Goal: Task Accomplishment & Management: Manage account settings

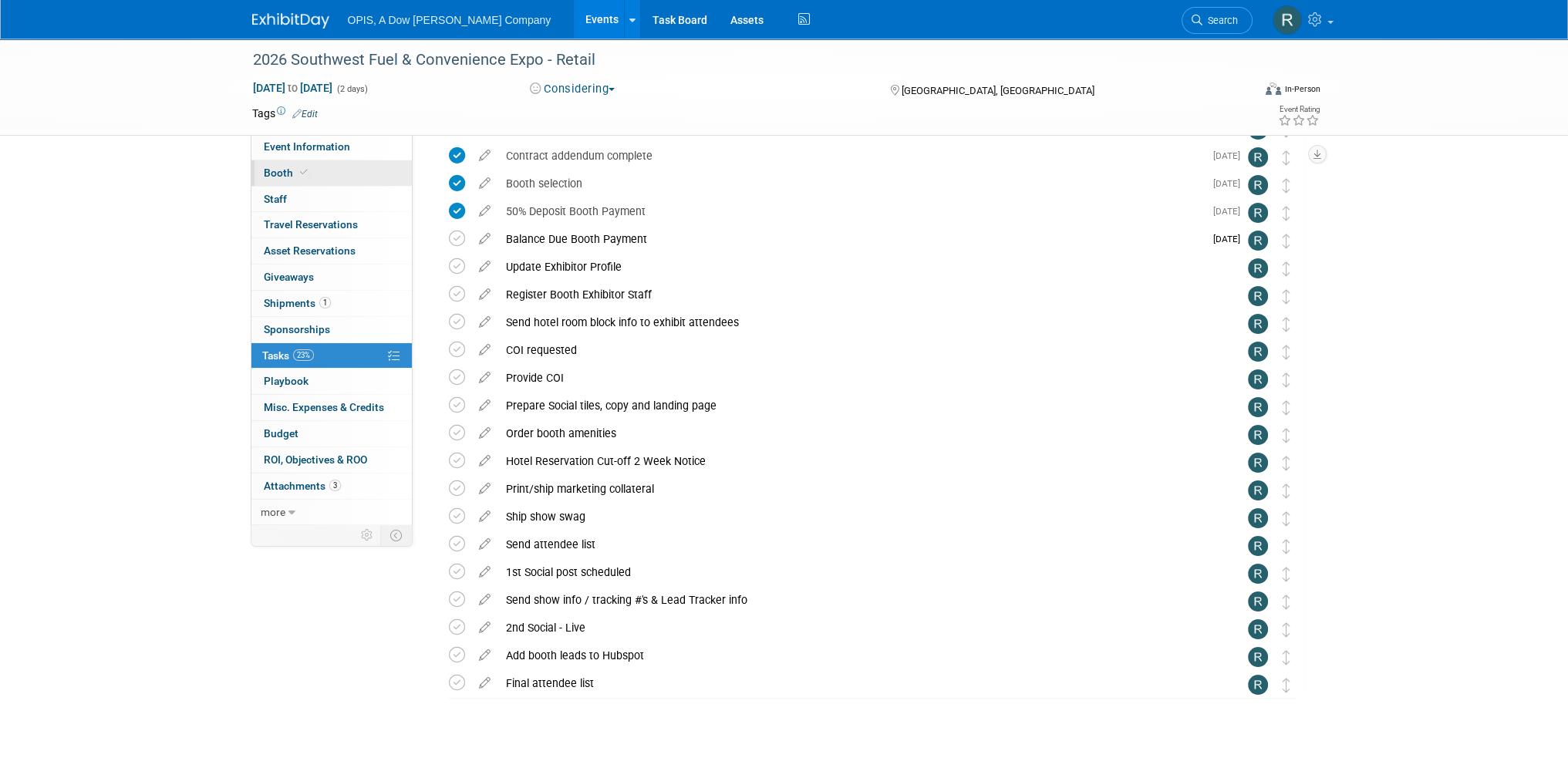
click at [274, 168] on span "Booth" at bounding box center [287, 172] width 47 height 12
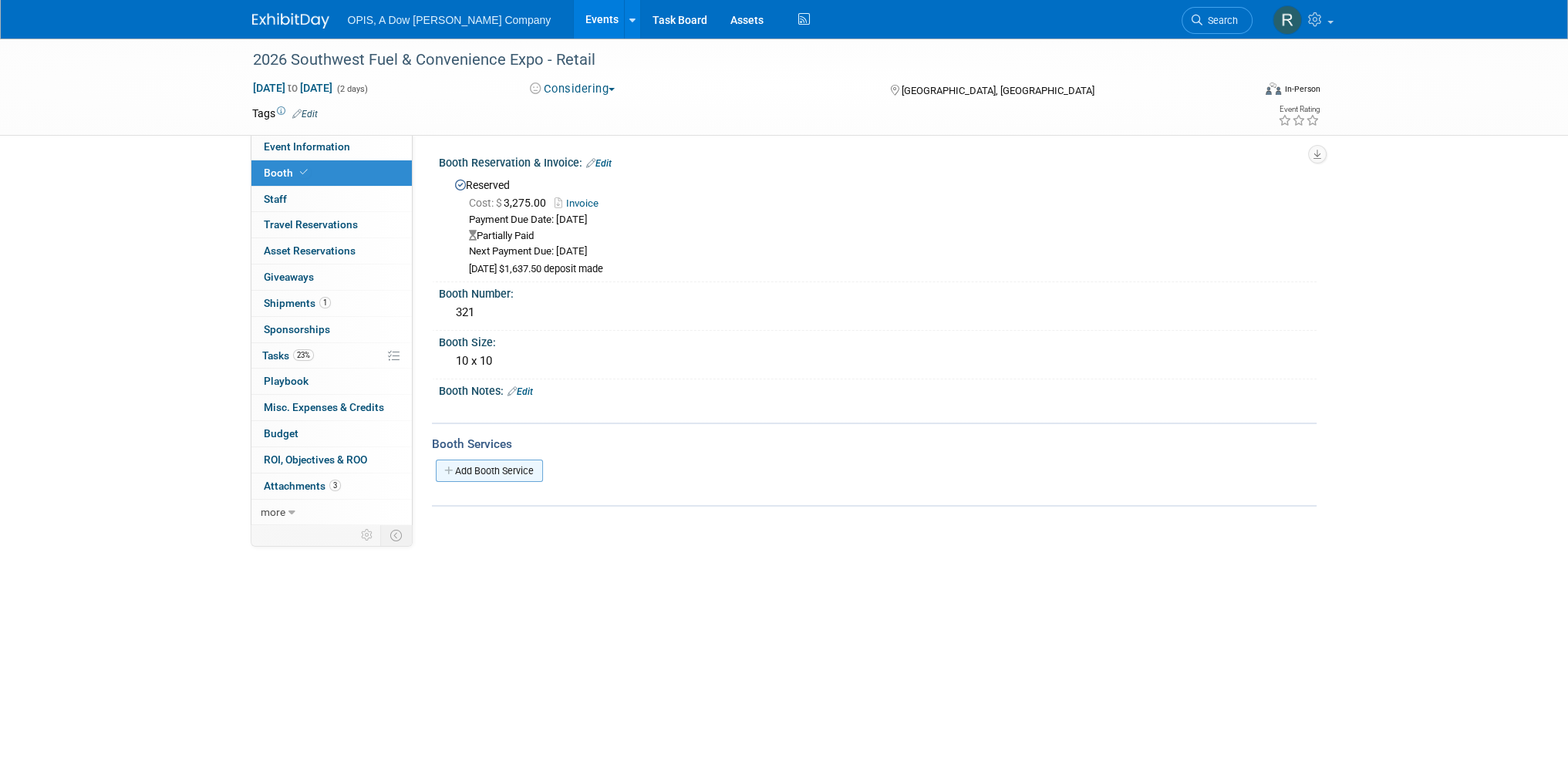
click at [519, 468] on link "Add Booth Service" at bounding box center [489, 470] width 107 height 22
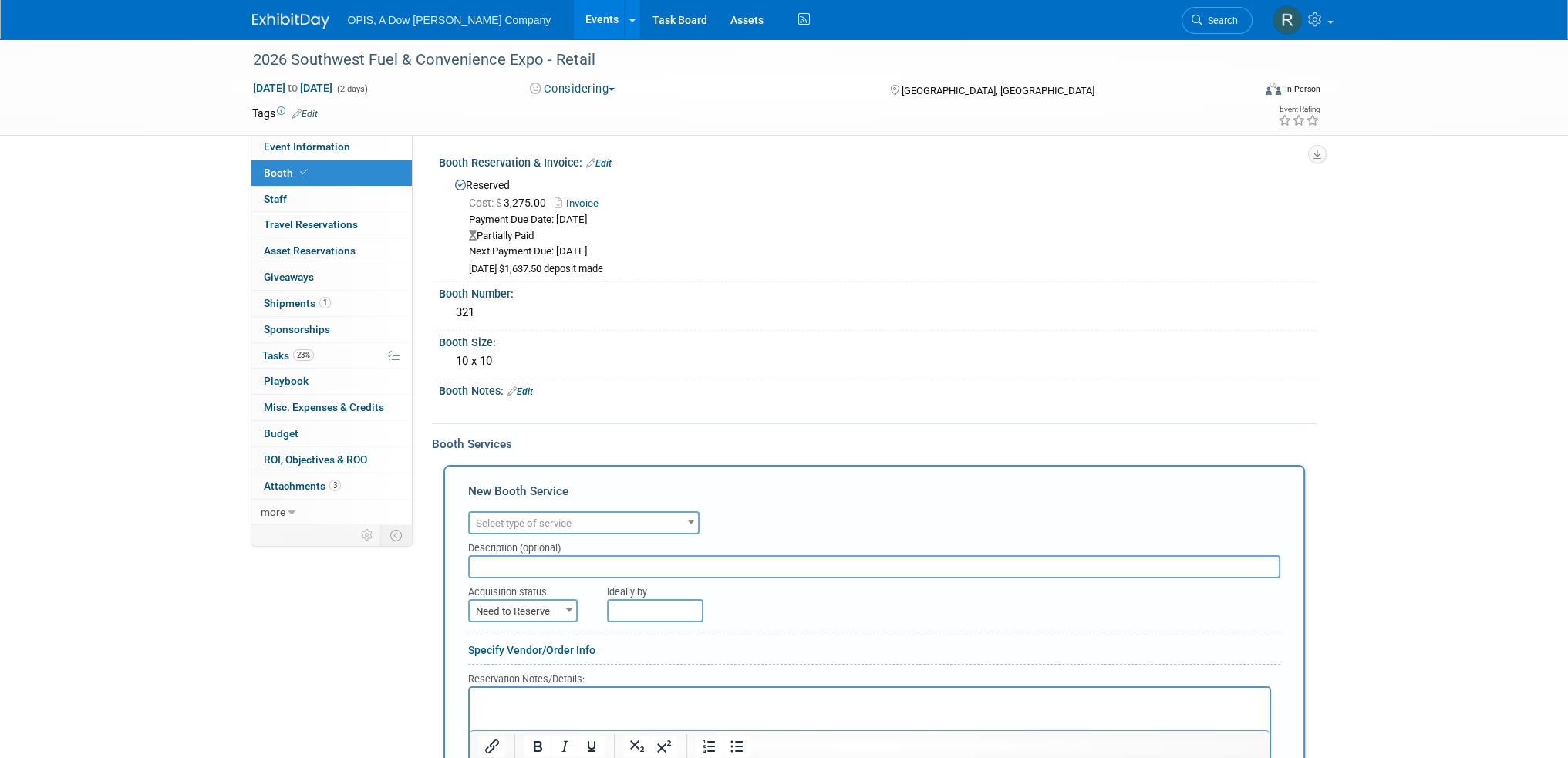
click at [579, 521] on span "Select type of service" at bounding box center [583, 523] width 228 height 22
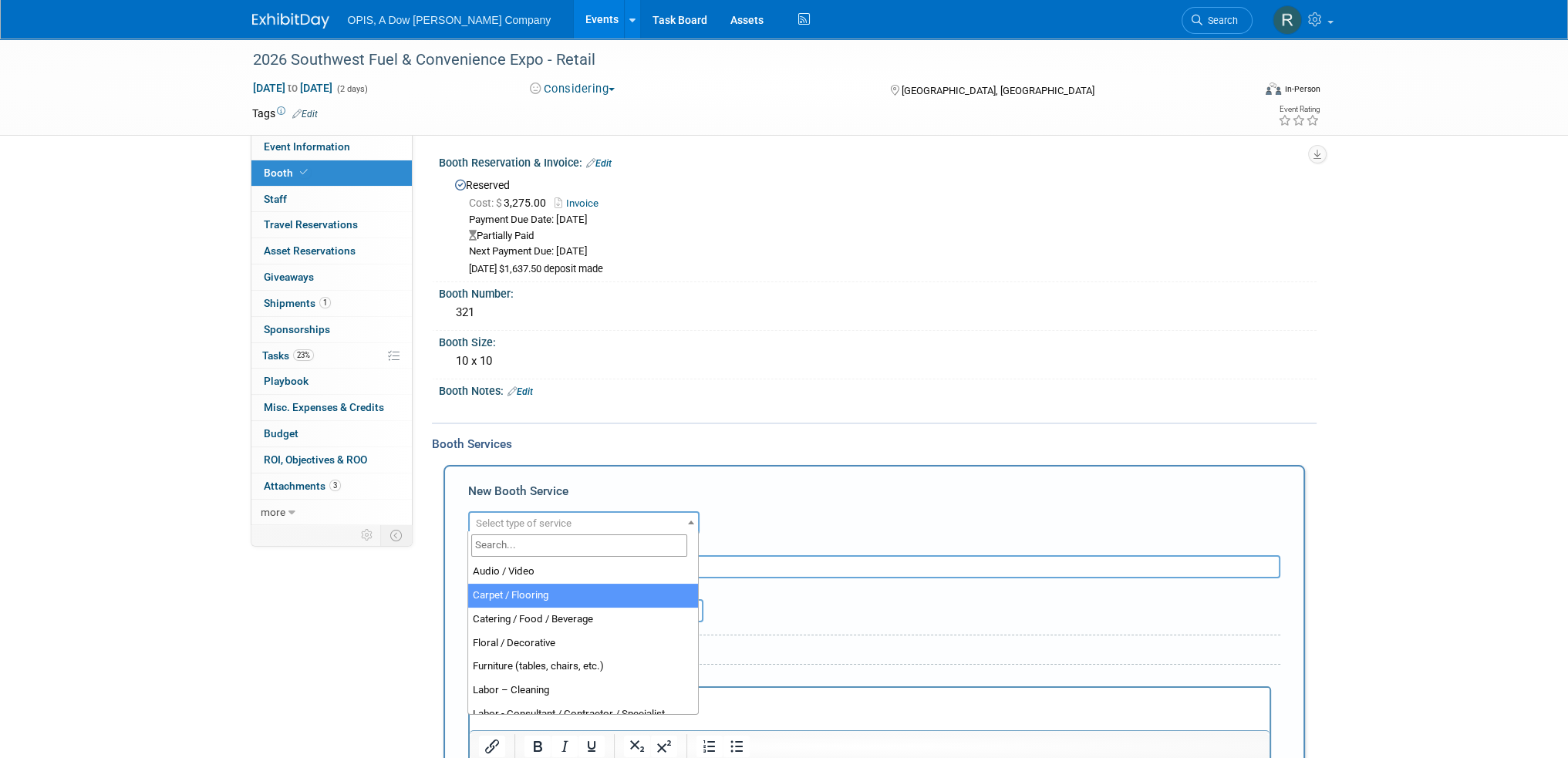
select select "4"
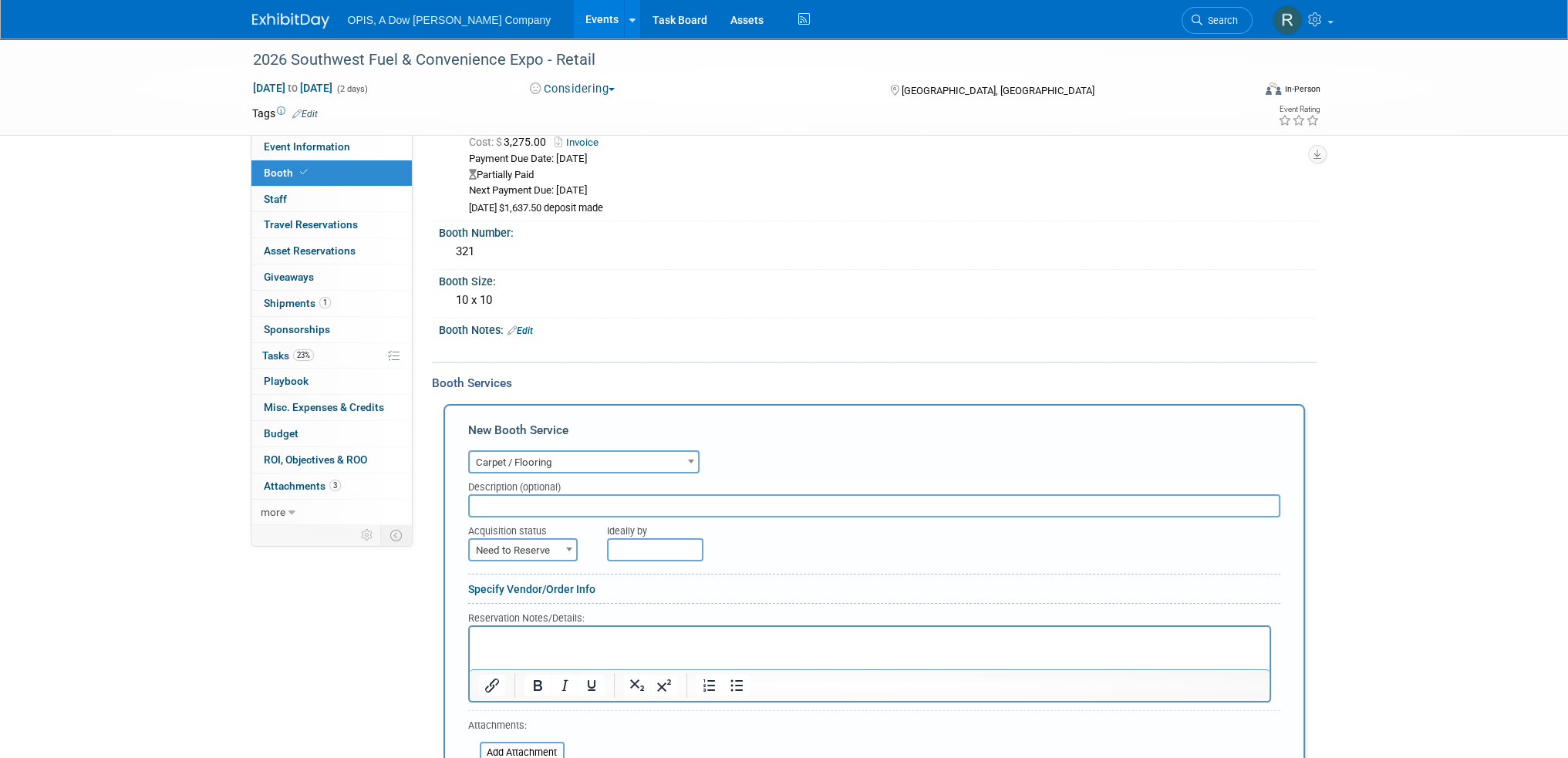
scroll to position [154, 0]
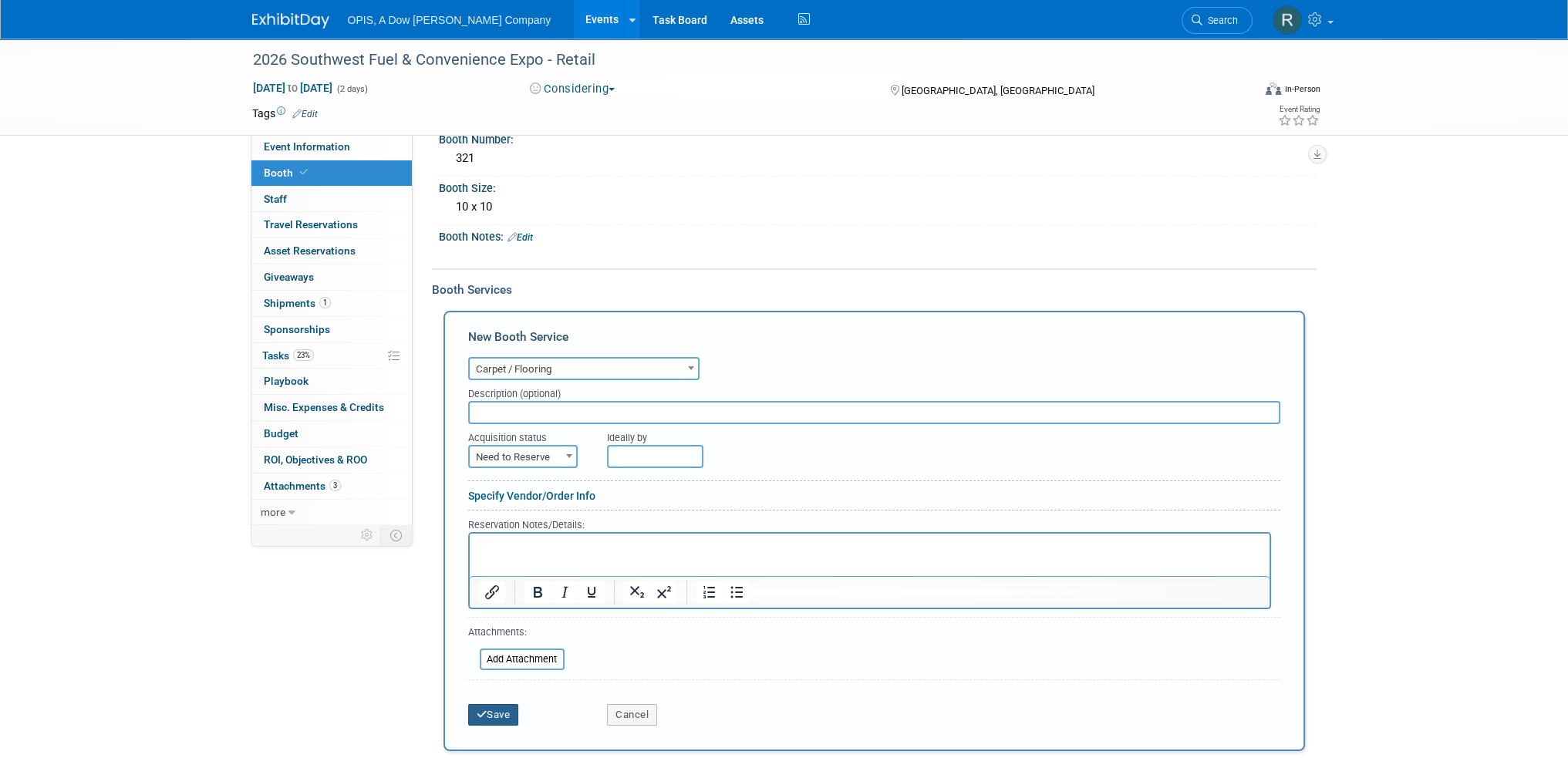
click at [507, 711] on button "Save" at bounding box center [494, 715] width 51 height 22
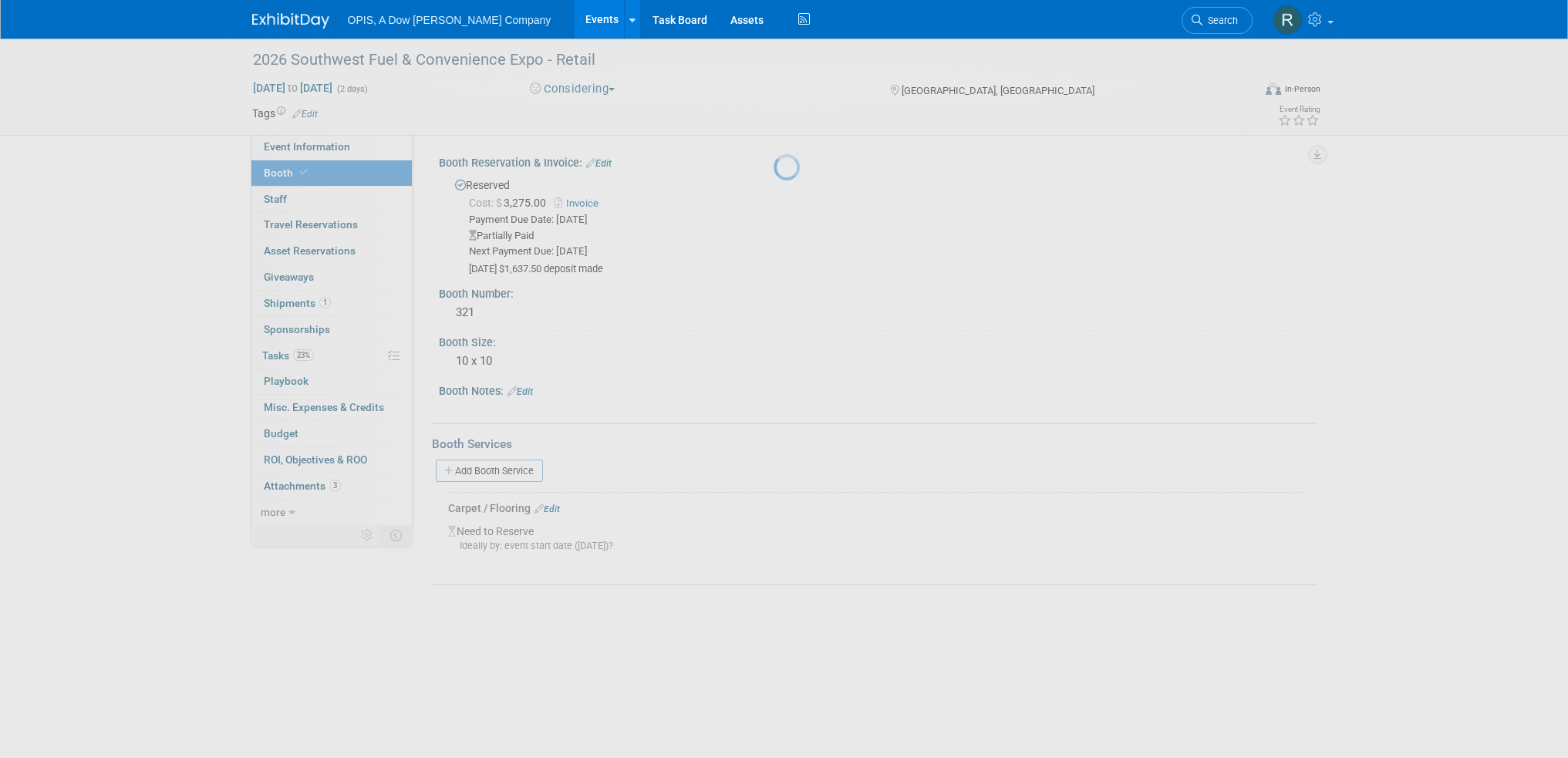
scroll to position [0, 0]
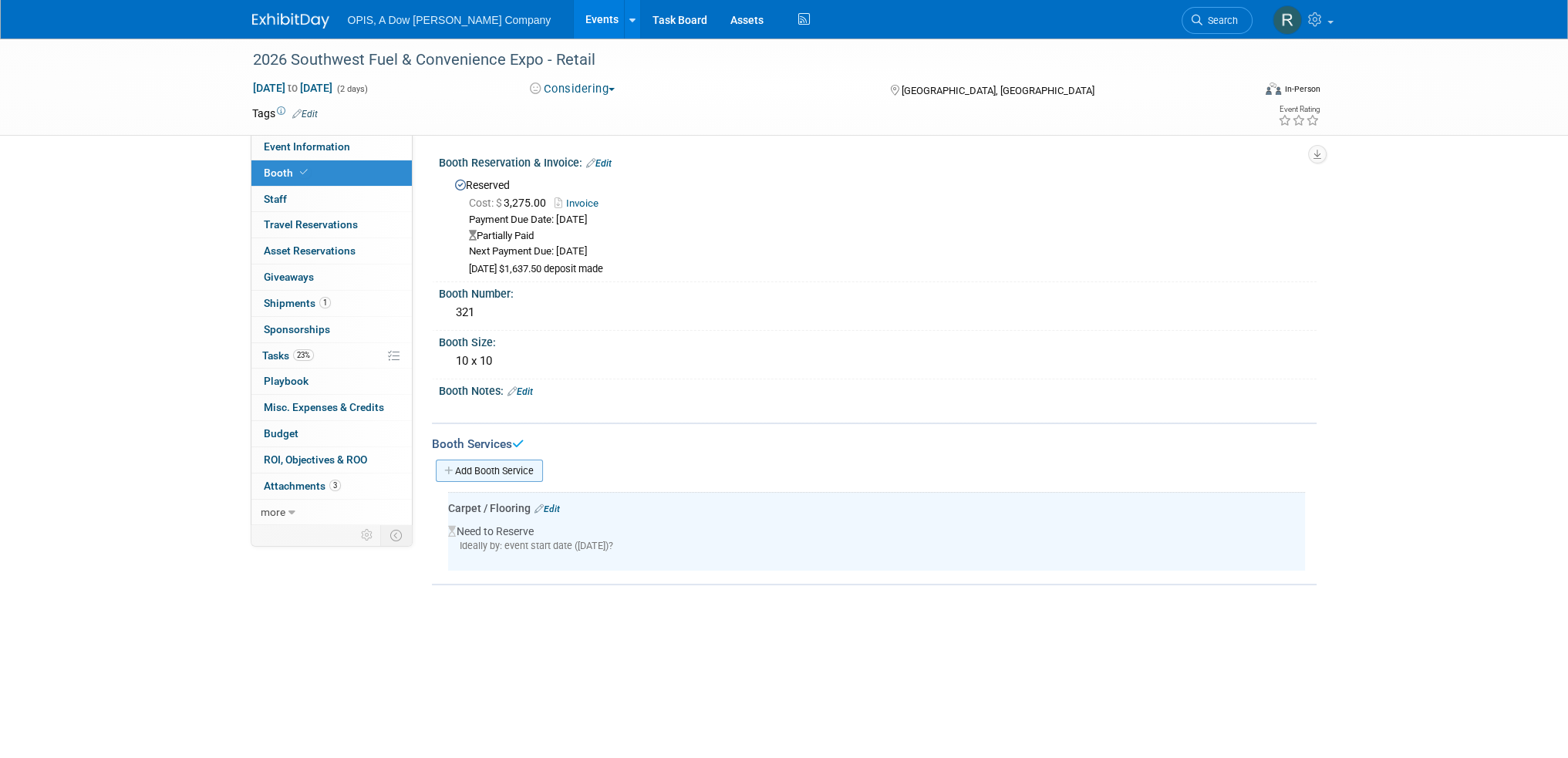
click at [491, 464] on link "Add Booth Service" at bounding box center [489, 470] width 107 height 22
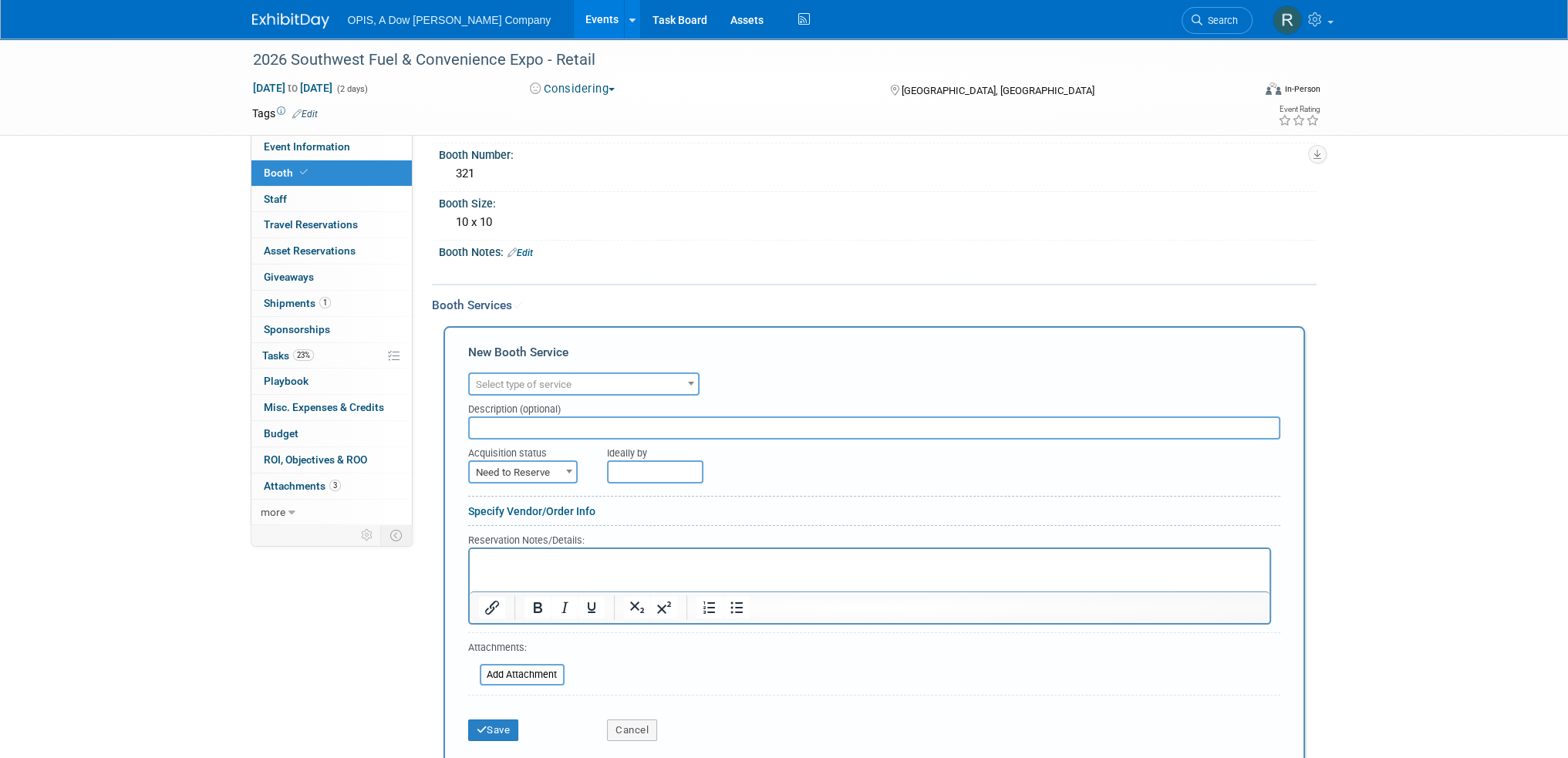
scroll to position [154, 0]
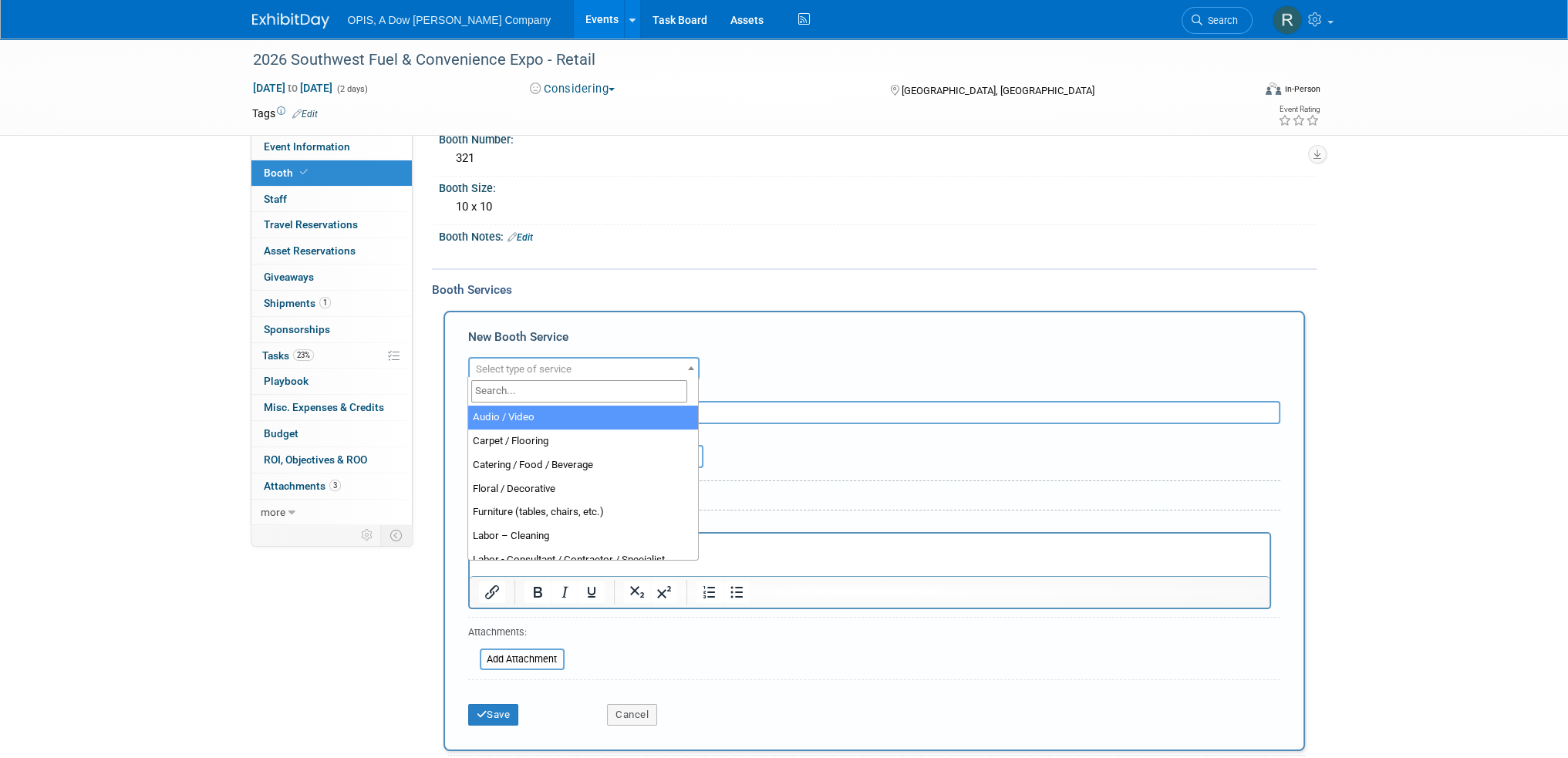
click at [521, 374] on span "Select type of service" at bounding box center [583, 369] width 228 height 22
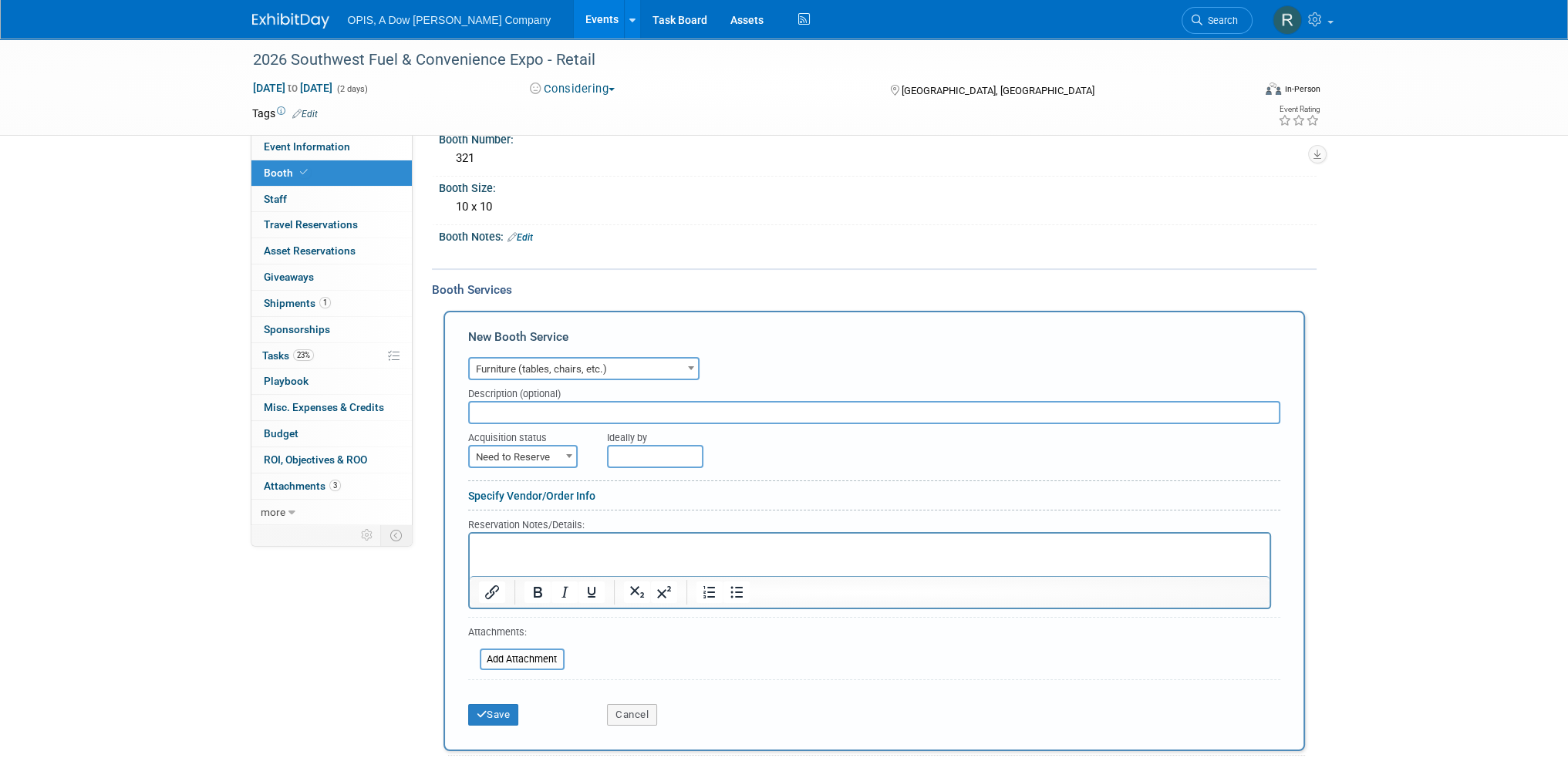
select select "6"
click at [499, 708] on button "Save" at bounding box center [494, 715] width 51 height 22
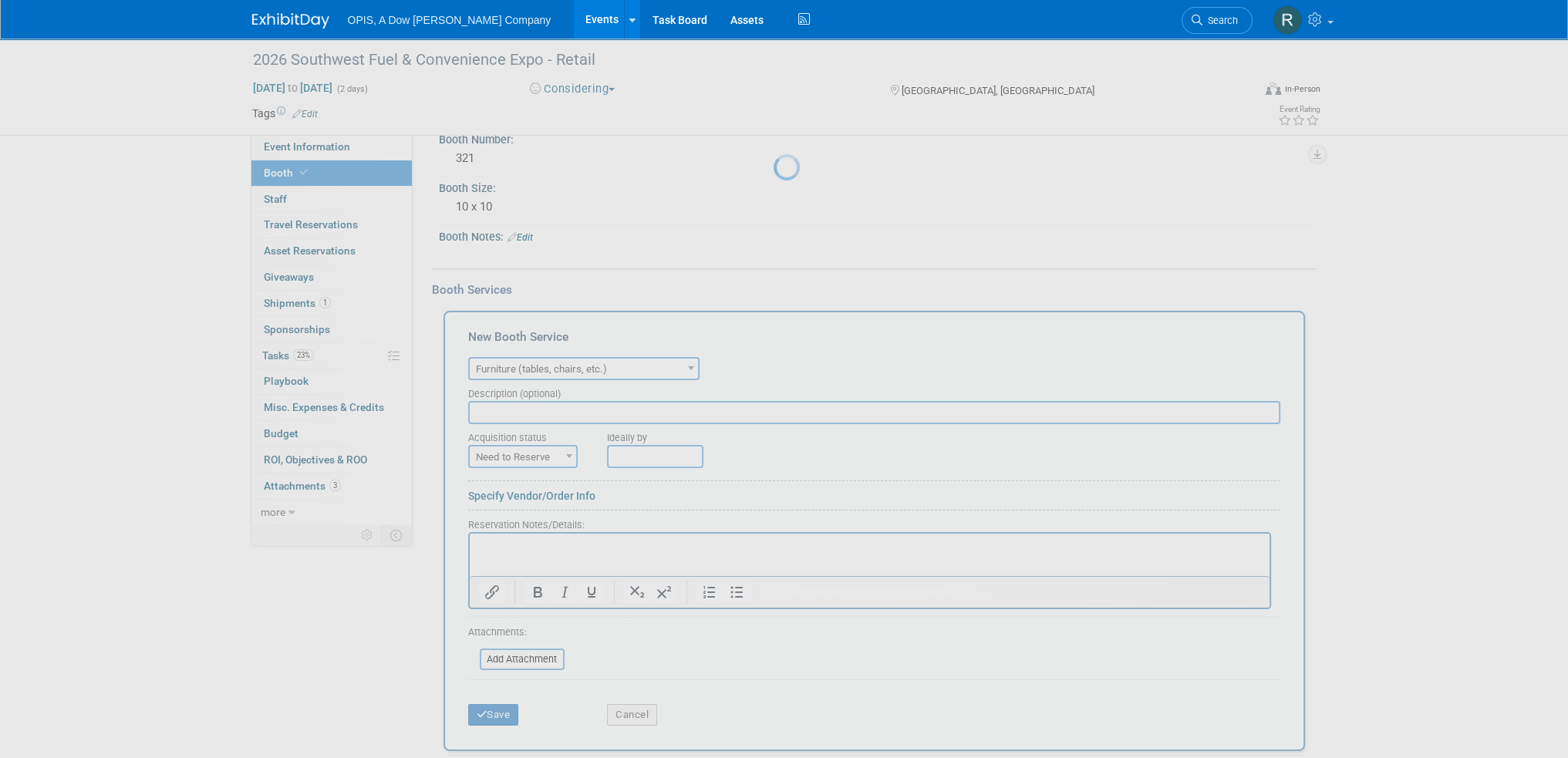
scroll to position [0, 0]
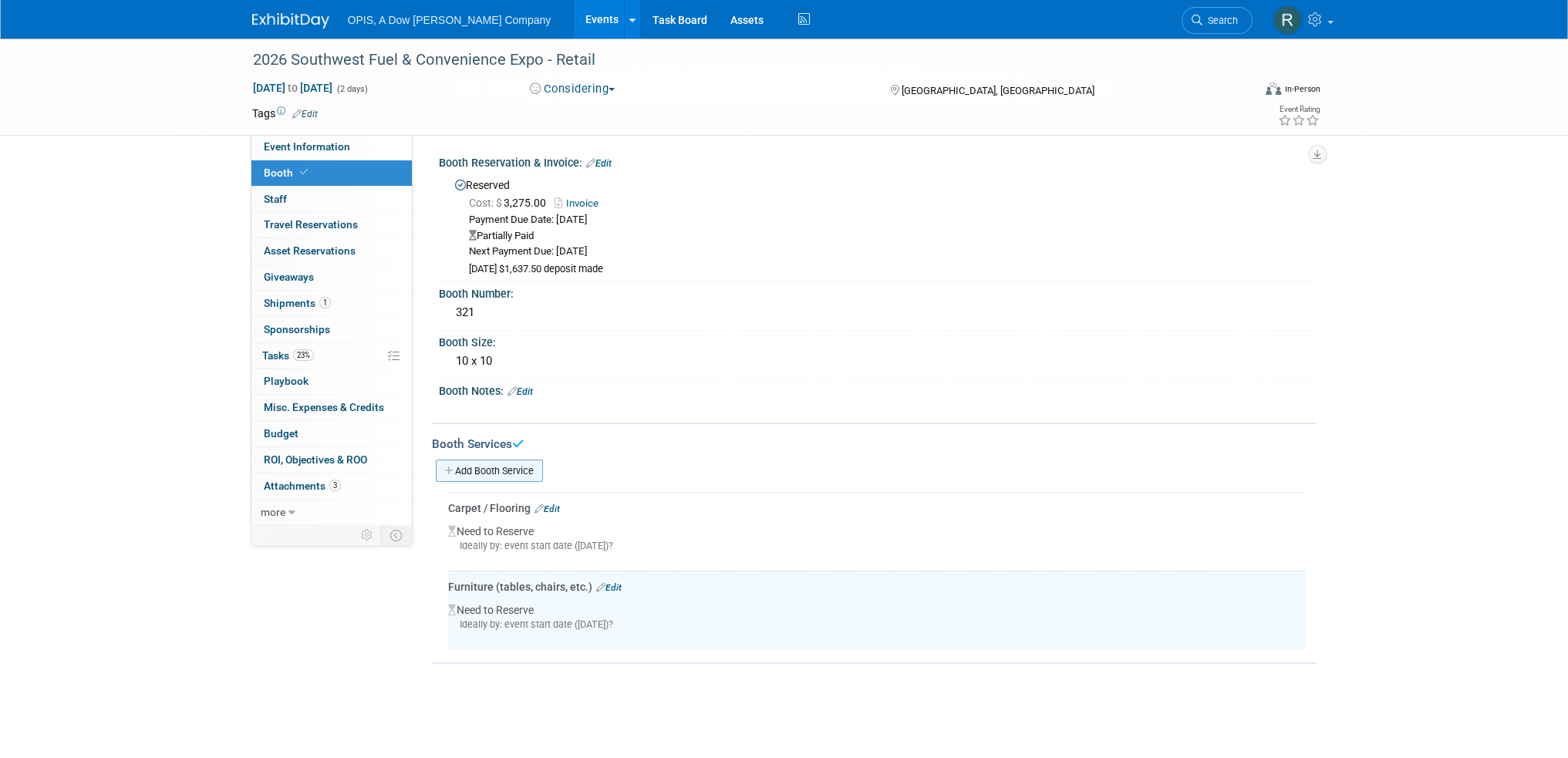
click at [489, 463] on link "Add Booth Service" at bounding box center [489, 470] width 107 height 22
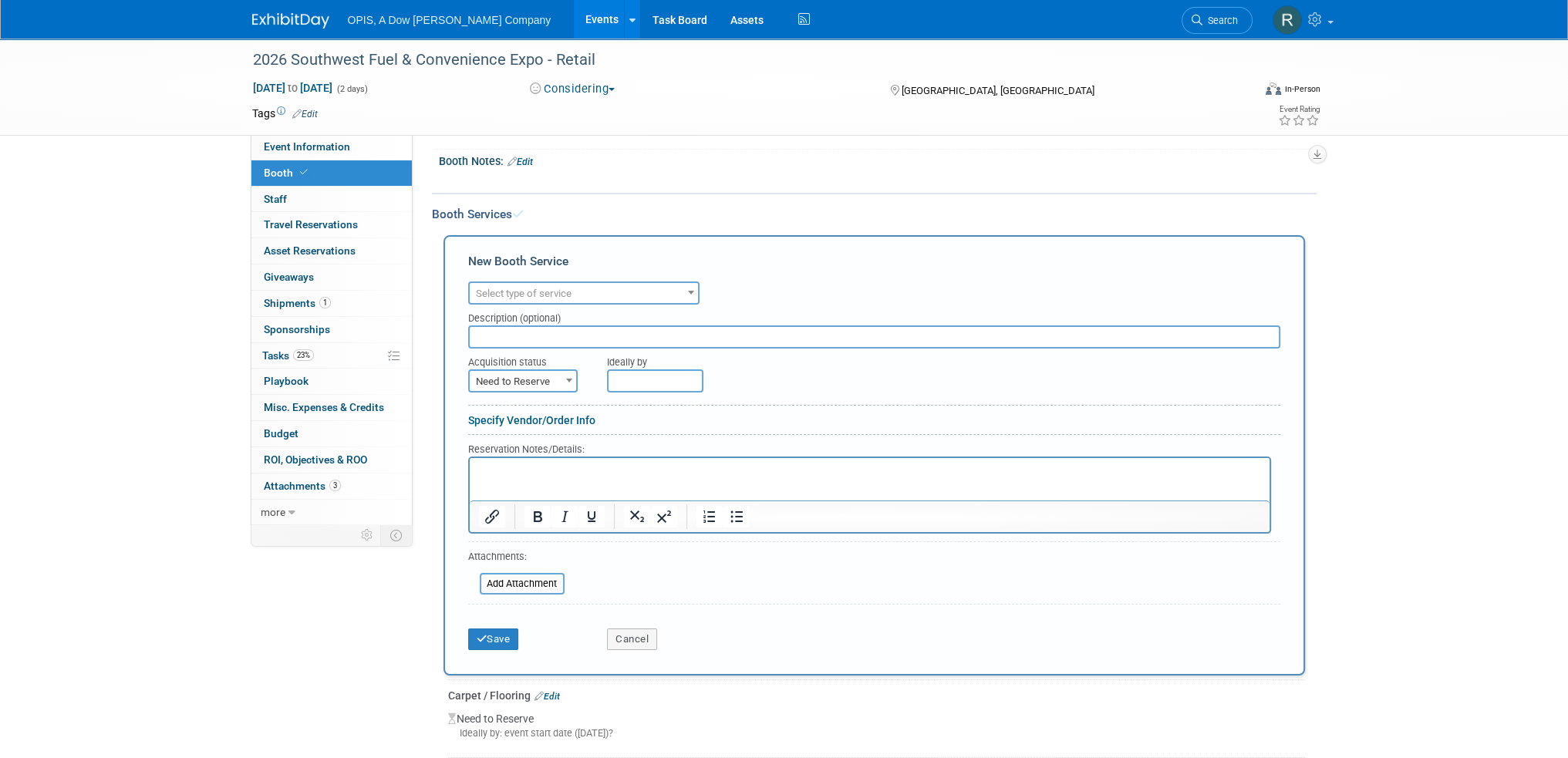
scroll to position [231, 0]
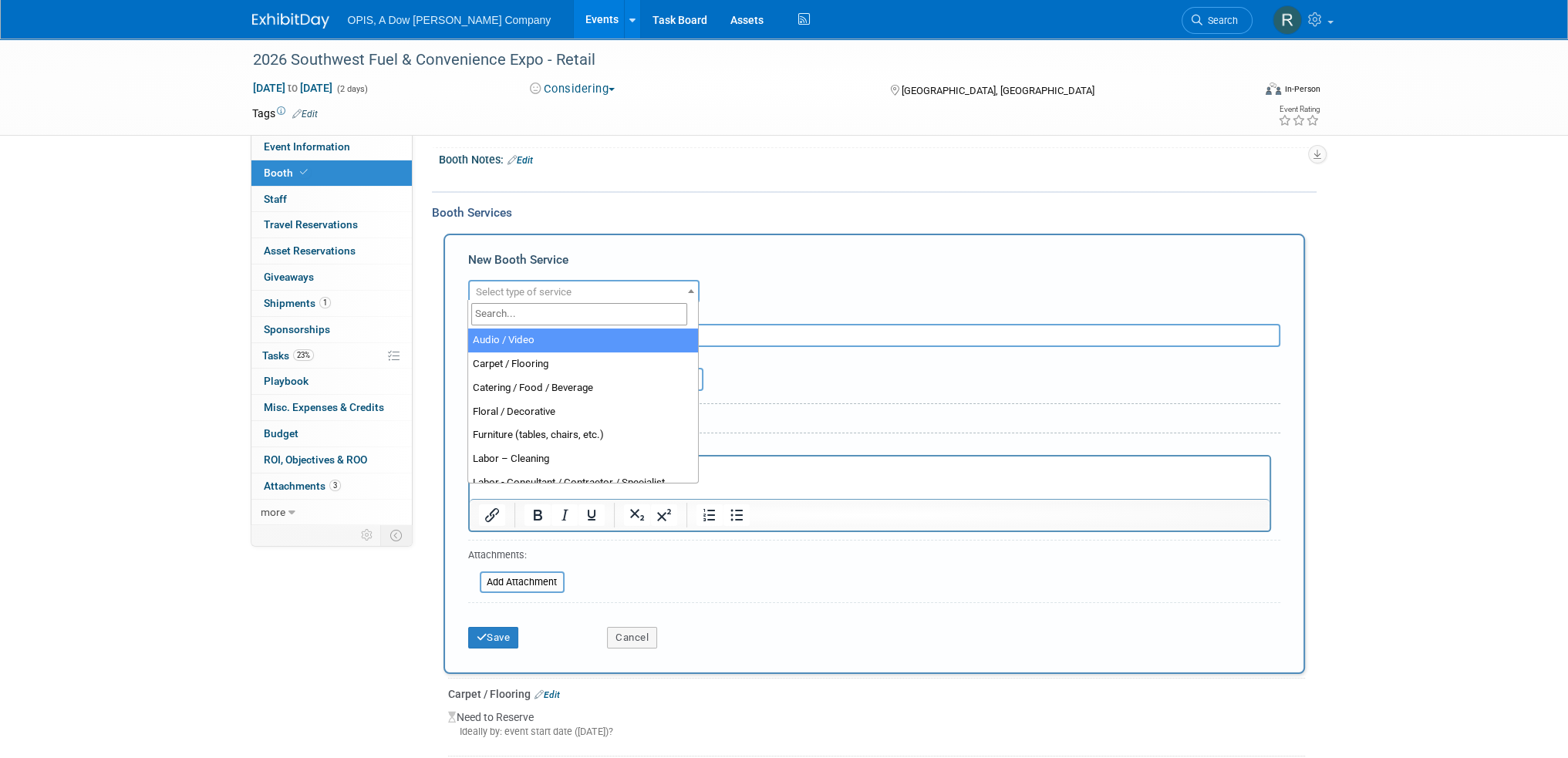
click at [537, 295] on span "Select type of service" at bounding box center [583, 292] width 228 height 22
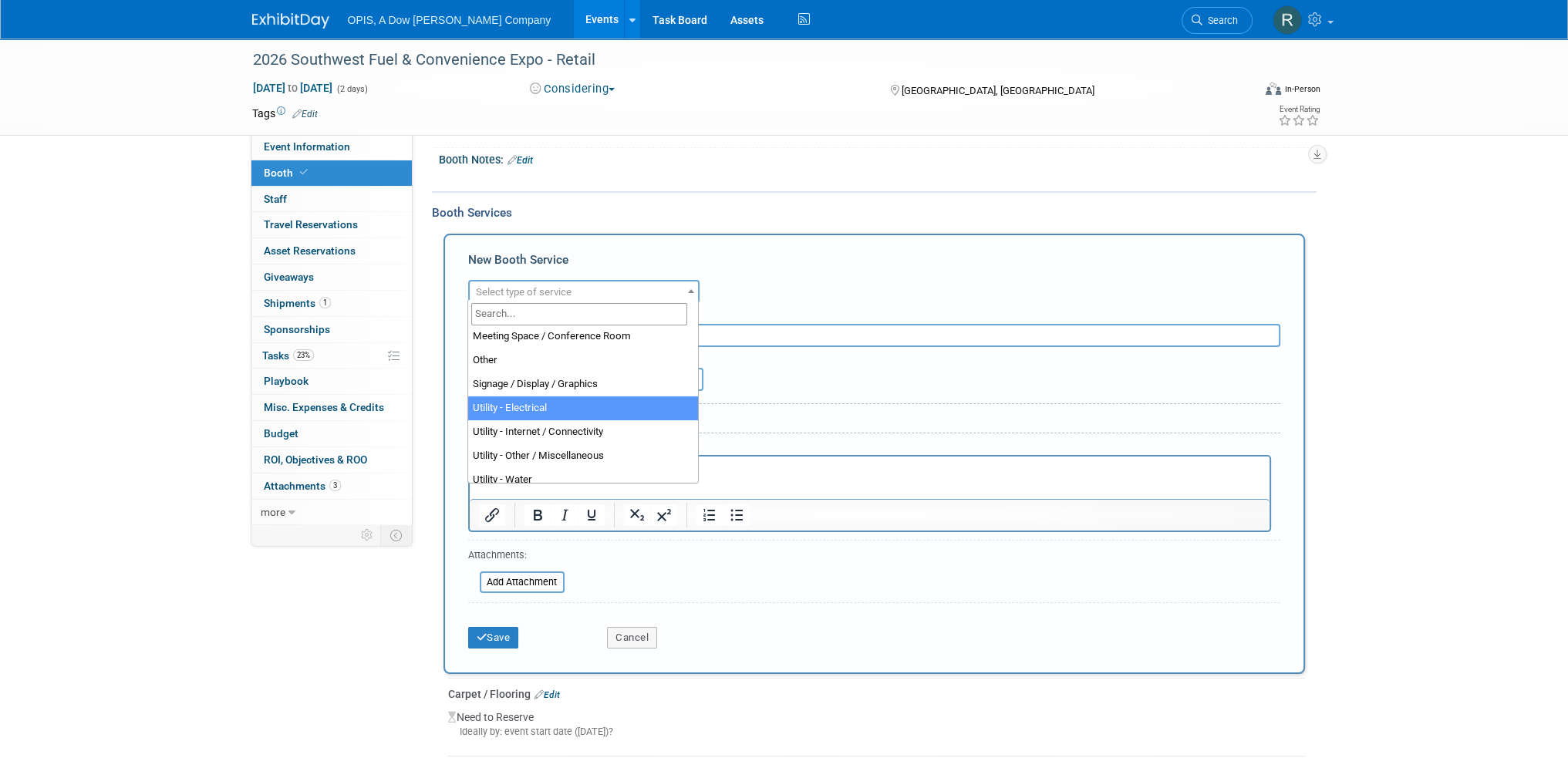
select select "8"
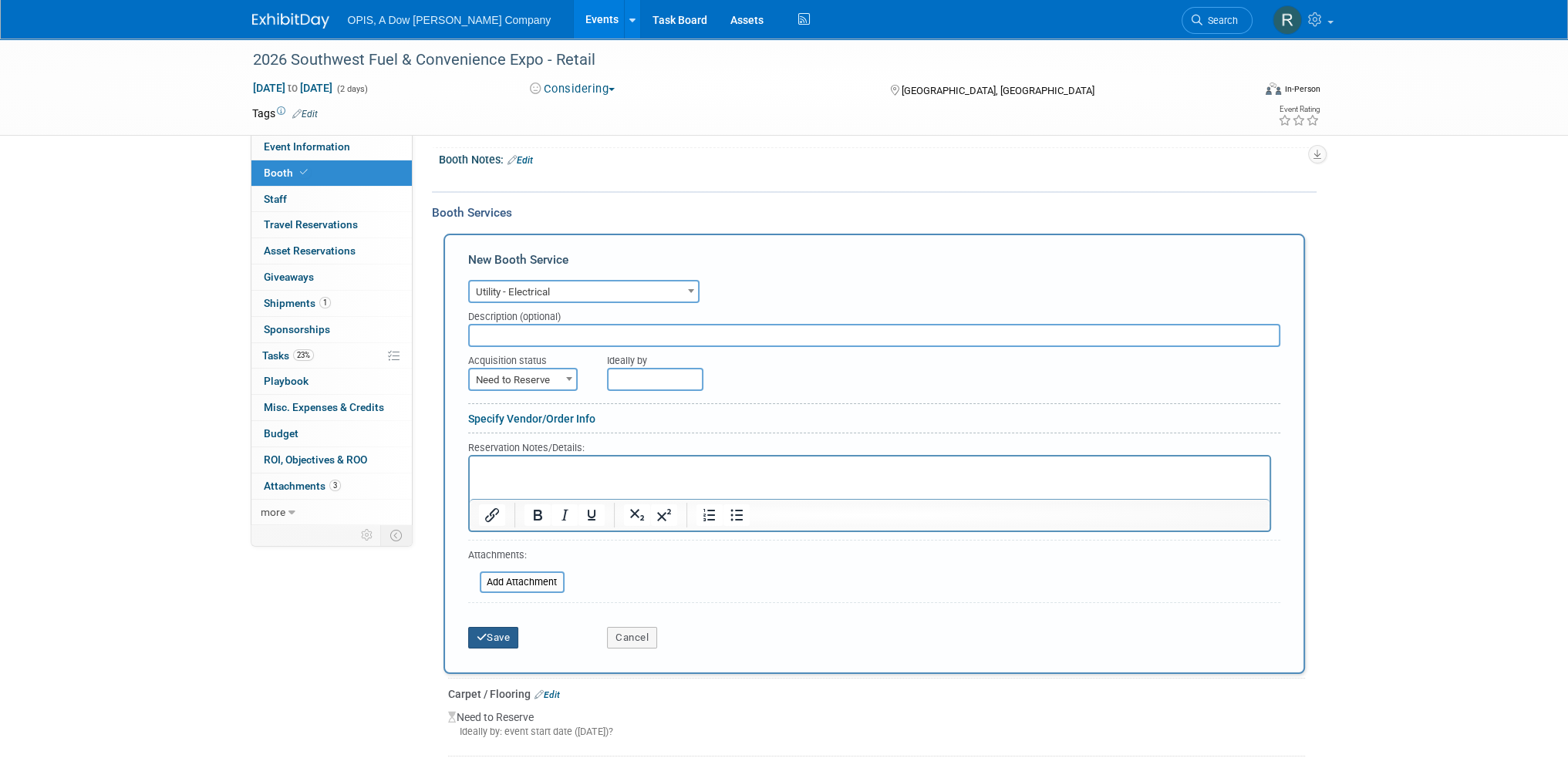
click at [503, 635] on button "Save" at bounding box center [494, 638] width 51 height 22
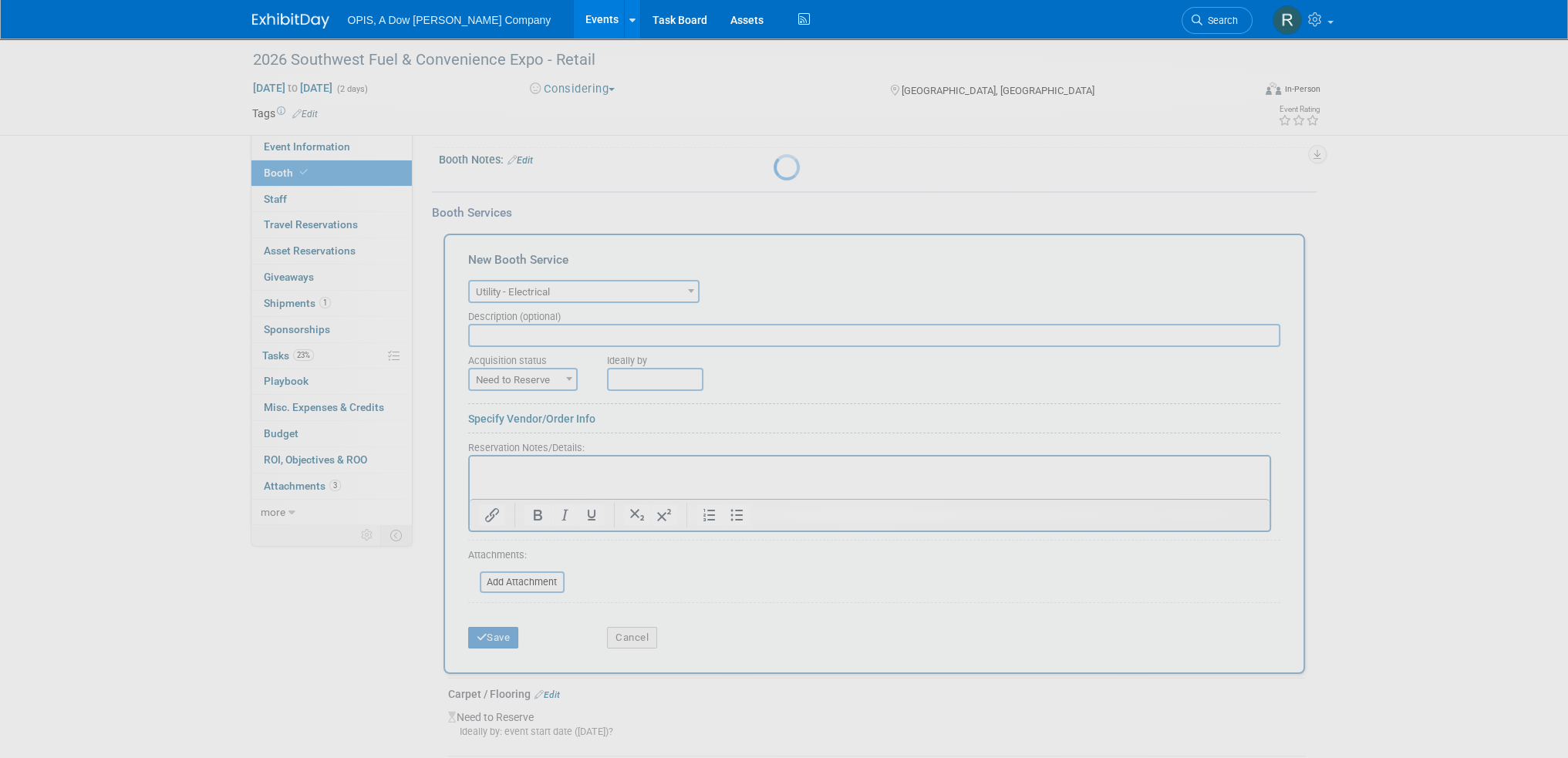
scroll to position [12, 0]
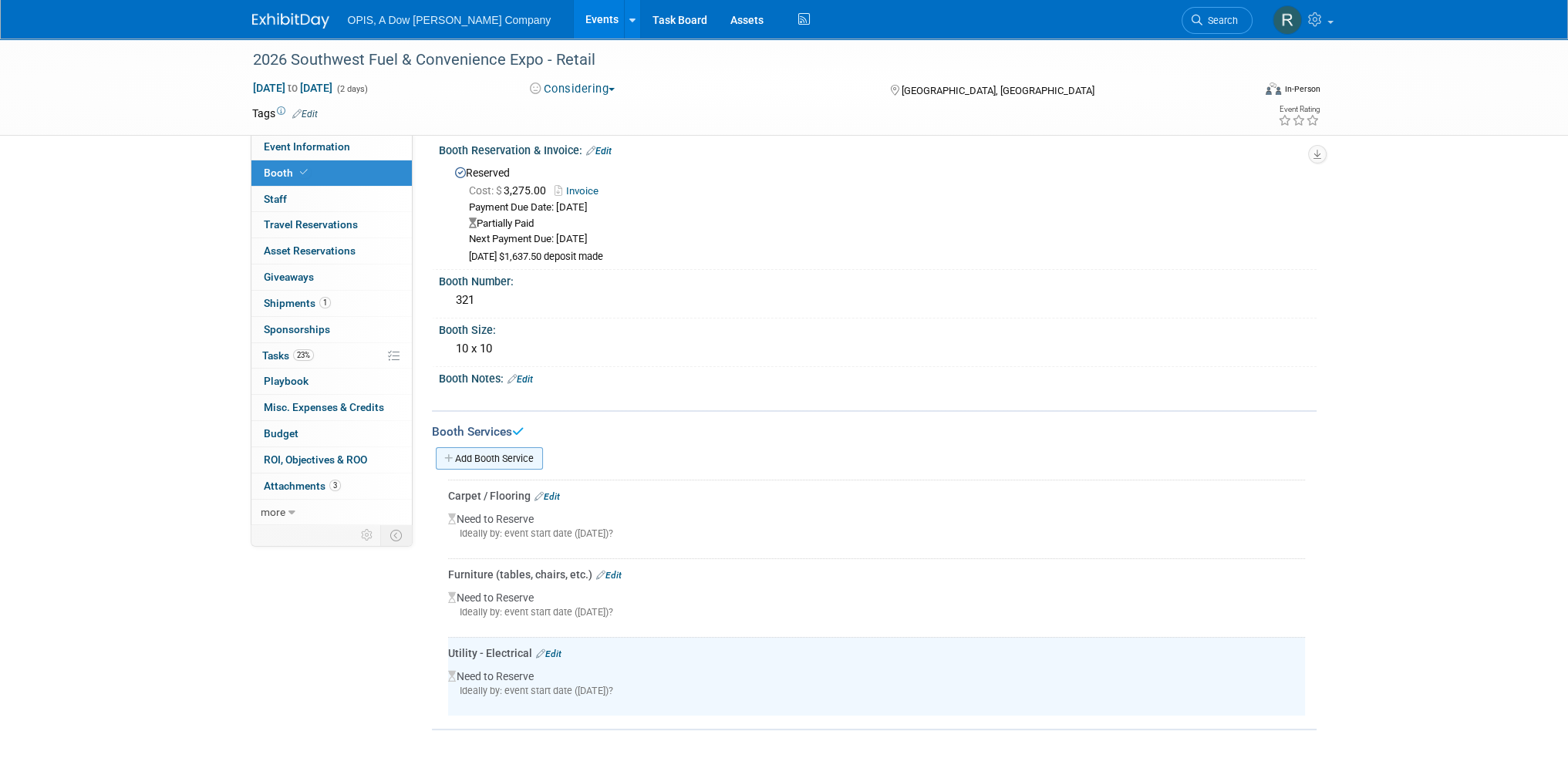
click at [503, 460] on link "Add Booth Service" at bounding box center [489, 458] width 107 height 22
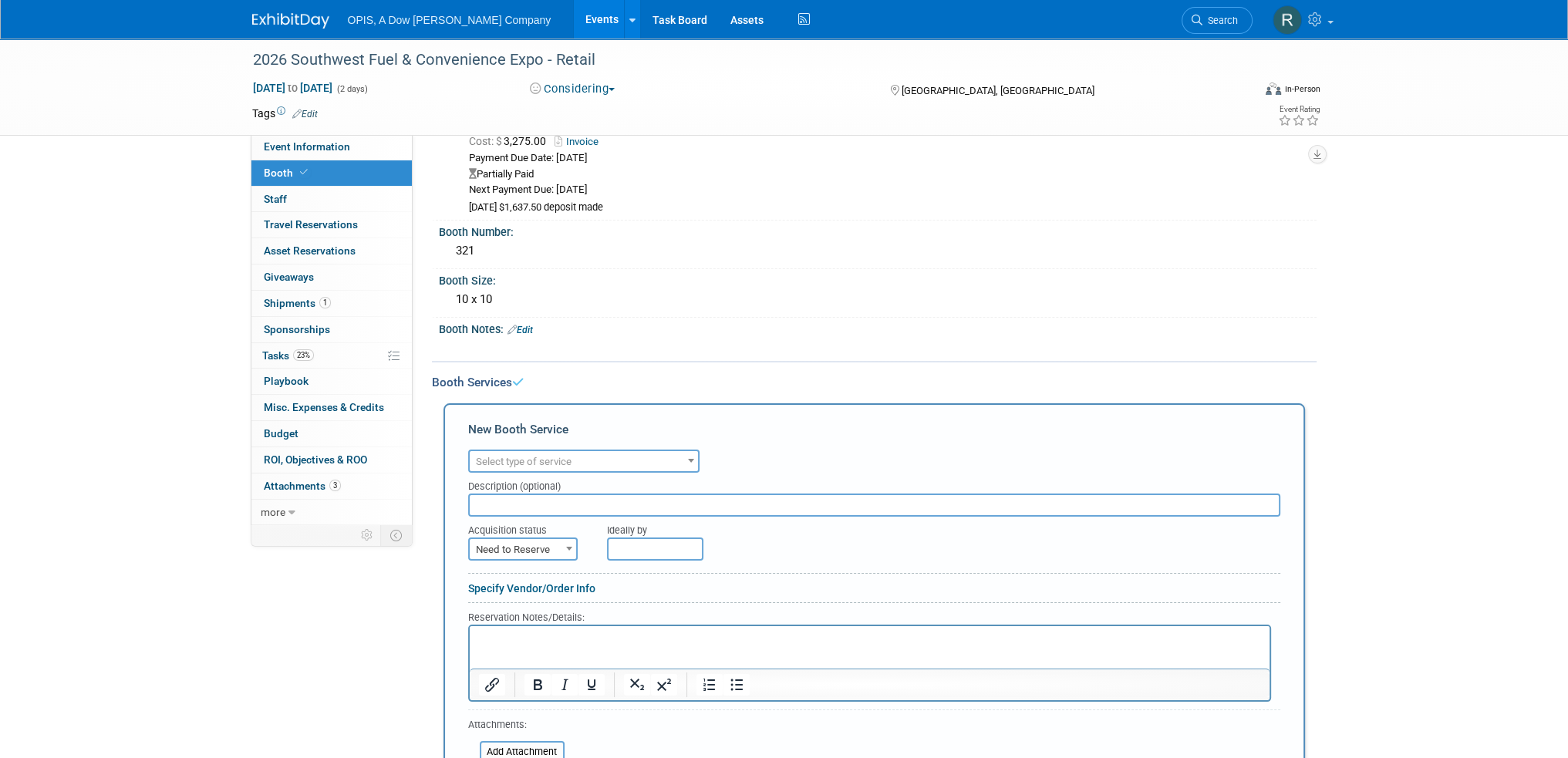
scroll to position [90, 0]
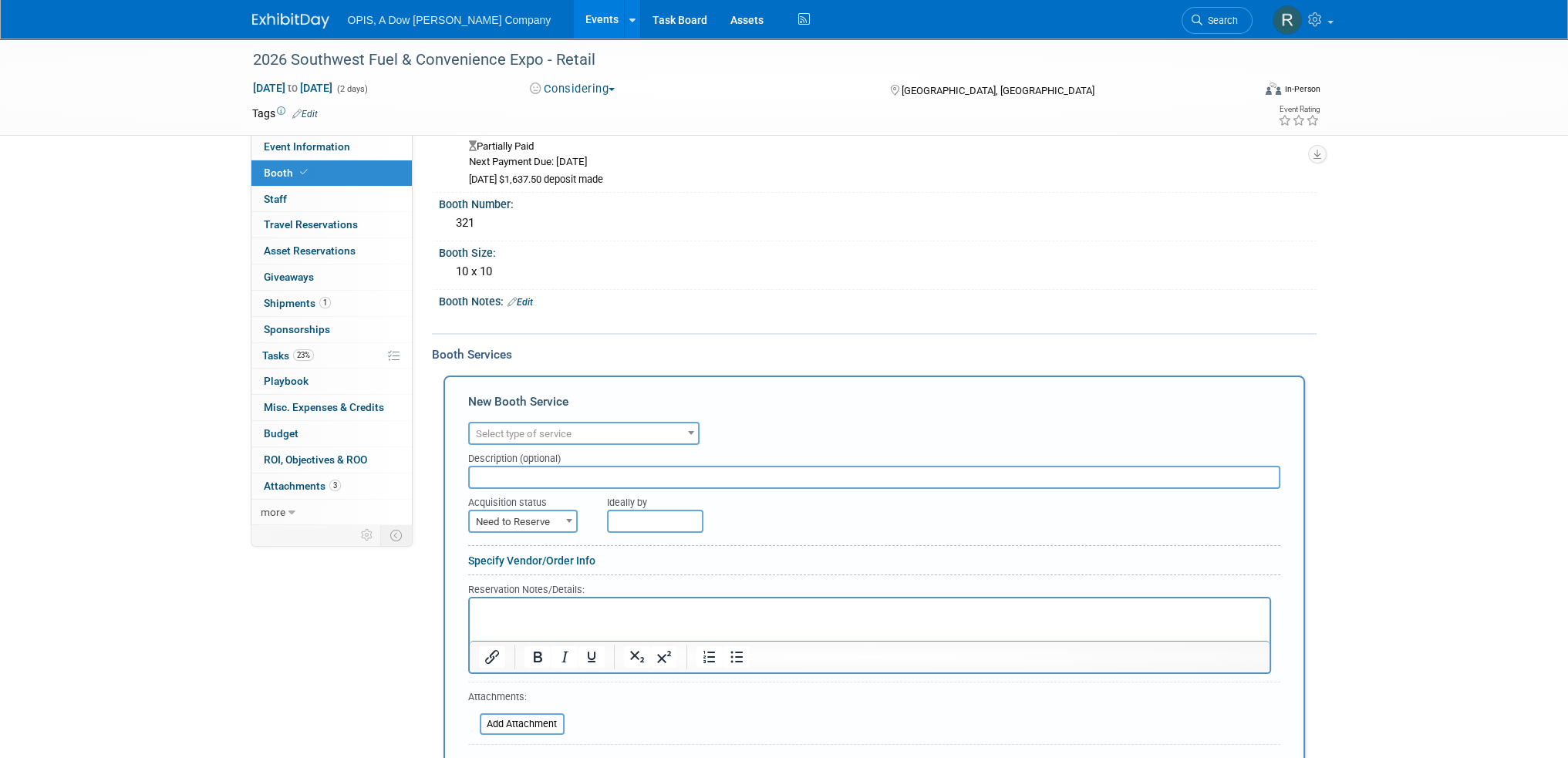
click at [524, 428] on span "Select type of service" at bounding box center [523, 433] width 96 height 12
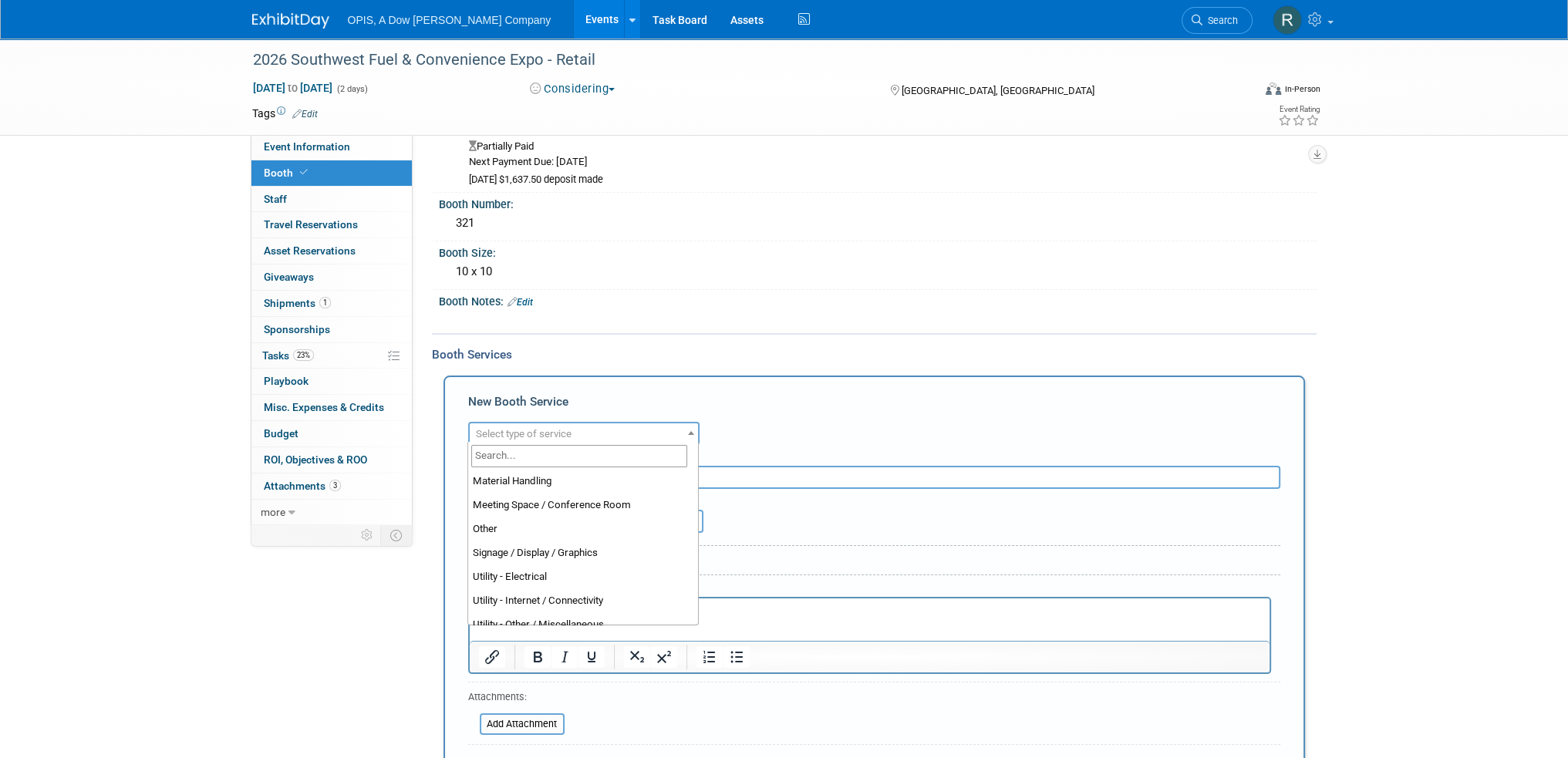
scroll to position [385, 0]
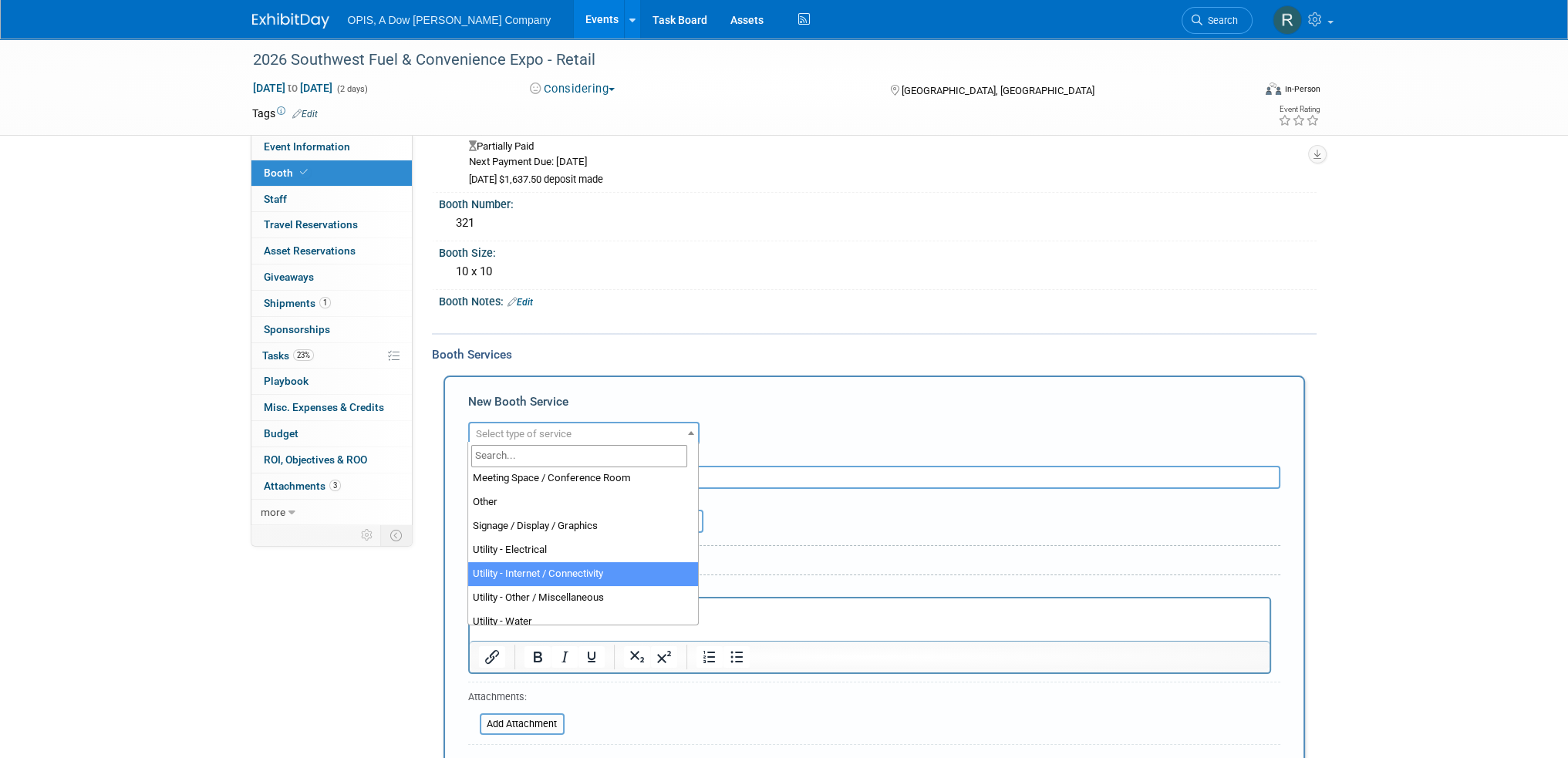
select select "18"
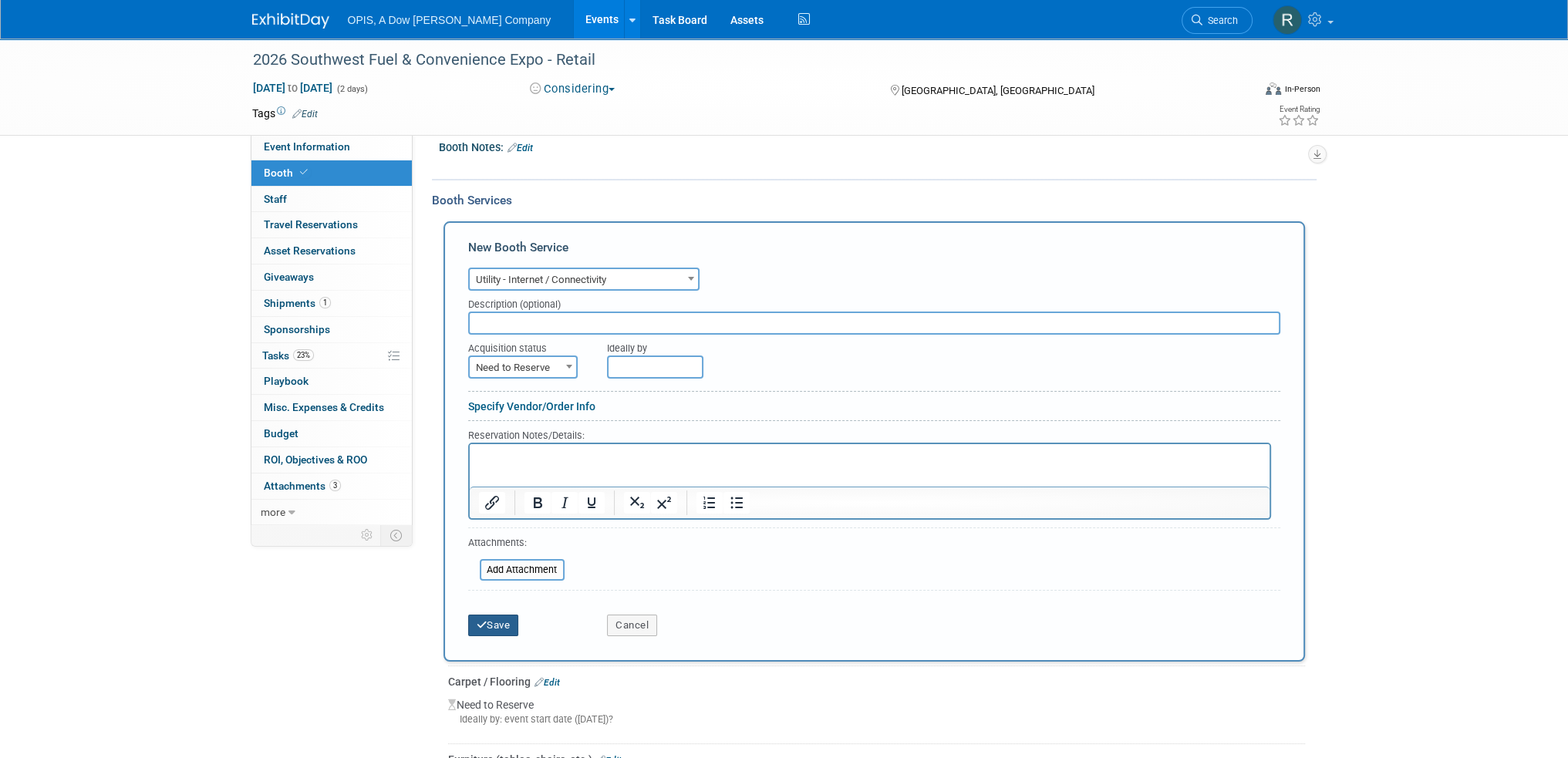
click at [505, 620] on button "Save" at bounding box center [494, 626] width 51 height 22
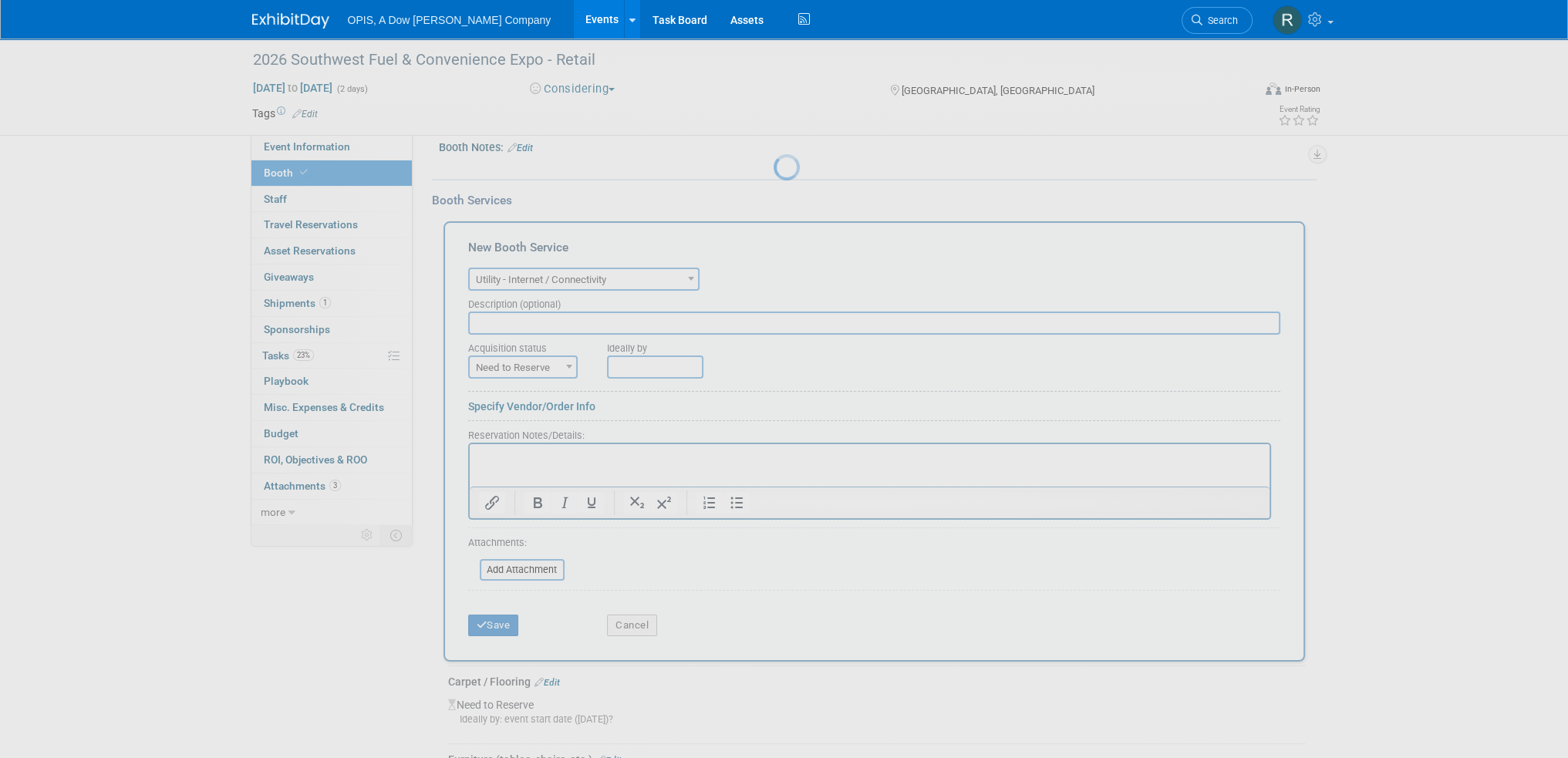
scroll to position [90, 0]
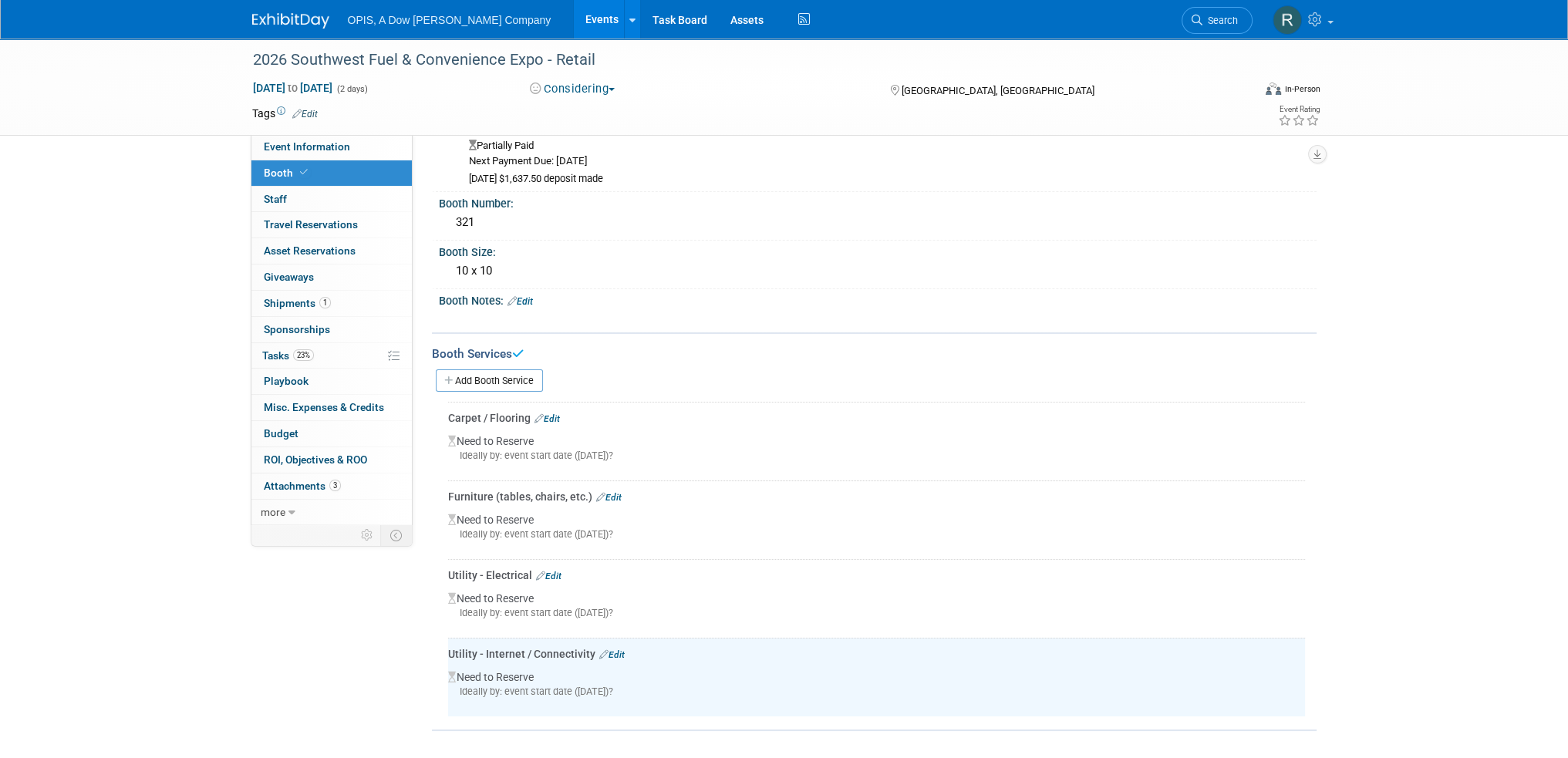
click at [496, 382] on link "Add Booth Service" at bounding box center [489, 380] width 107 height 22
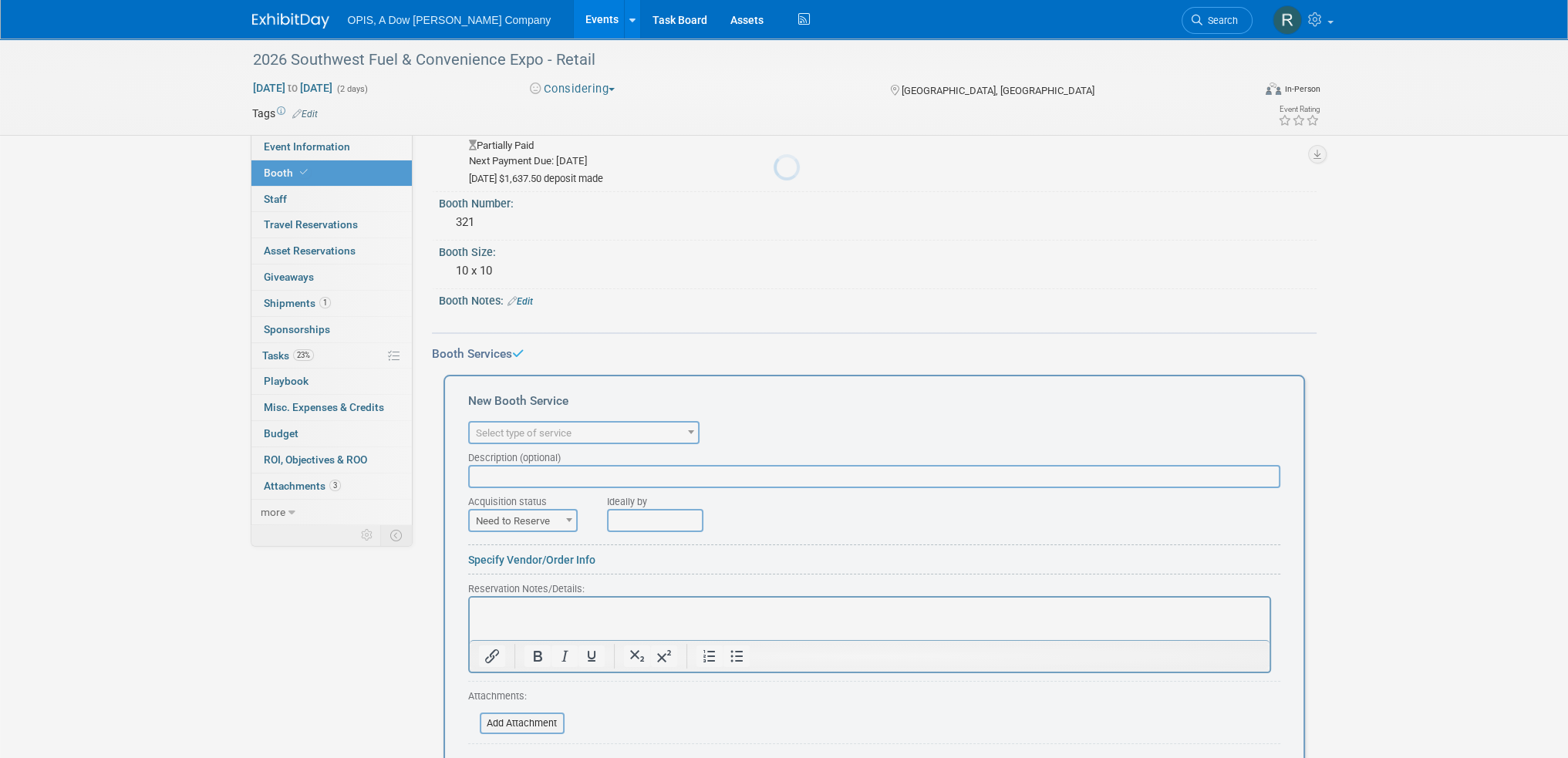
scroll to position [0, 0]
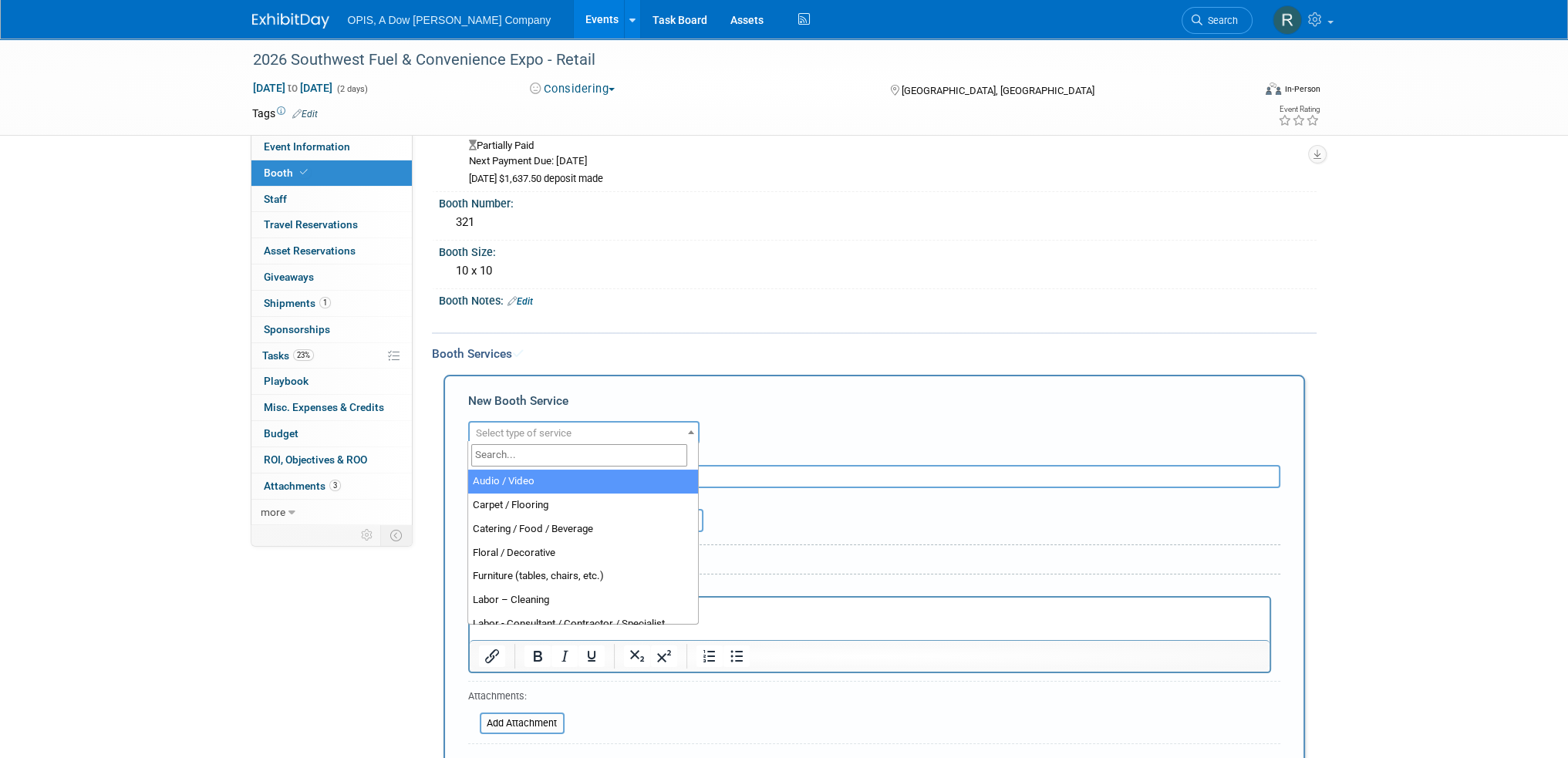
click at [500, 428] on span "Select type of service" at bounding box center [523, 433] width 96 height 12
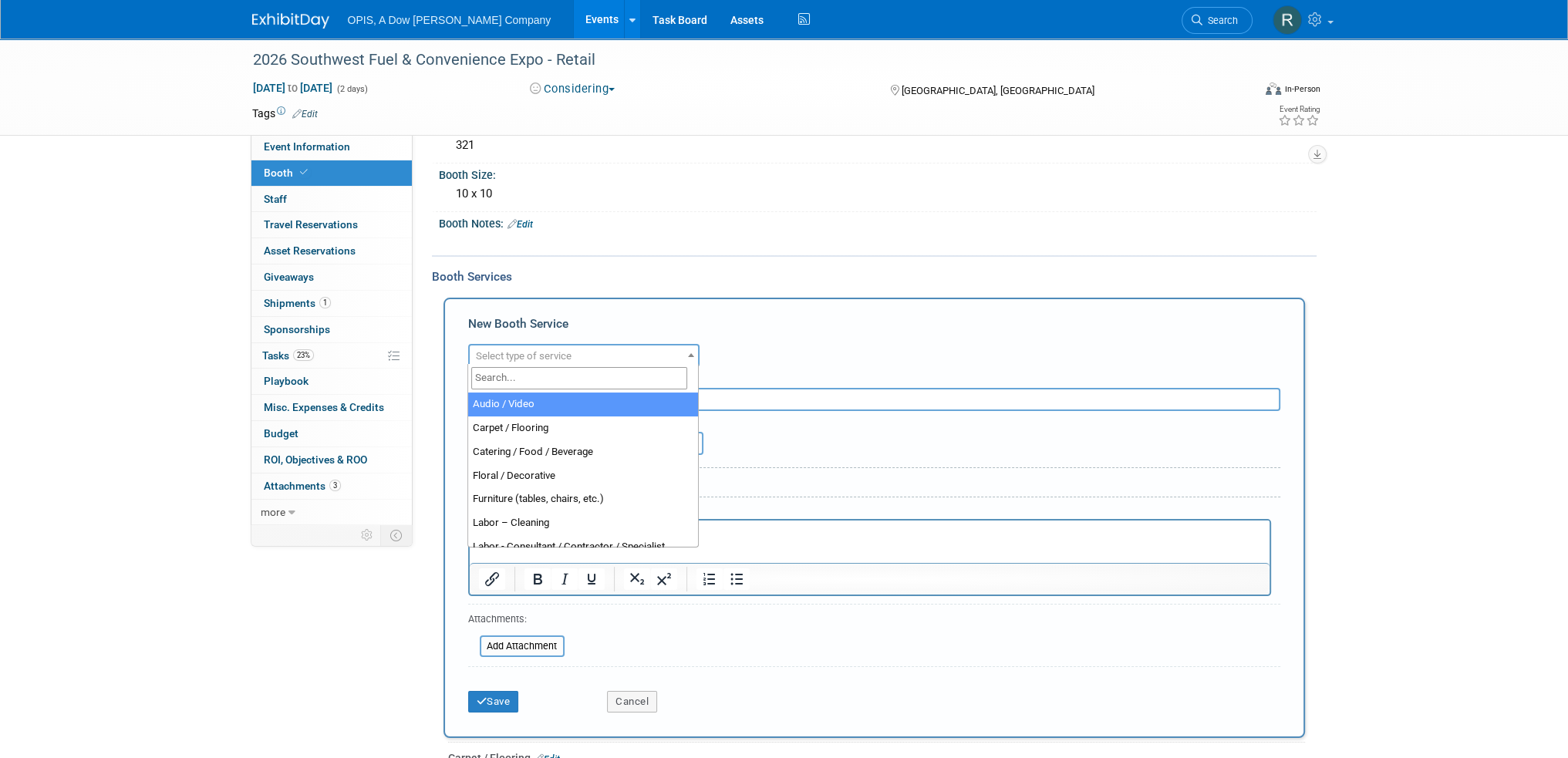
select select "2"
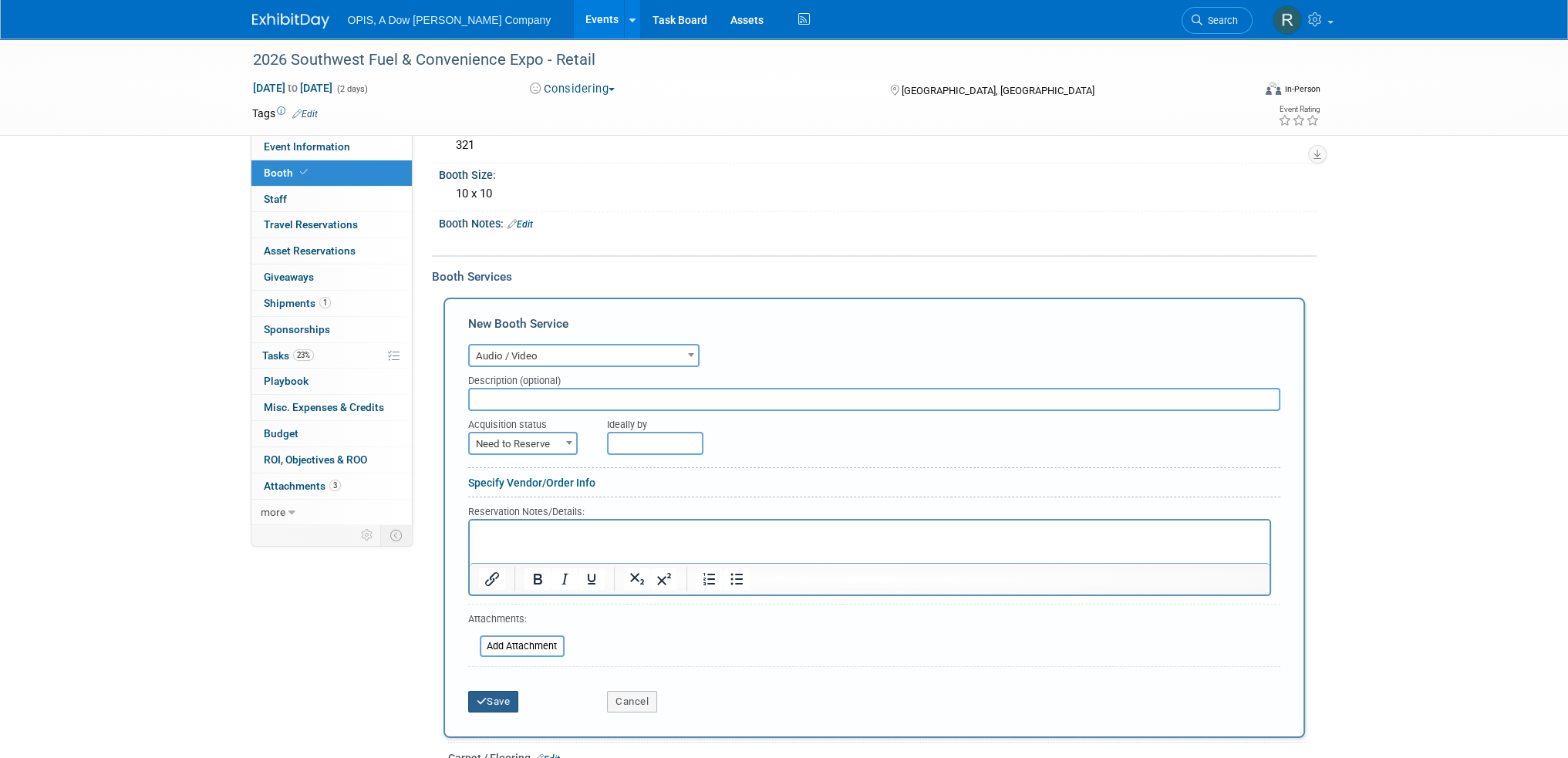
click at [510, 691] on button "Save" at bounding box center [494, 701] width 51 height 22
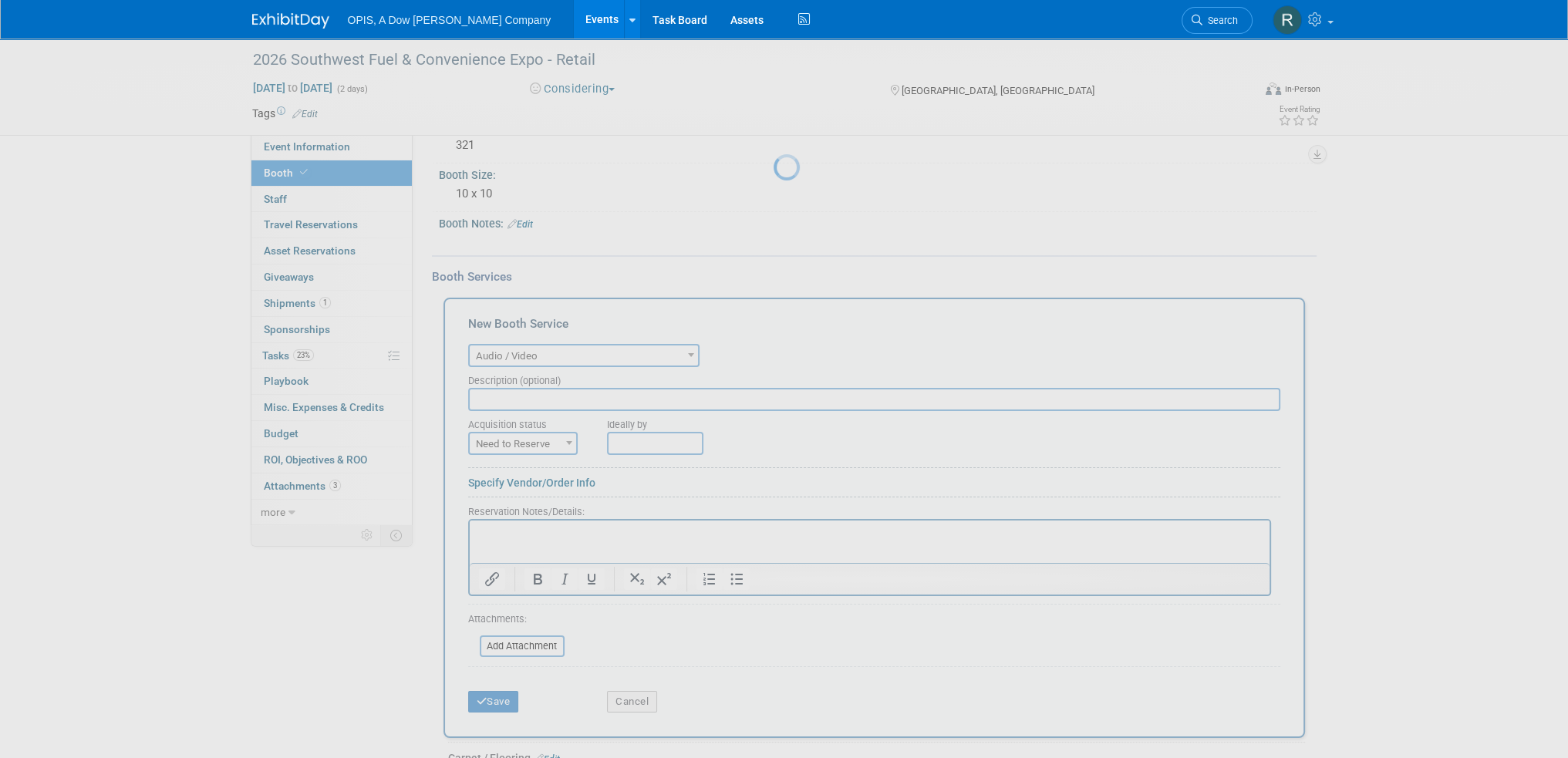
scroll to position [170, 0]
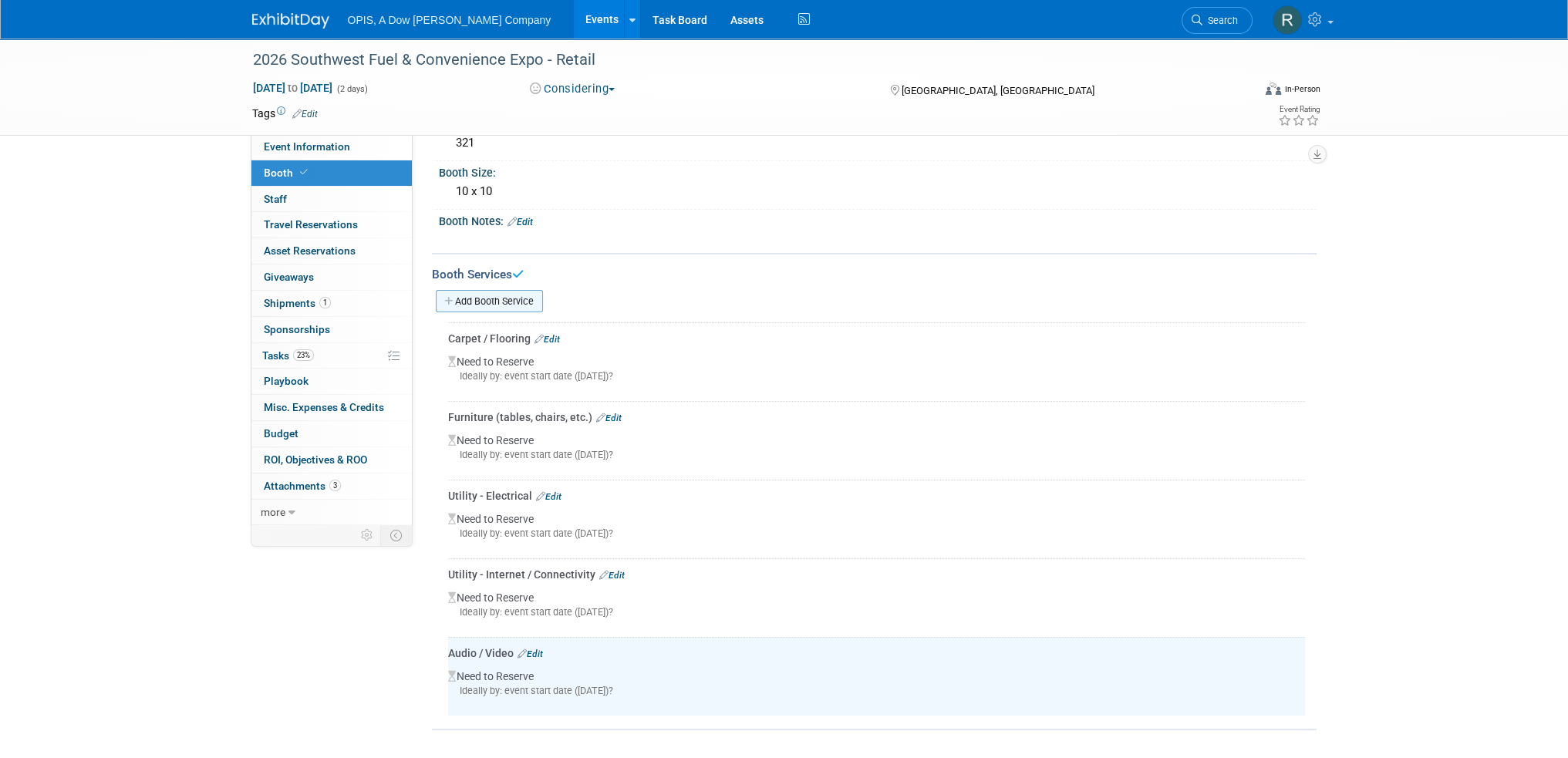
click at [499, 294] on link "Add Booth Service" at bounding box center [489, 300] width 107 height 22
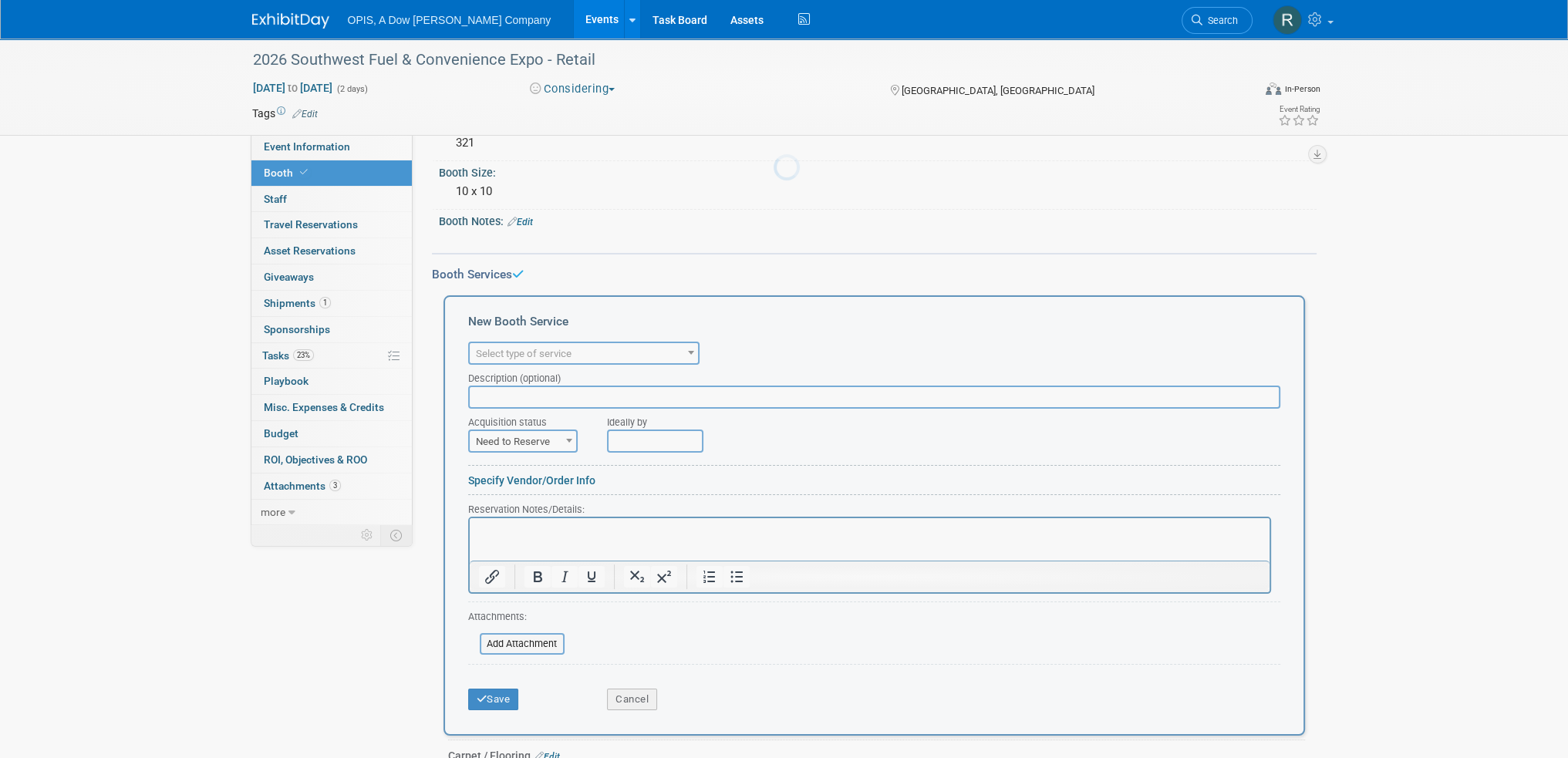
scroll to position [0, 0]
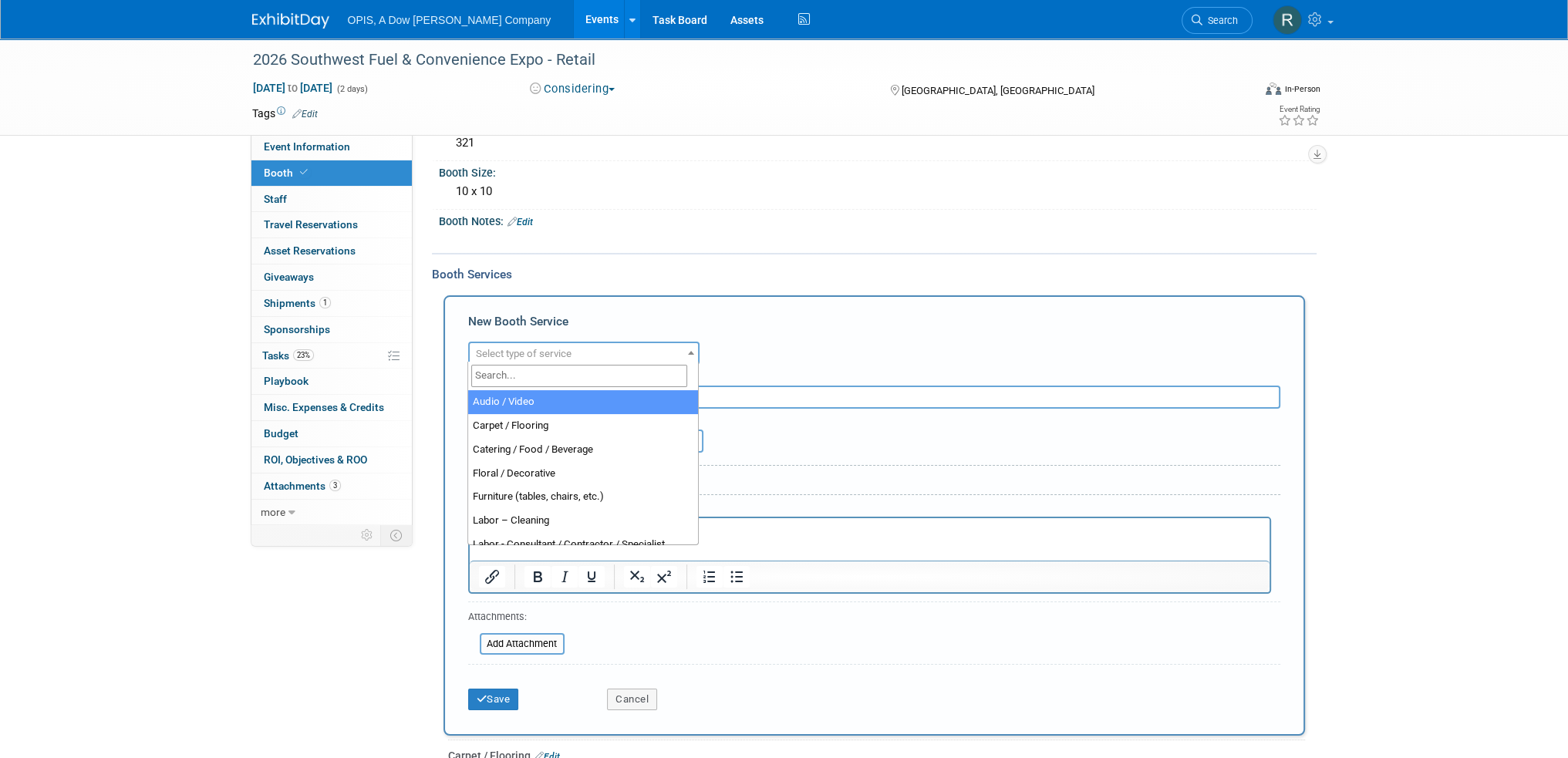
click at [543, 348] on span "Select type of service" at bounding box center [523, 354] width 96 height 12
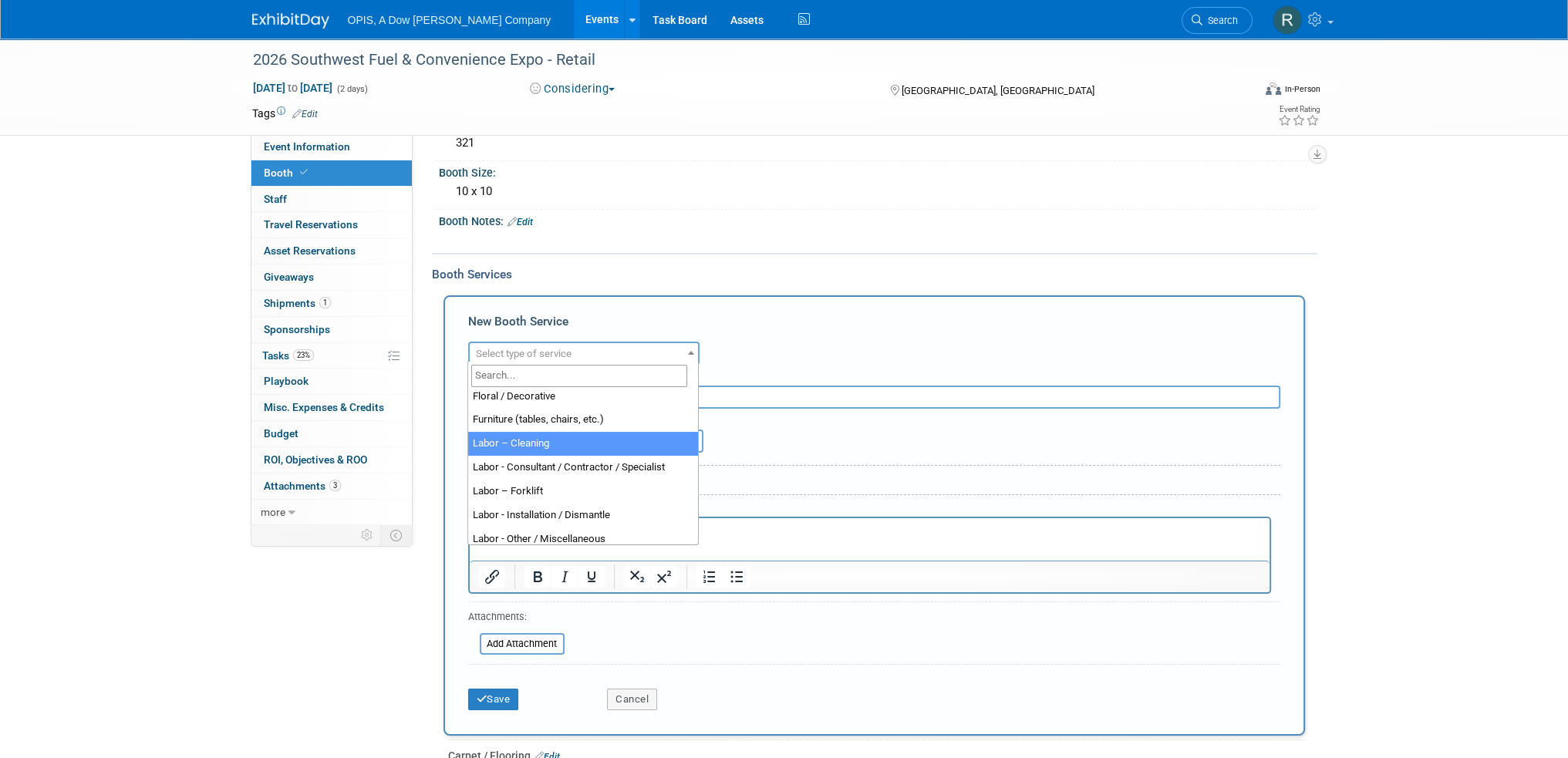
select select "14"
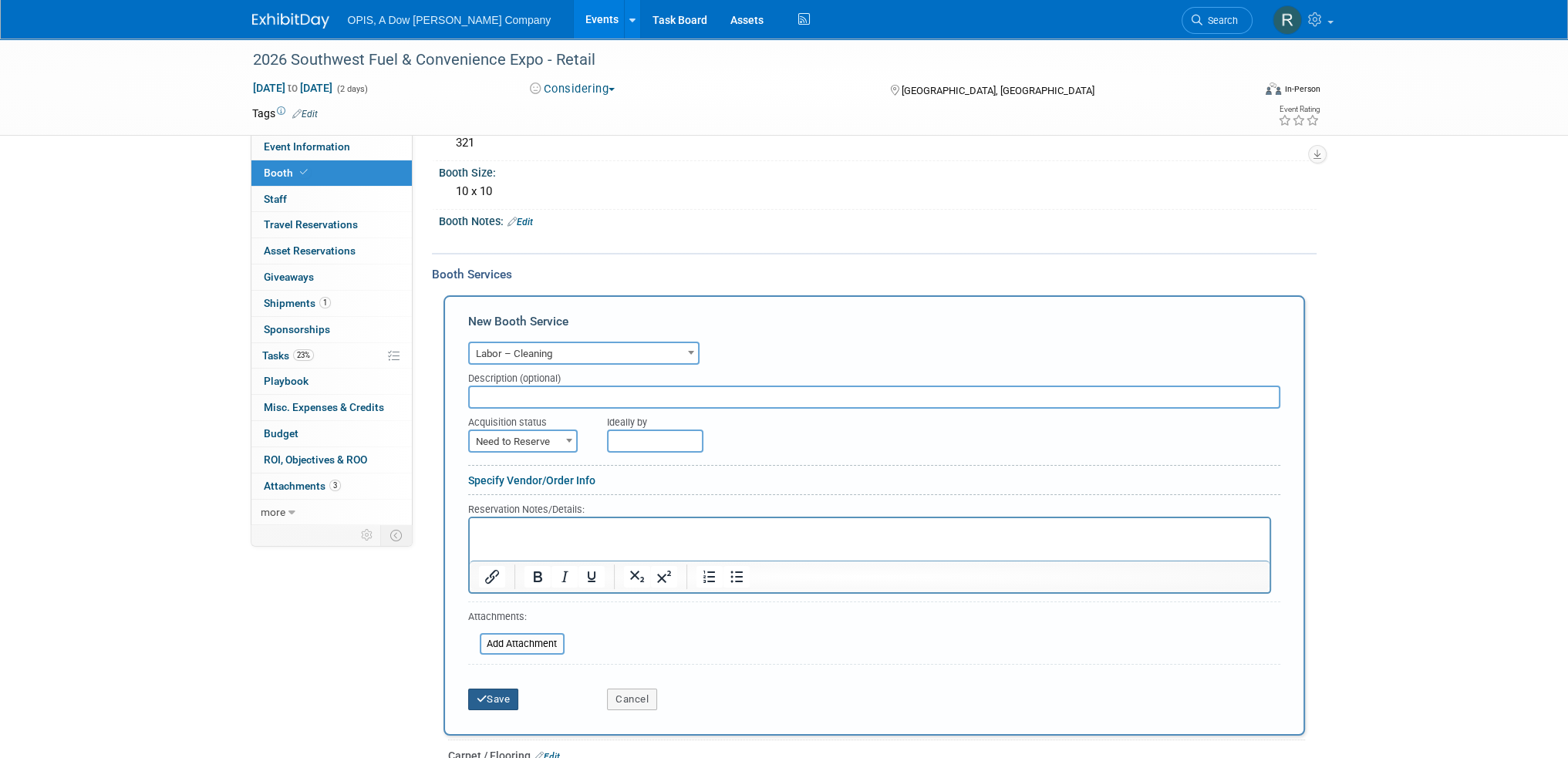
click at [512, 693] on button "Save" at bounding box center [494, 700] width 51 height 22
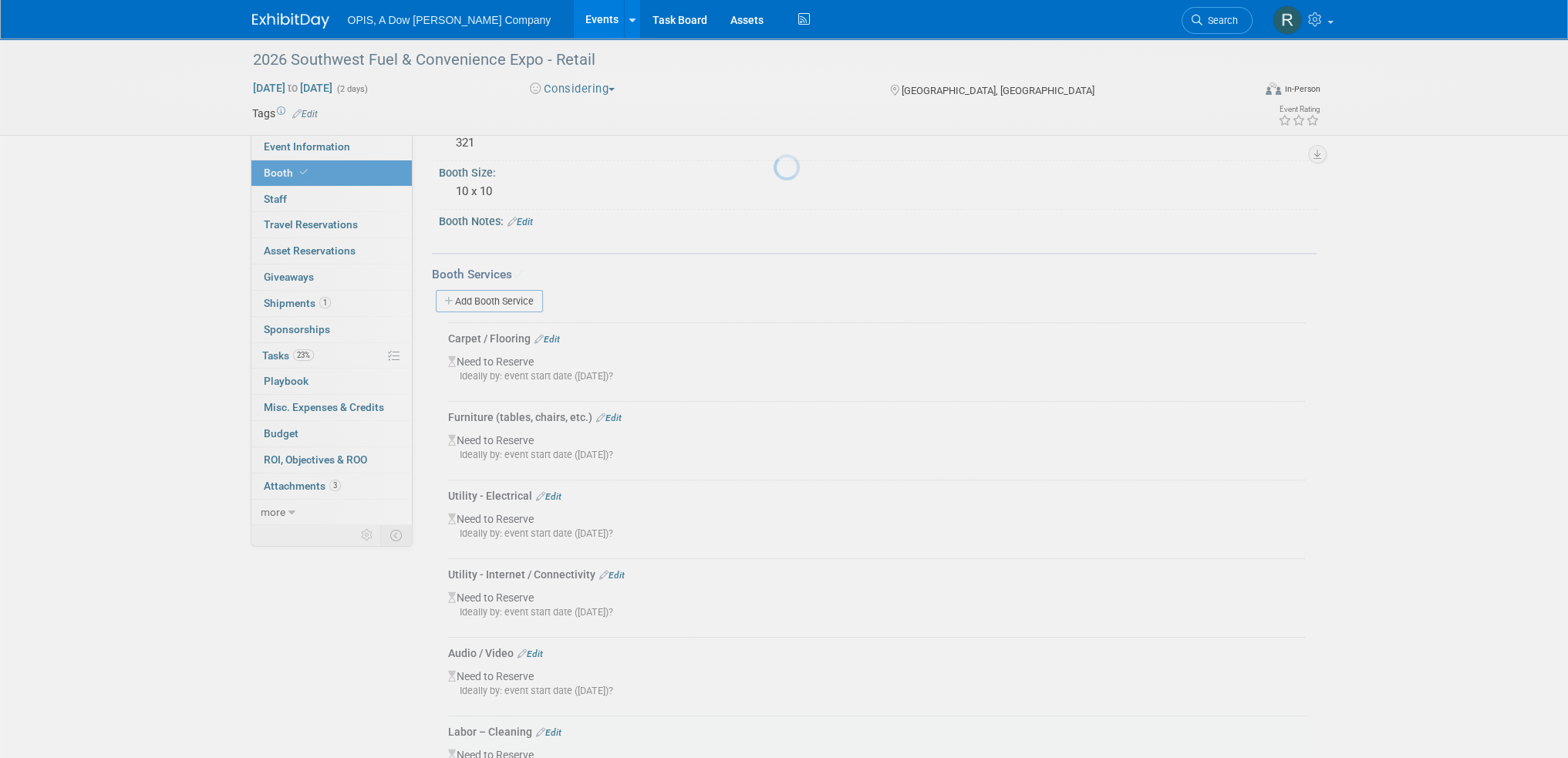
scroll to position [248, 0]
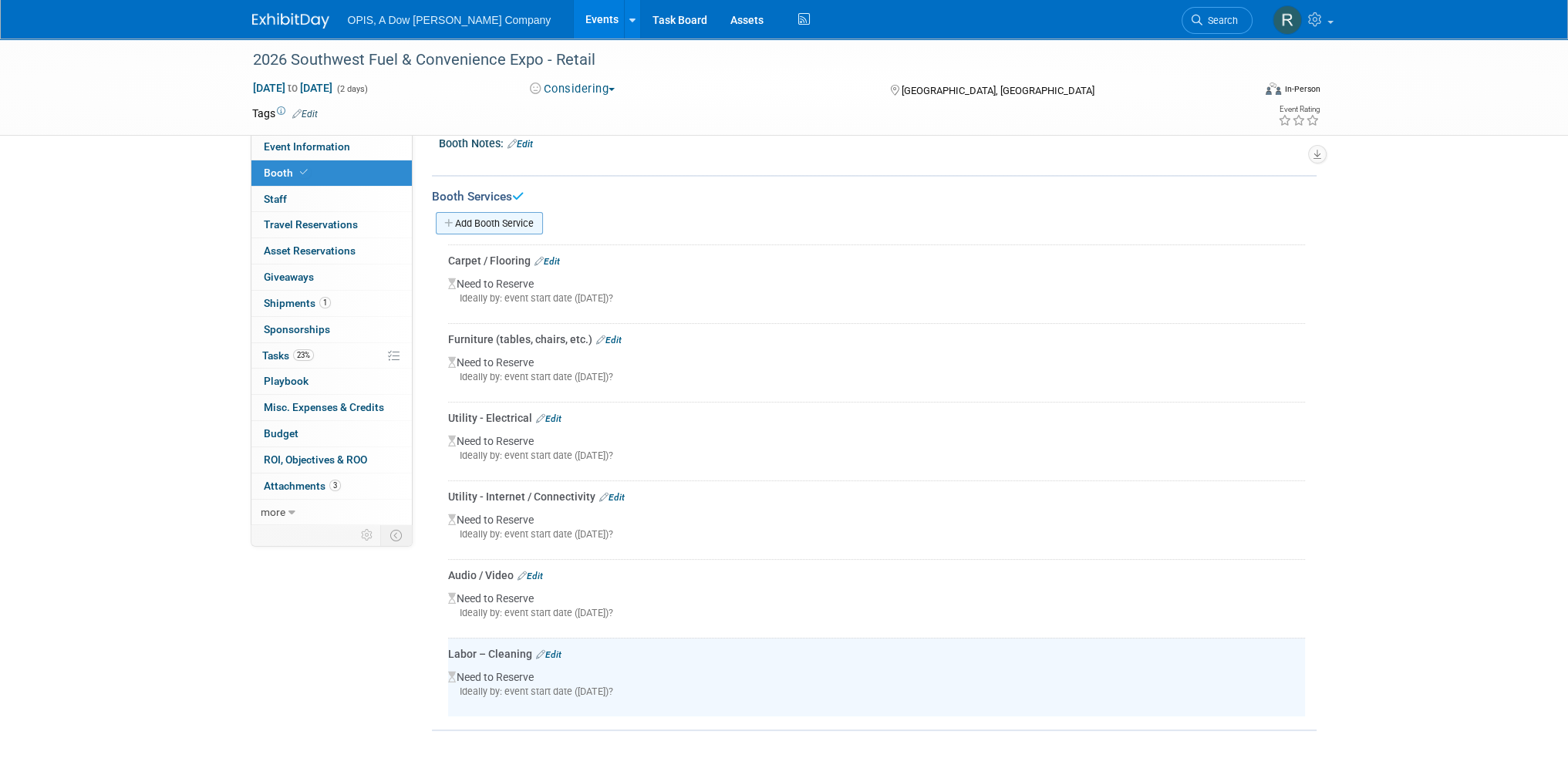
click at [501, 220] on link "Add Booth Service" at bounding box center [489, 223] width 107 height 22
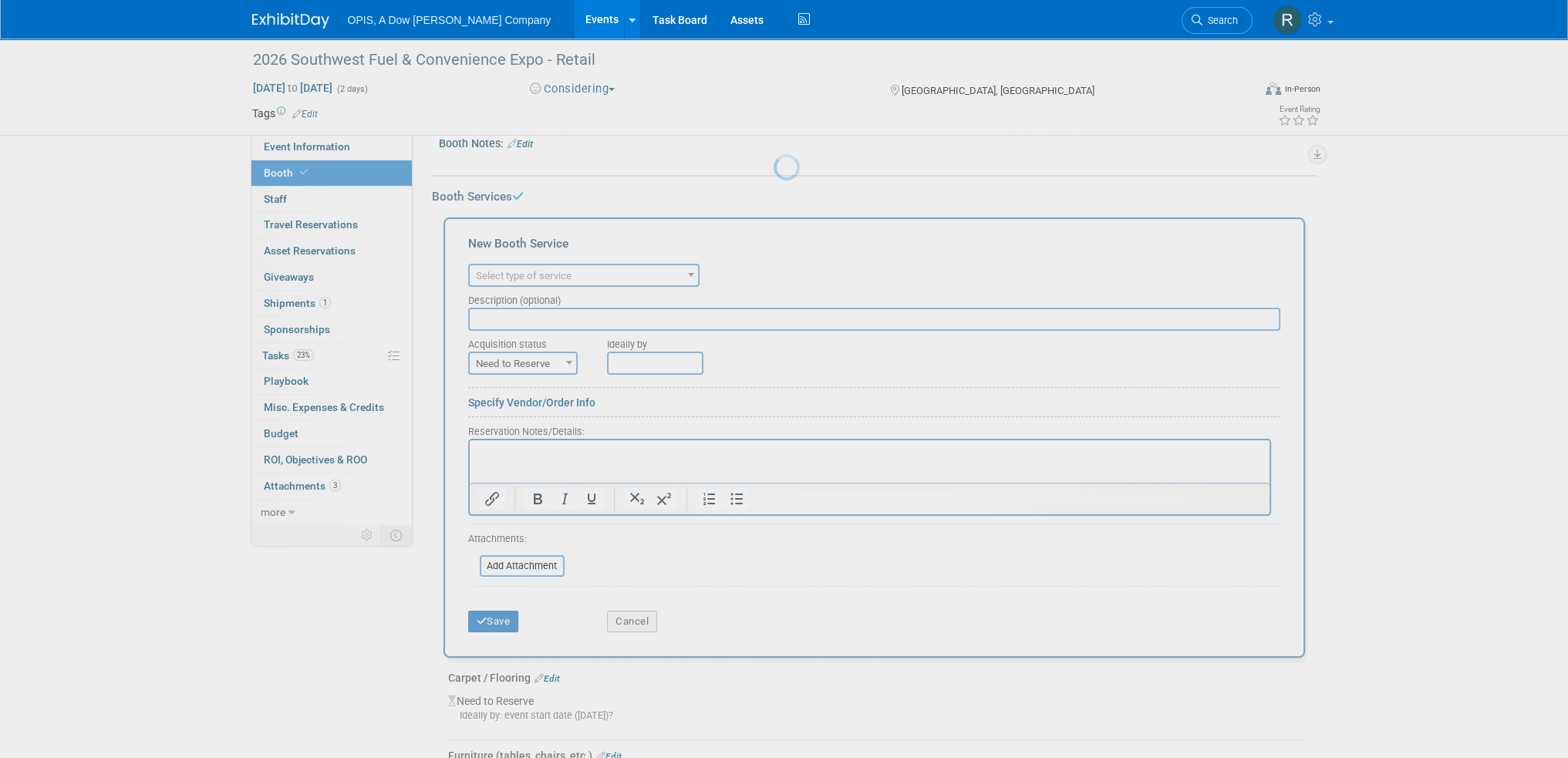
scroll to position [0, 0]
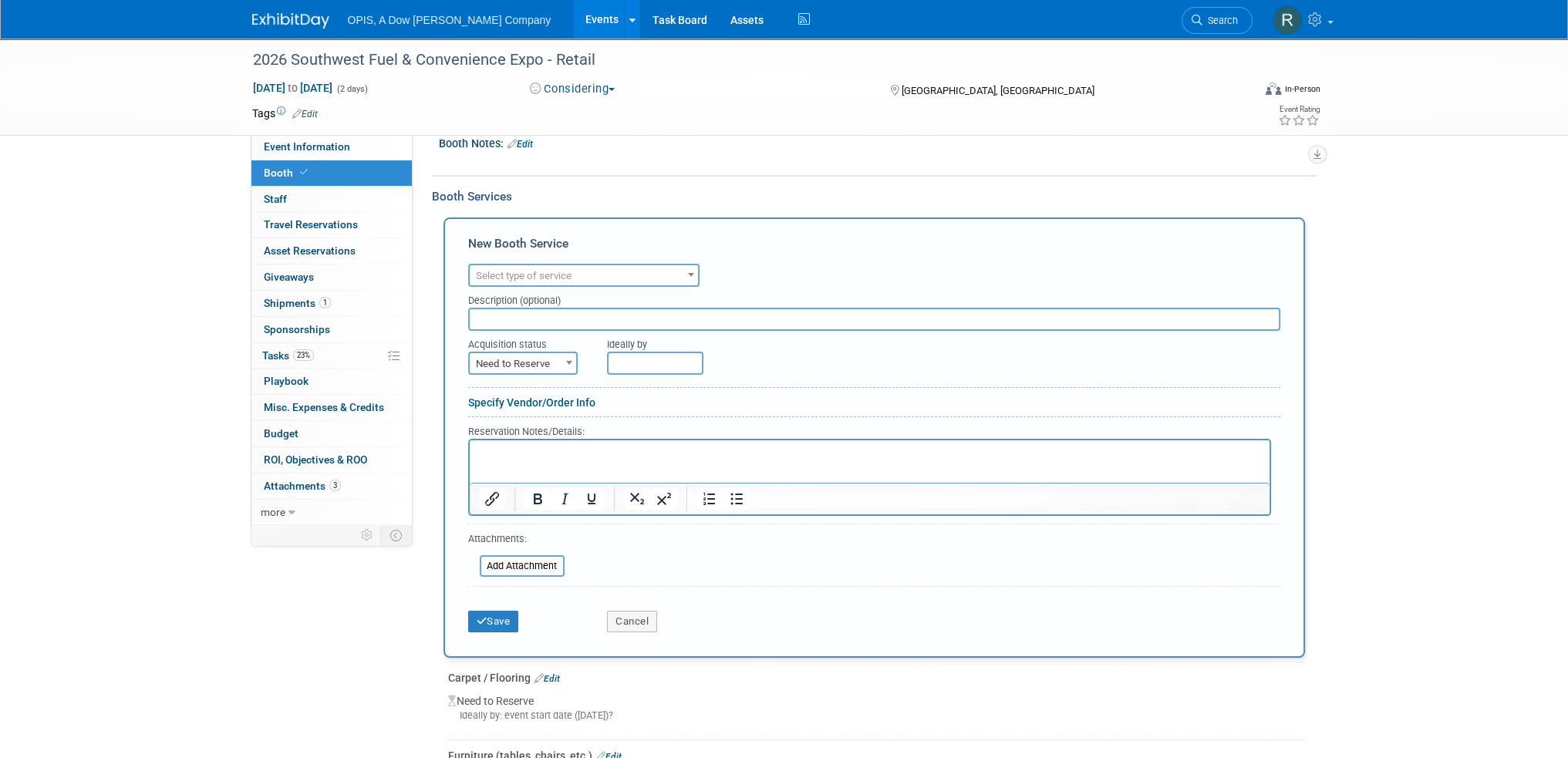
click at [541, 270] on span "Select type of service" at bounding box center [523, 275] width 96 height 12
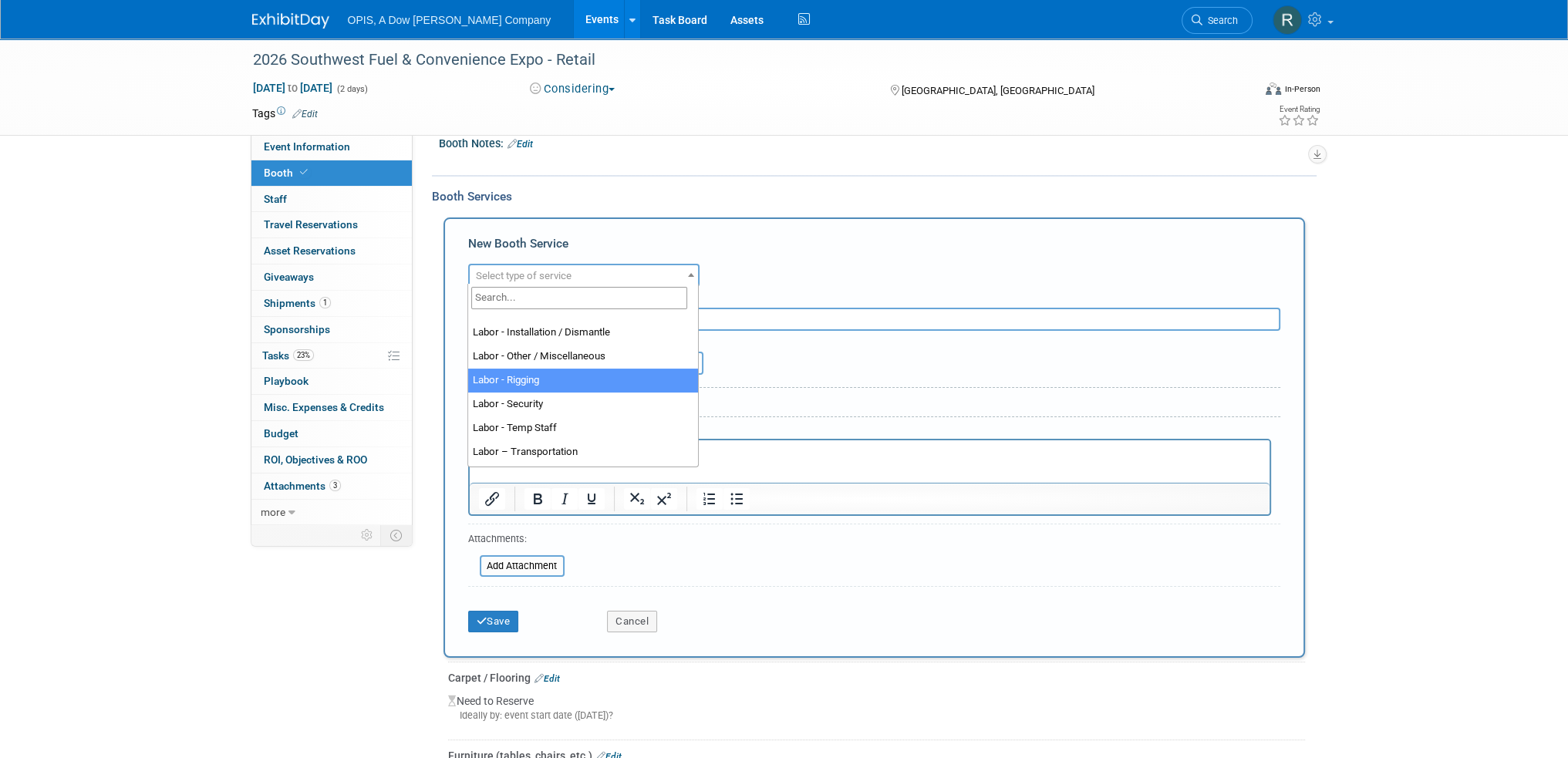
scroll to position [231, 0]
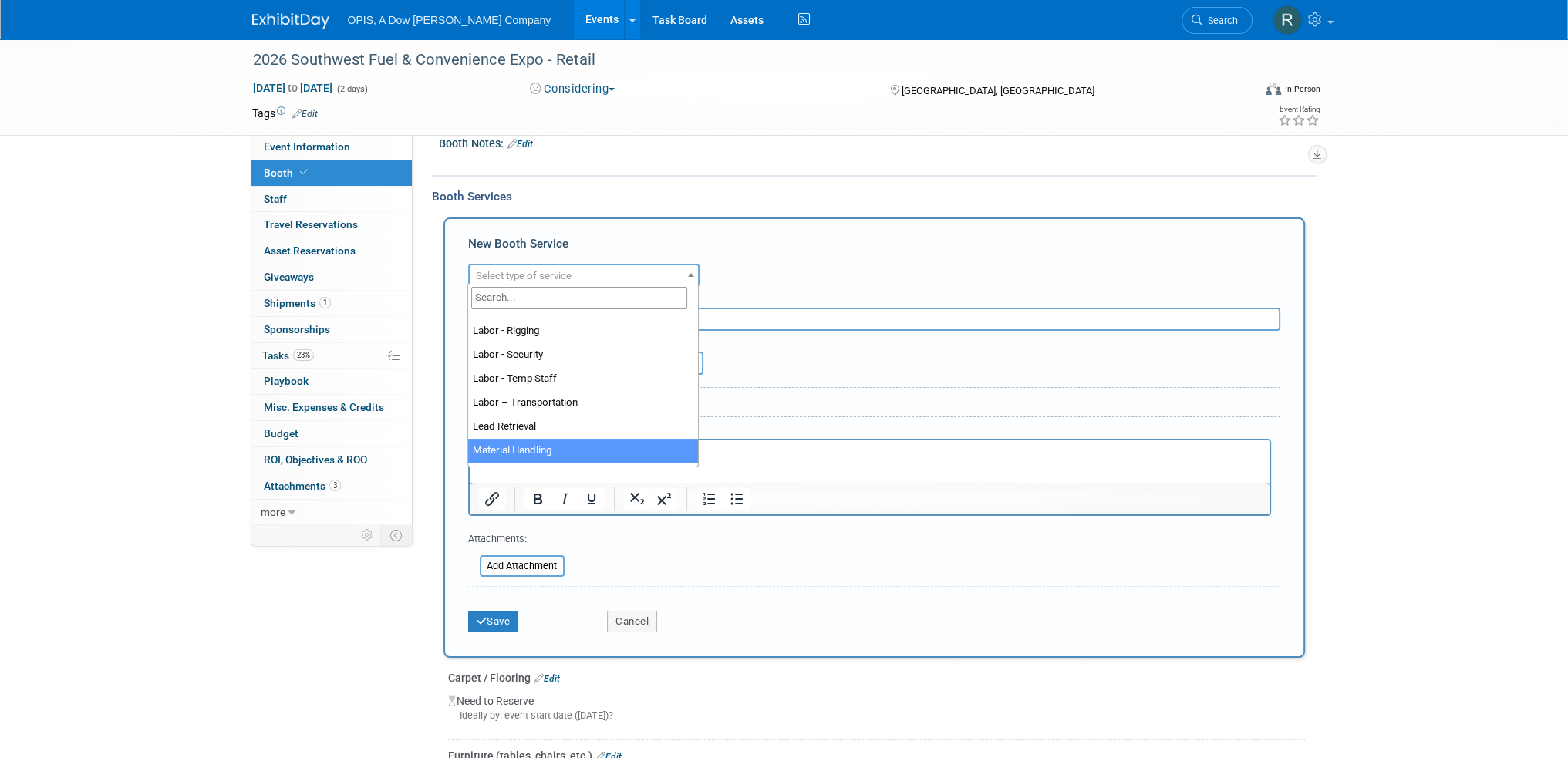
select select "10"
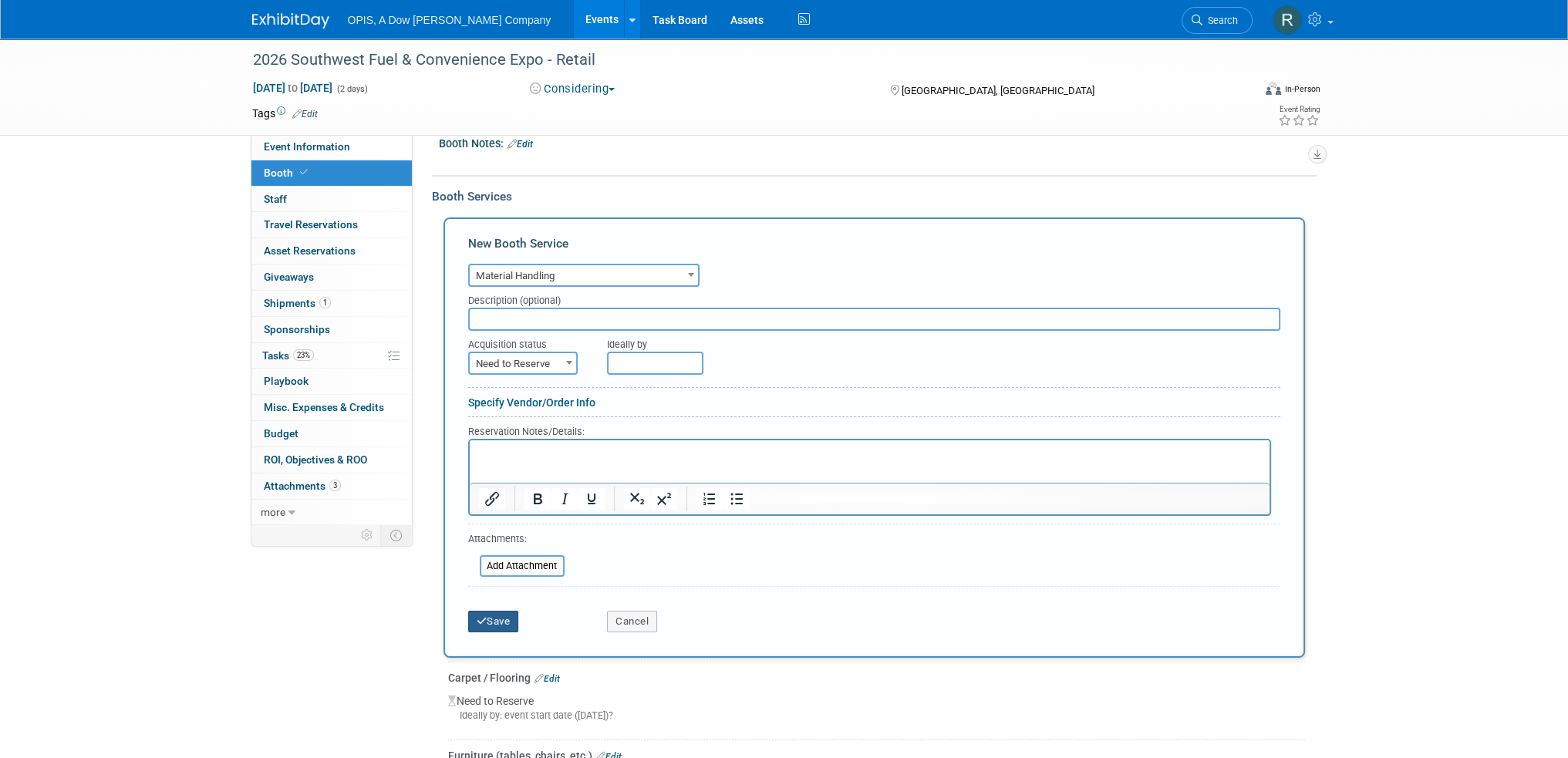
click at [500, 617] on button "Save" at bounding box center [494, 622] width 51 height 22
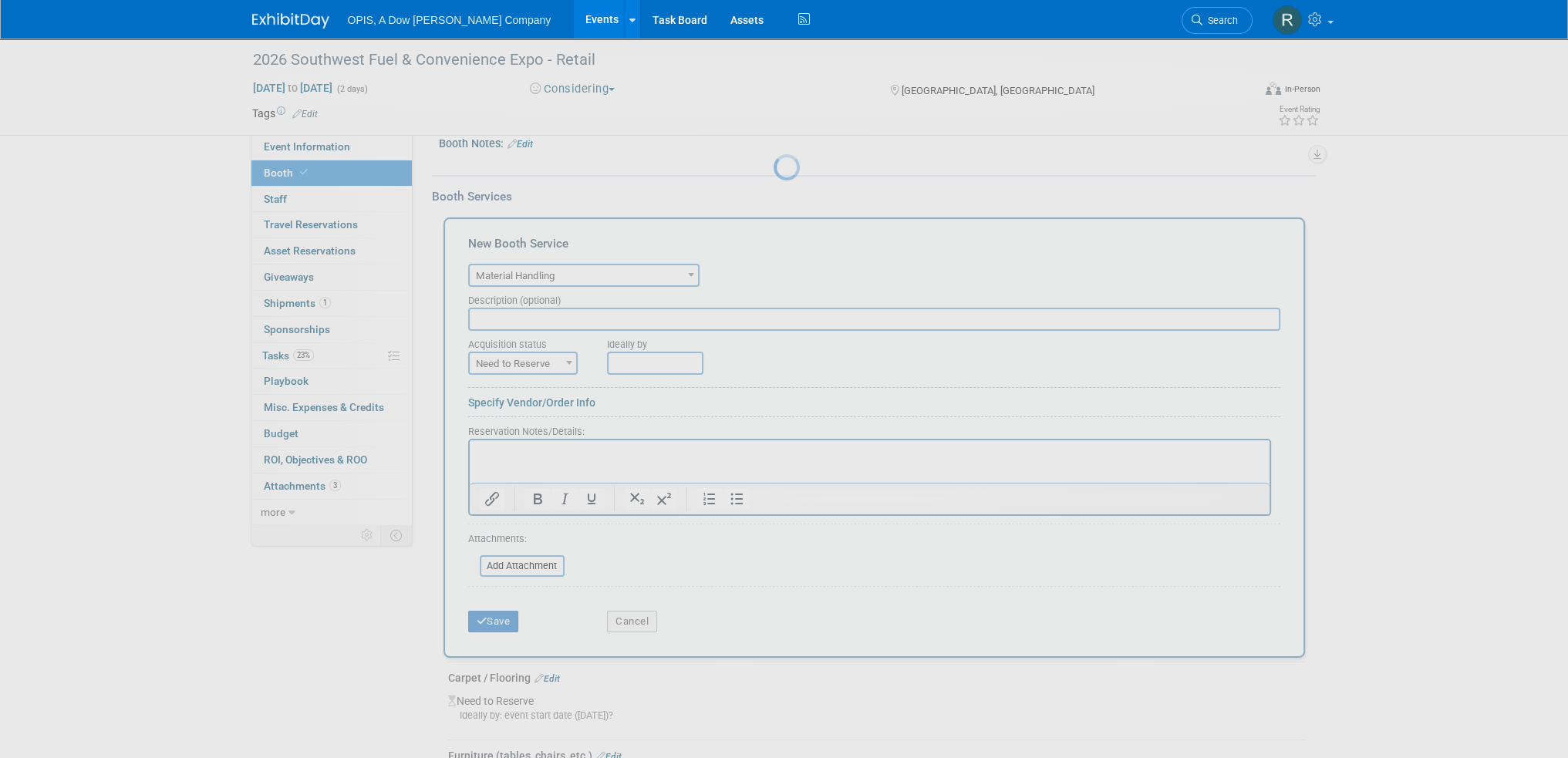
scroll to position [327, 0]
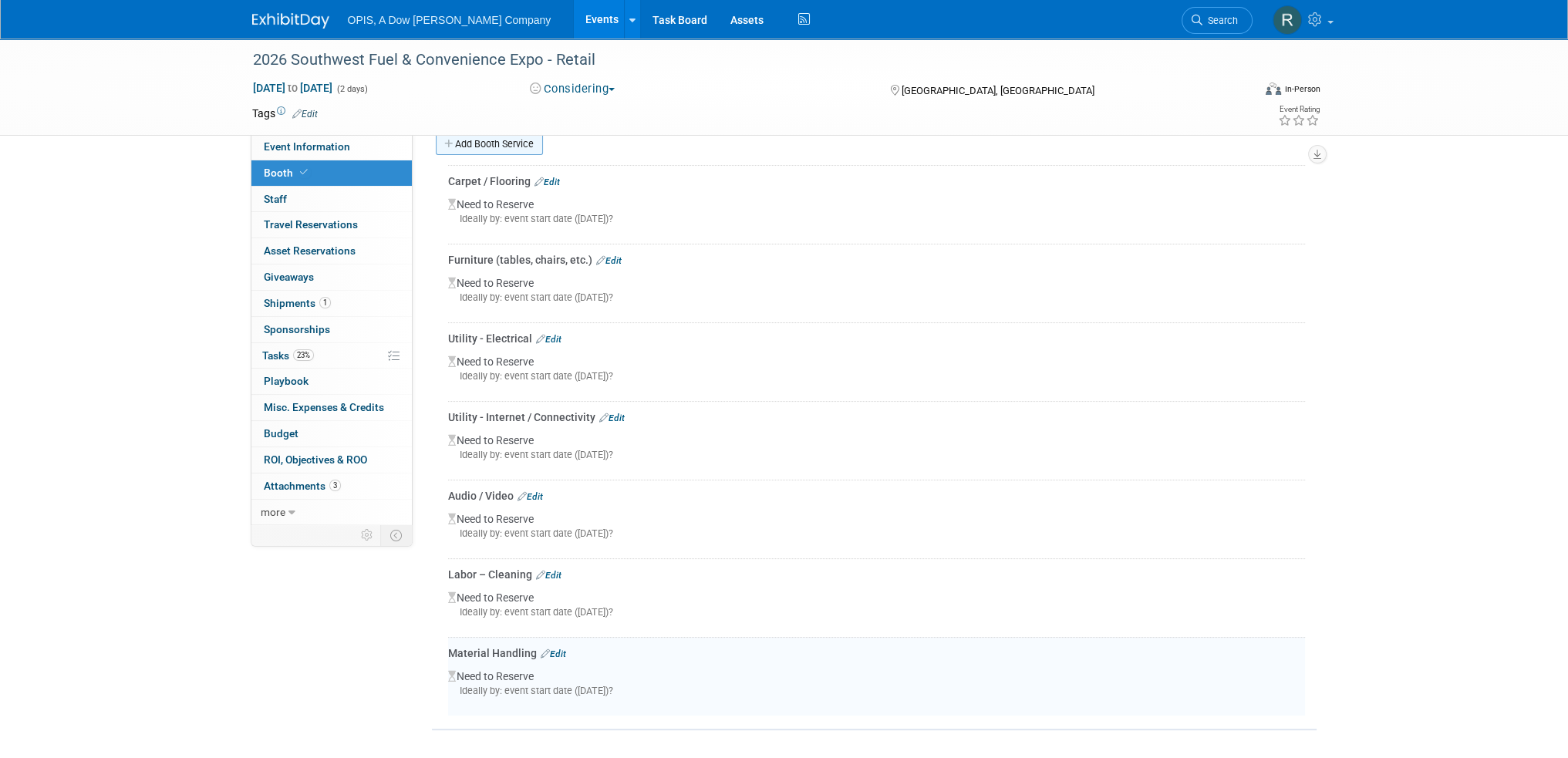
click at [528, 137] on link "Add Booth Service" at bounding box center [489, 143] width 107 height 22
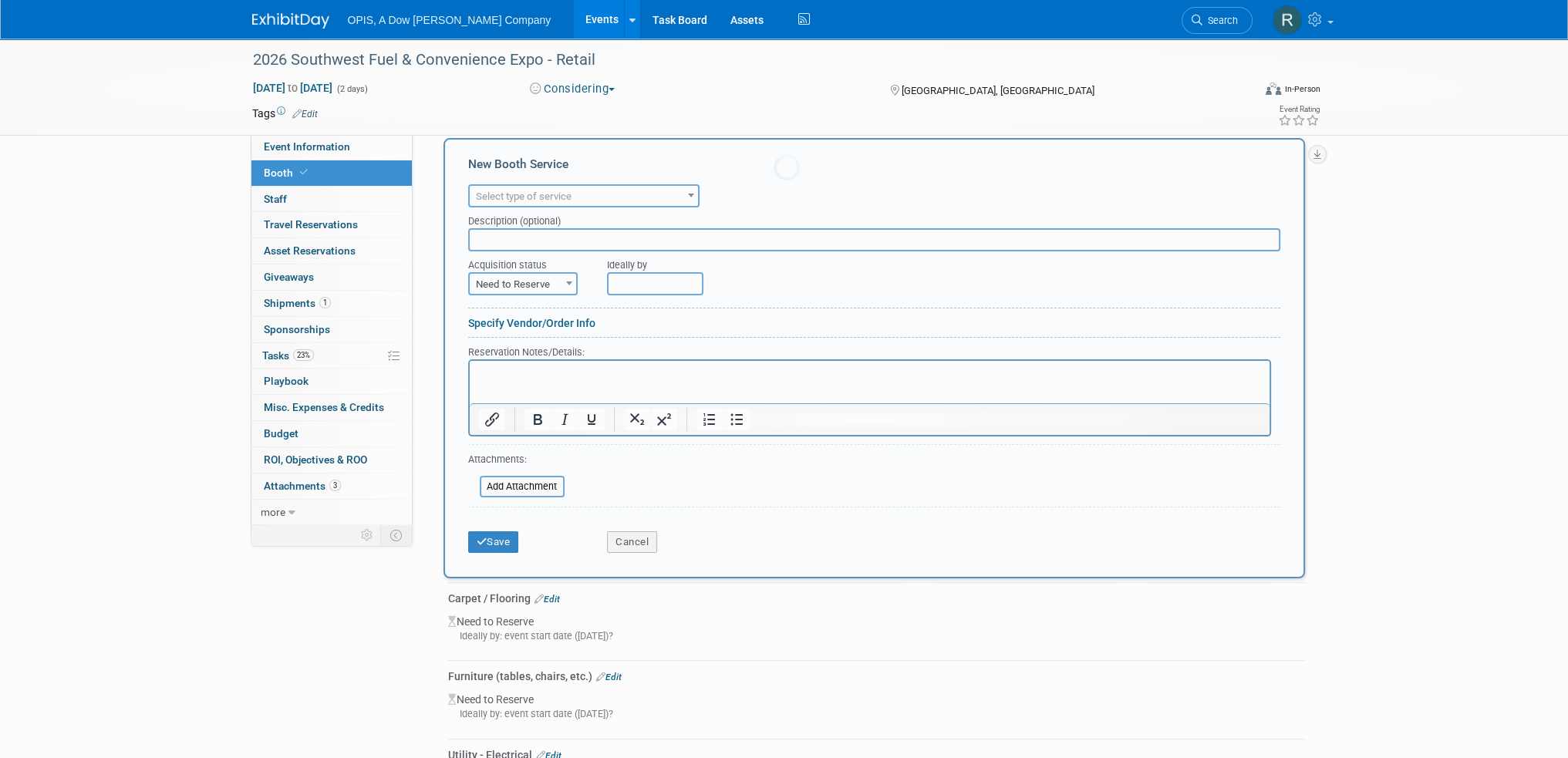
scroll to position [0, 0]
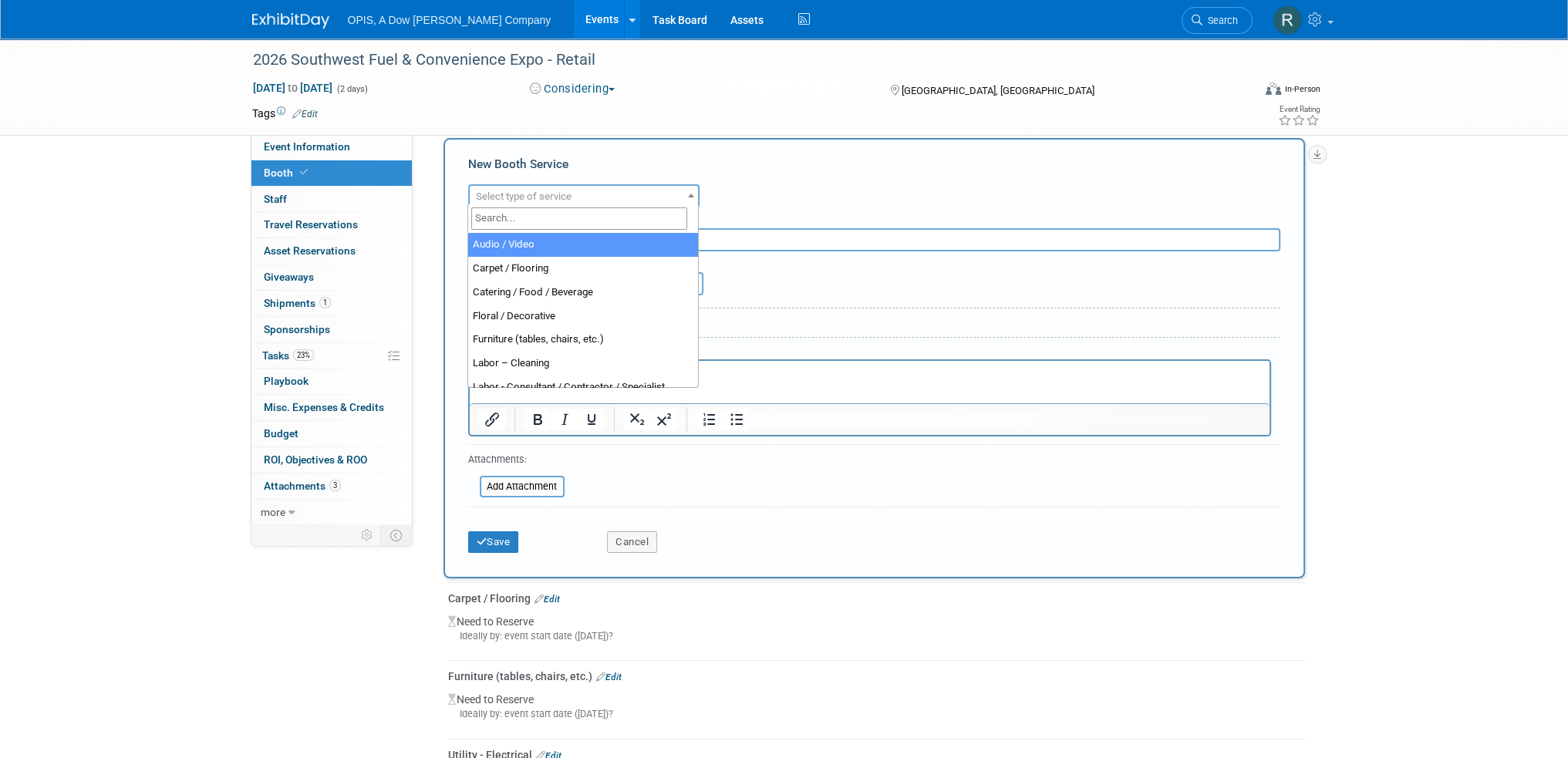
click at [553, 196] on span "Select type of service" at bounding box center [523, 196] width 96 height 12
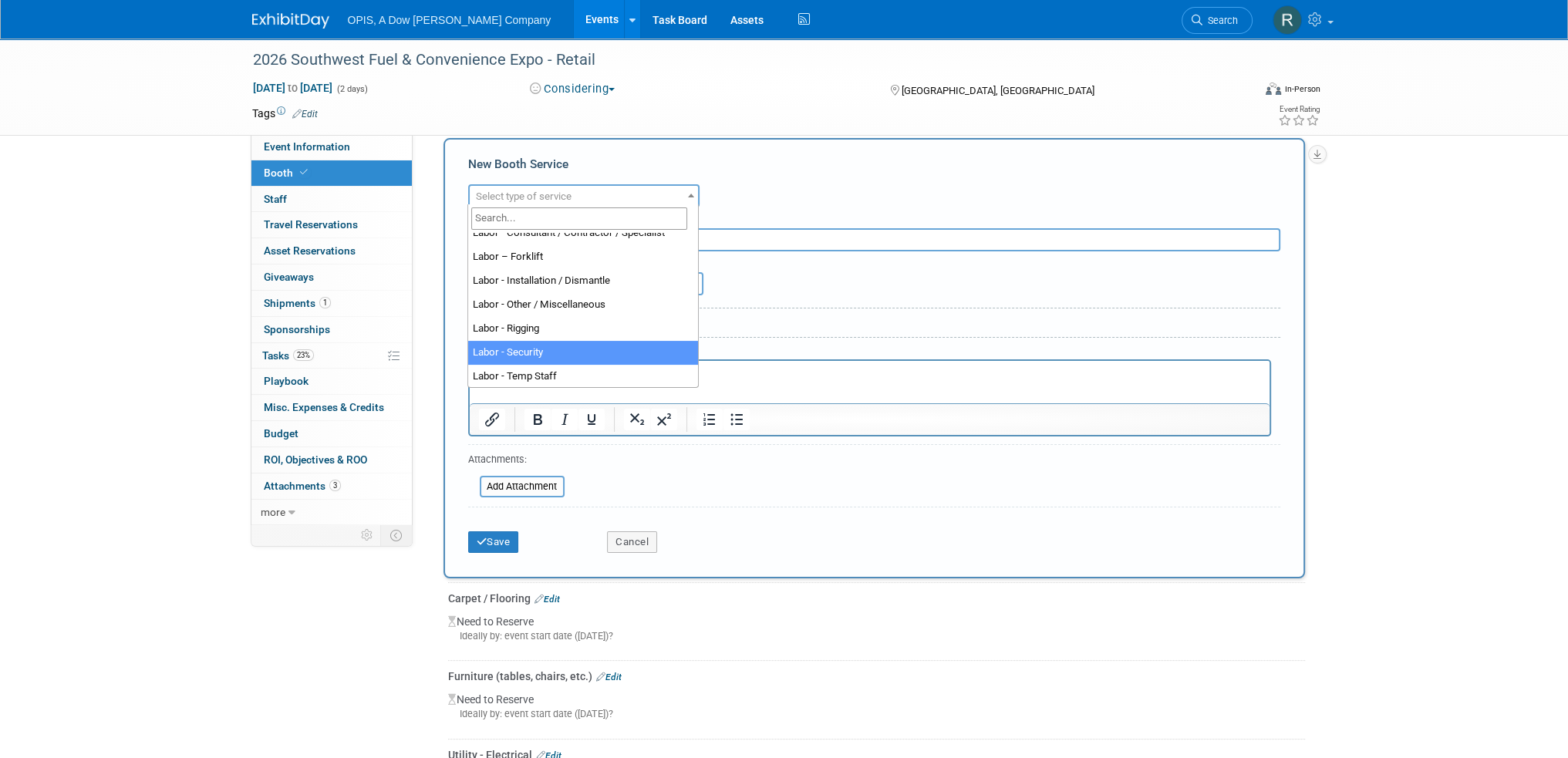
scroll to position [231, 0]
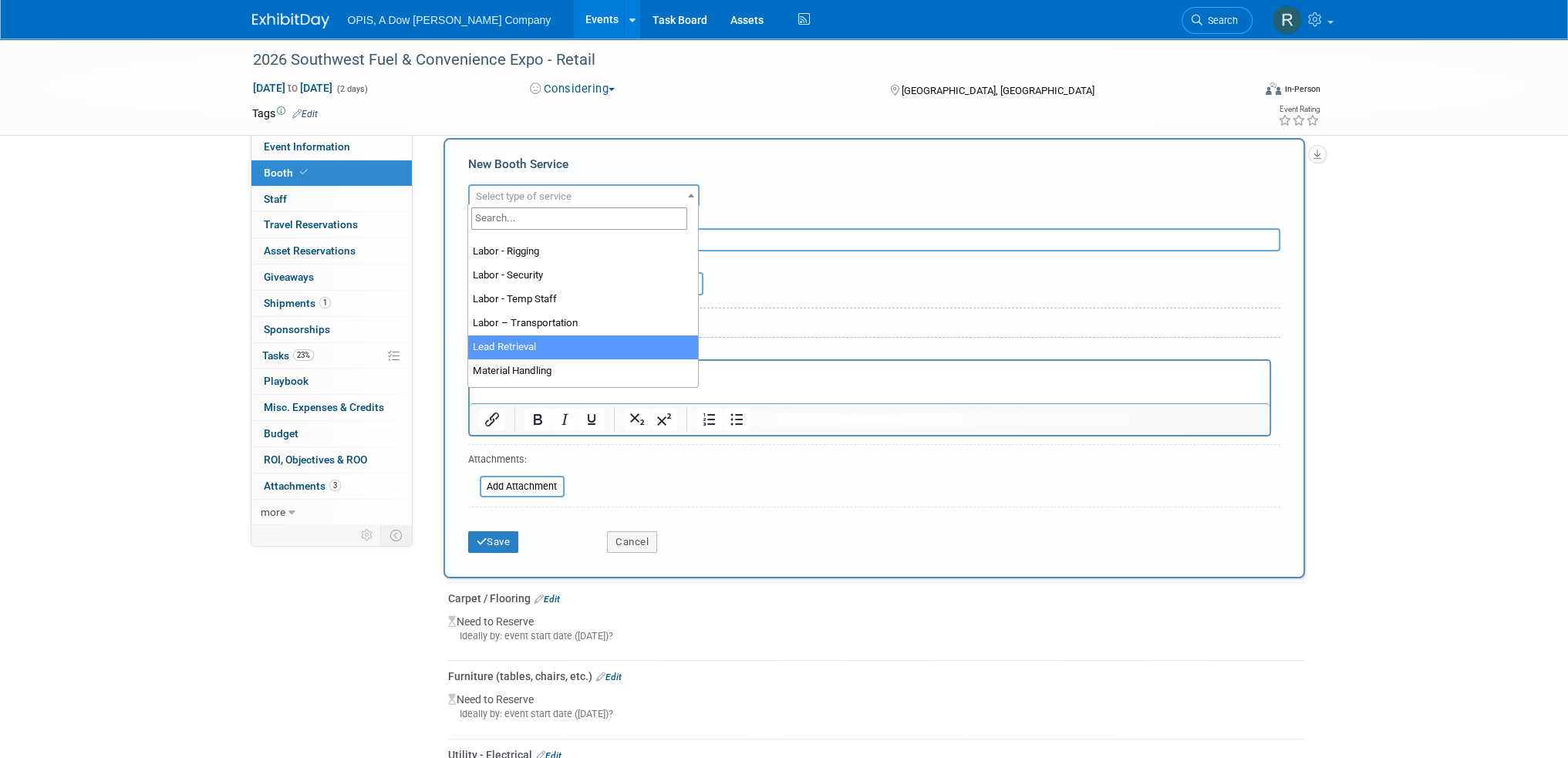
select select "7"
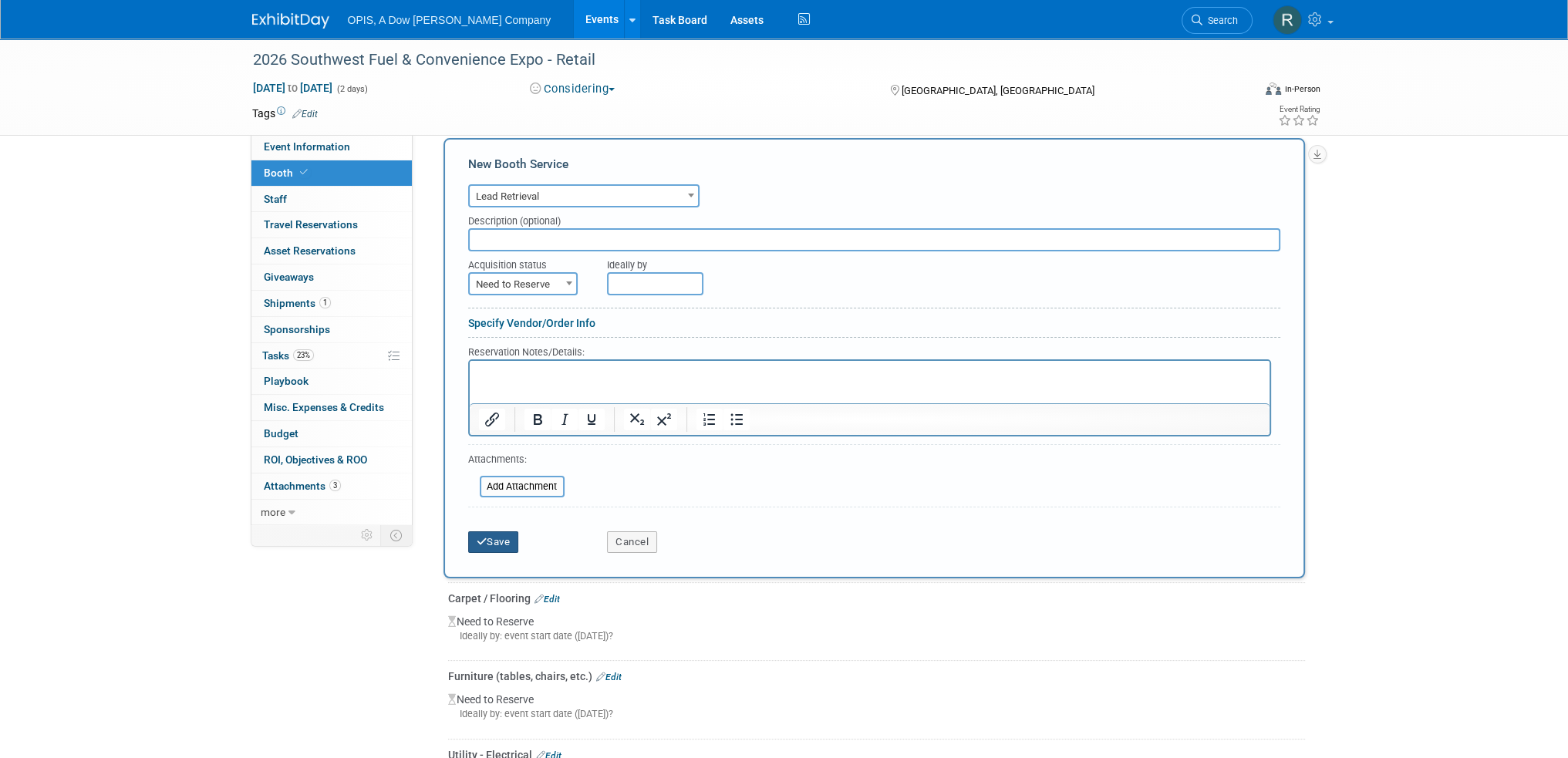
click at [481, 539] on icon "submit" at bounding box center [482, 542] width 11 height 10
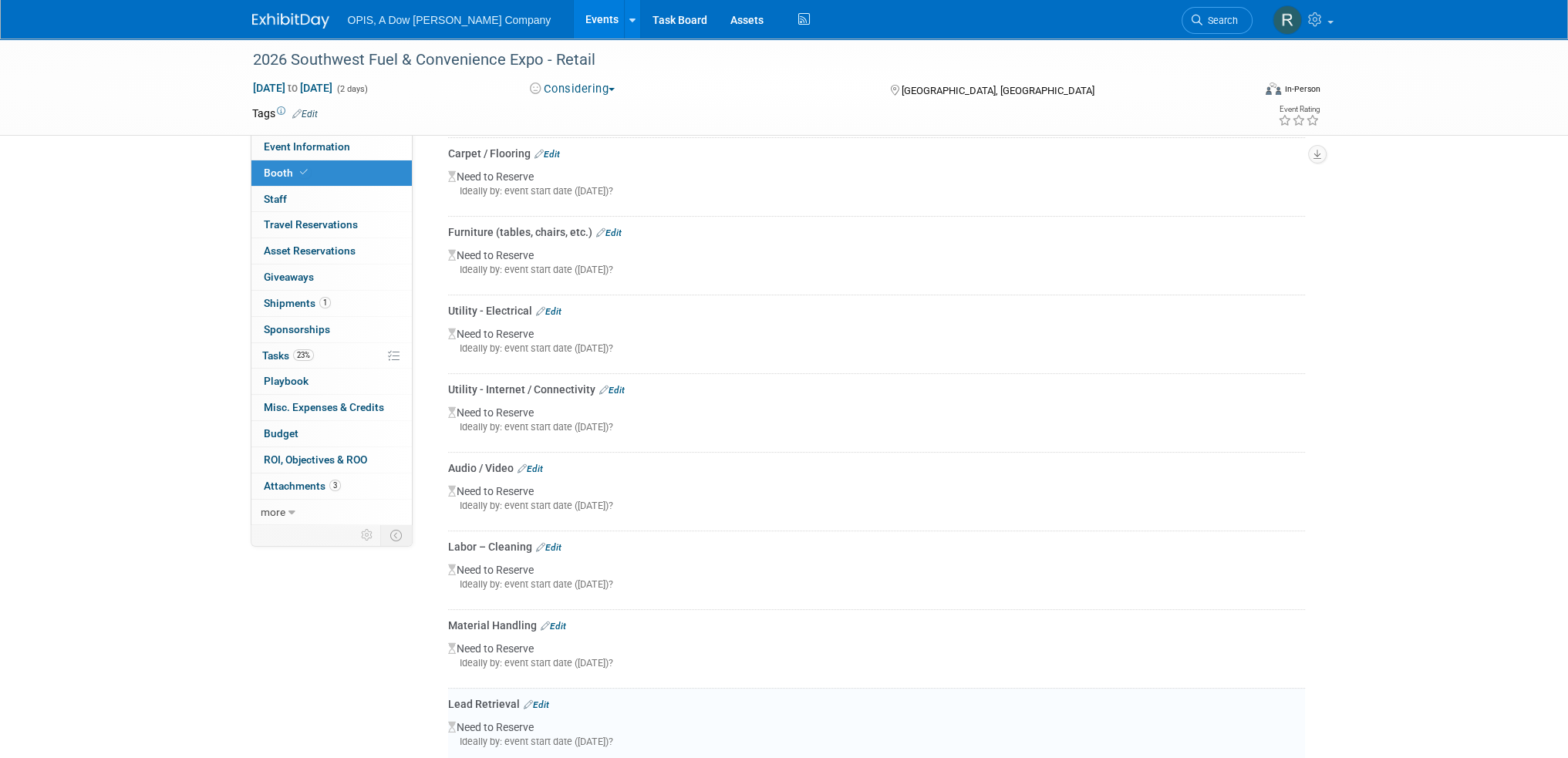
scroll to position [328, 0]
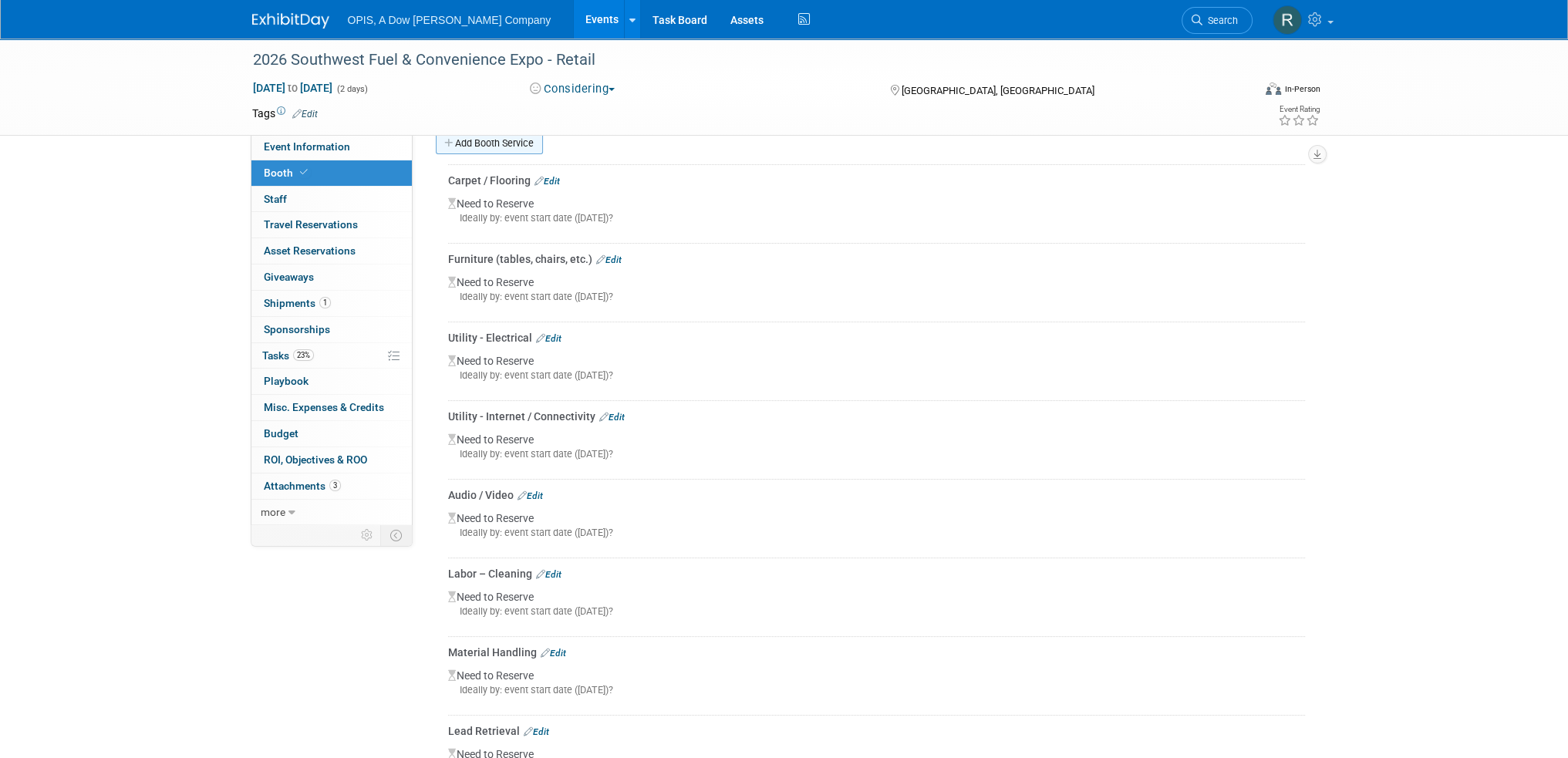
click at [503, 146] on link "Add Booth Service" at bounding box center [489, 142] width 107 height 22
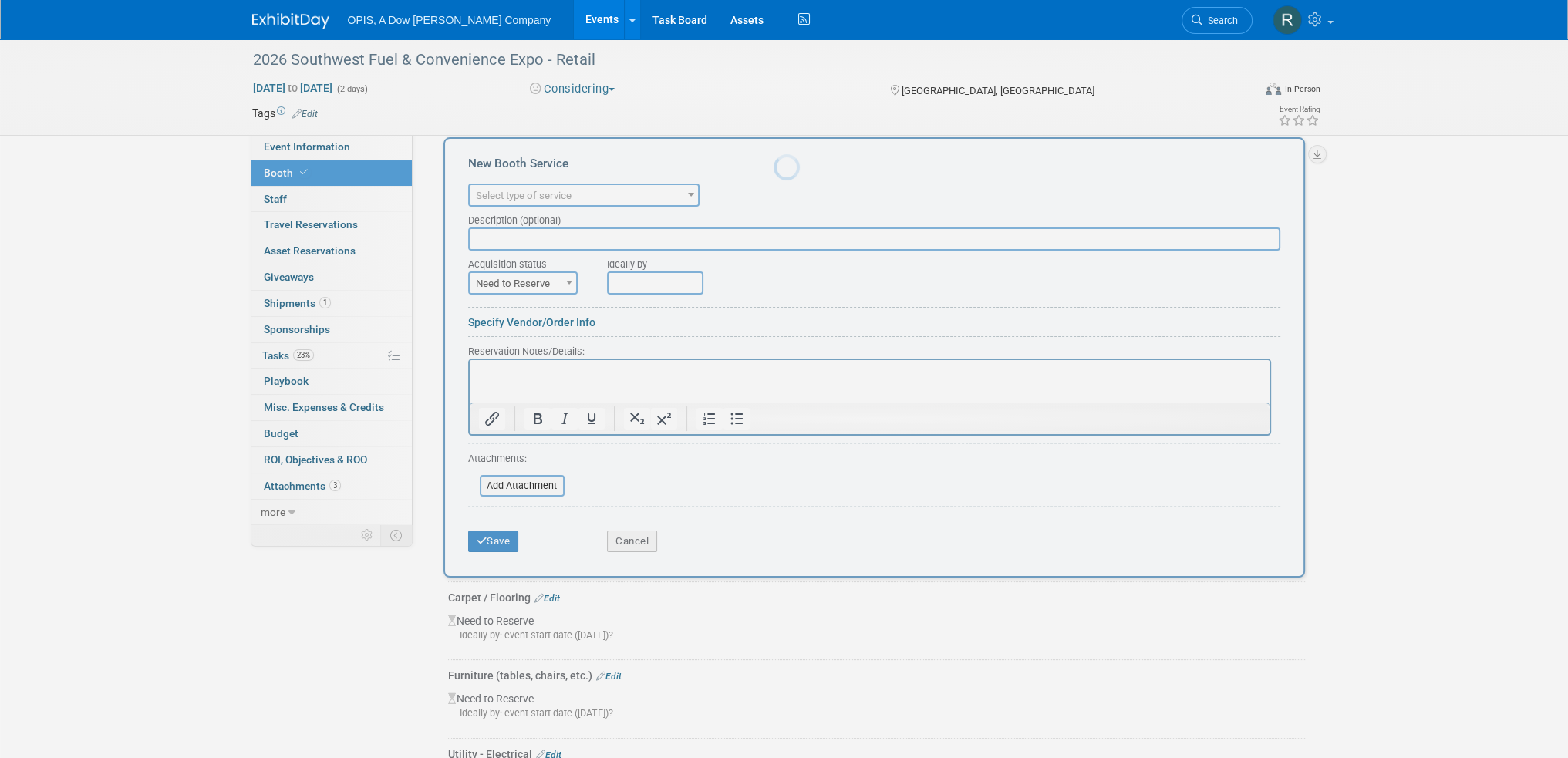
scroll to position [0, 0]
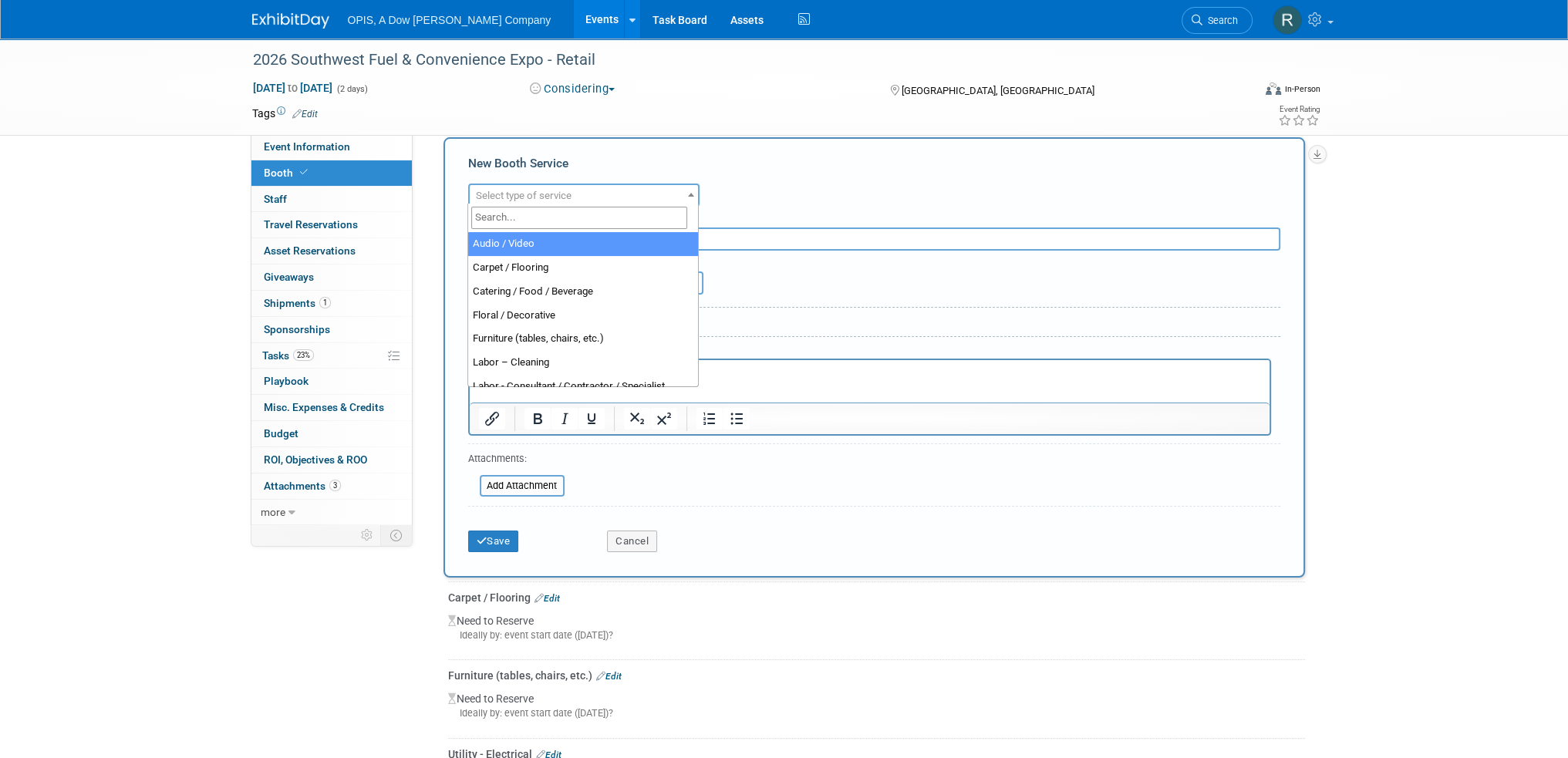
click at [553, 194] on span "Select type of service" at bounding box center [523, 196] width 96 height 12
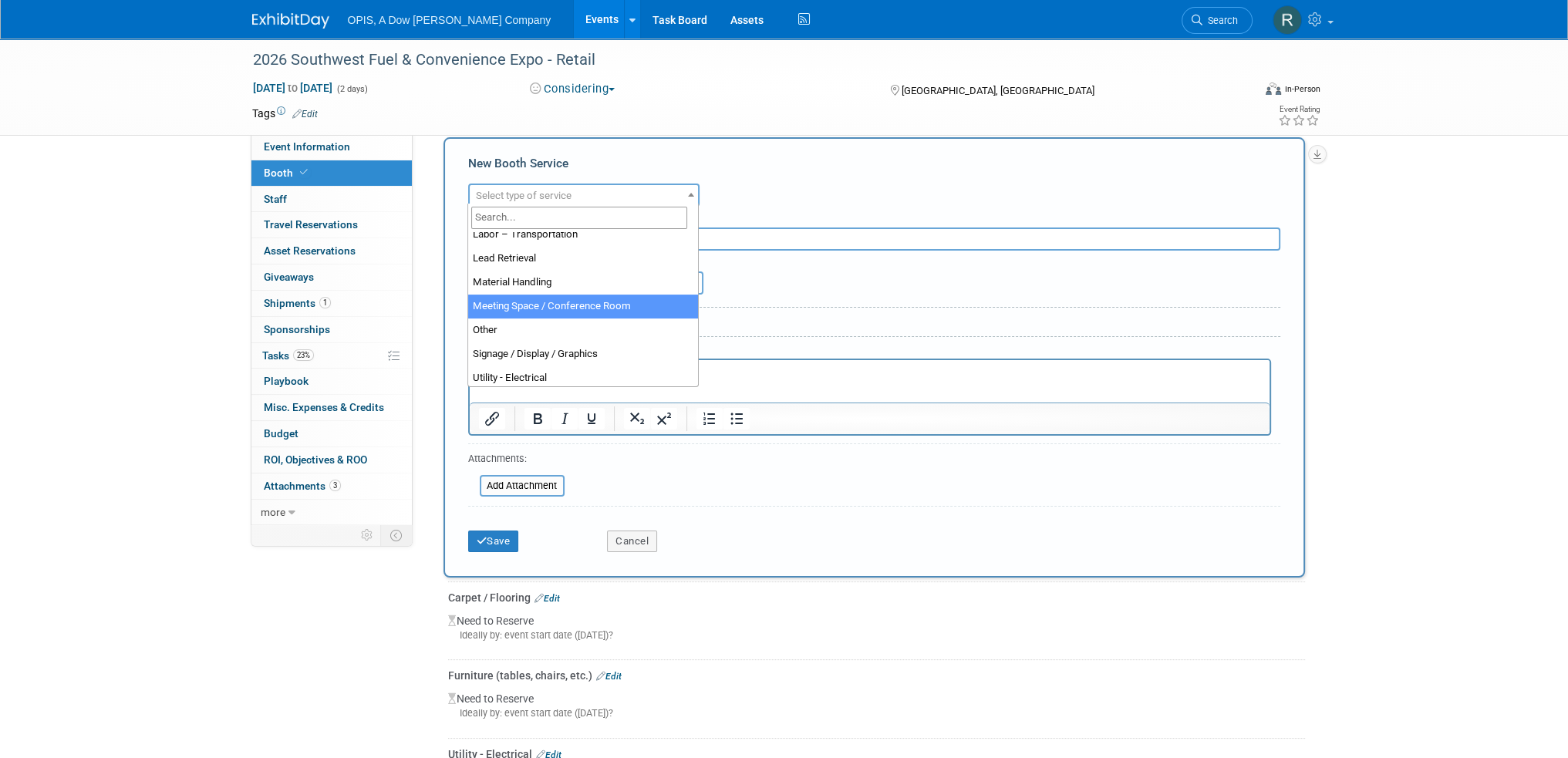
scroll to position [319, 0]
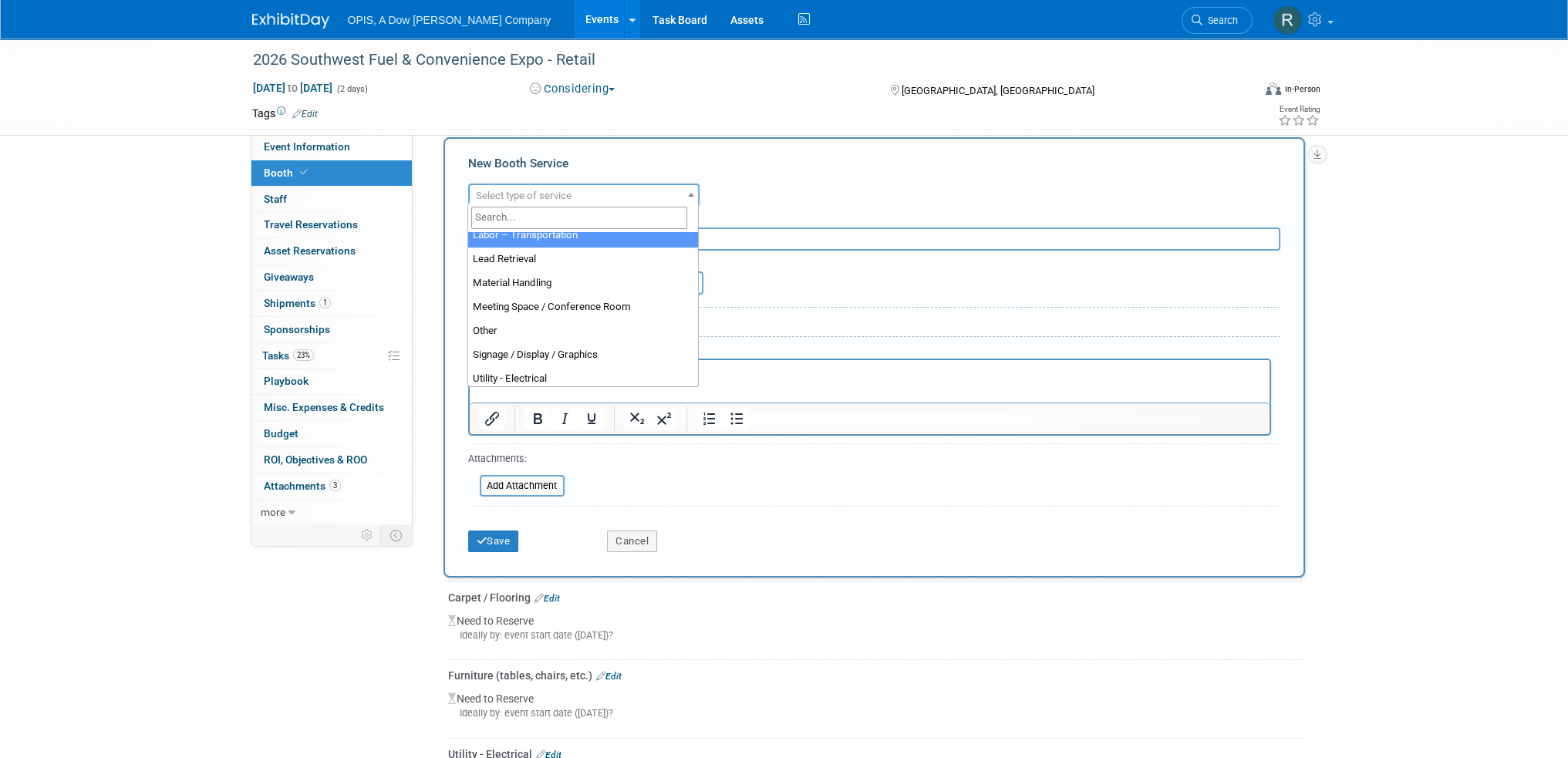
click at [553, 229] on span at bounding box center [583, 218] width 230 height 28
select select "15"
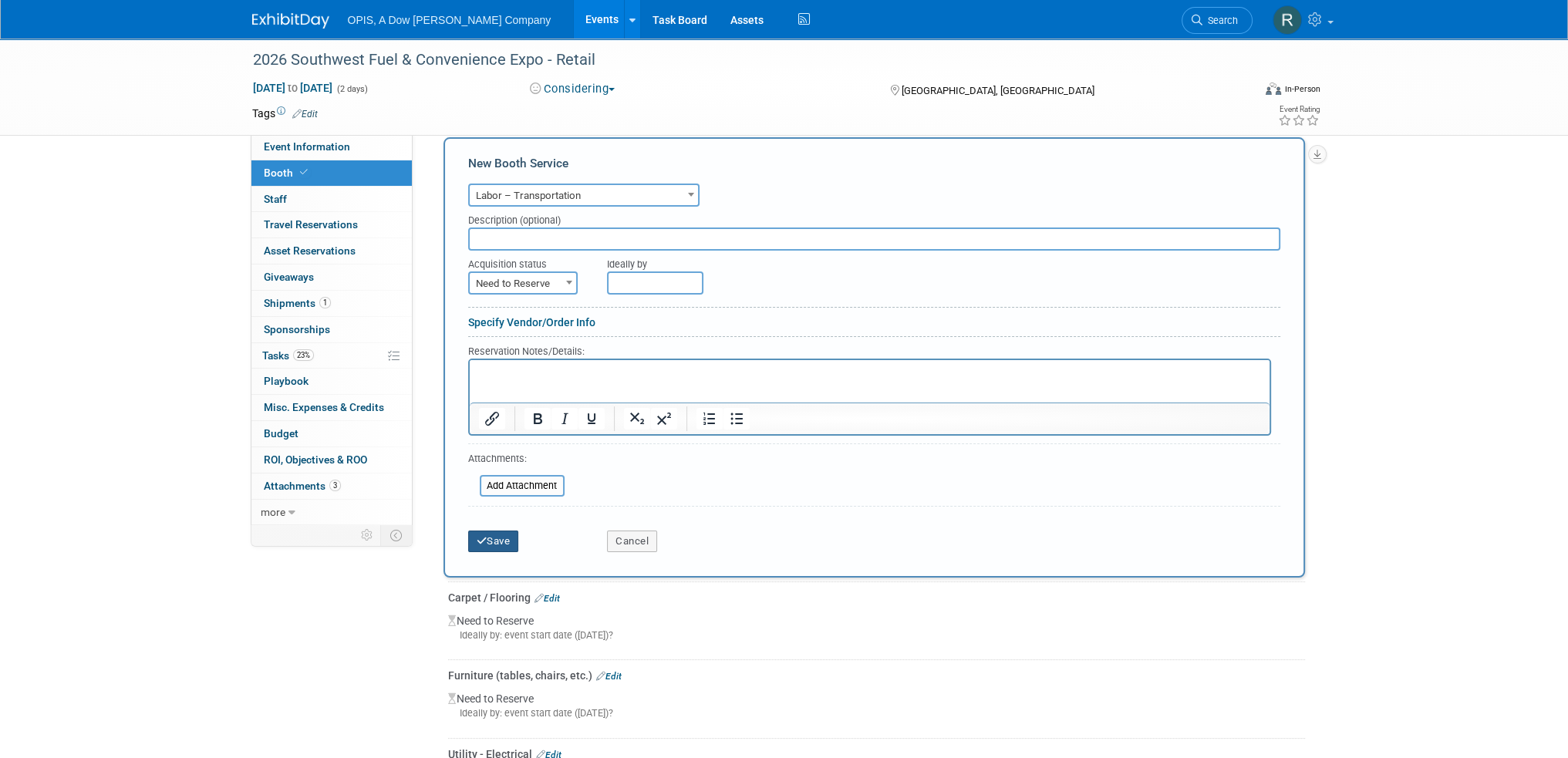
click at [498, 539] on button "Save" at bounding box center [494, 542] width 51 height 22
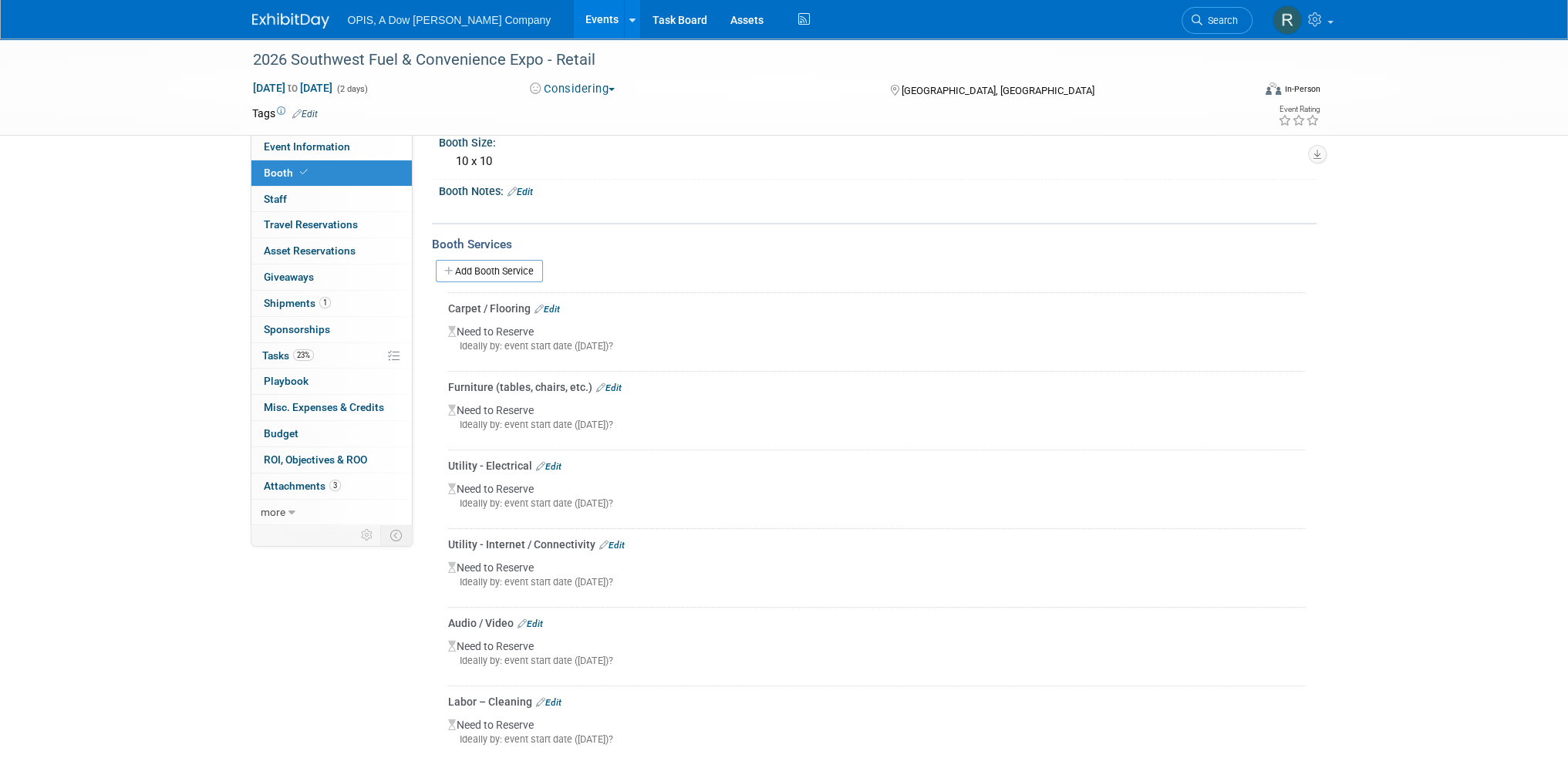
scroll to position [0, 0]
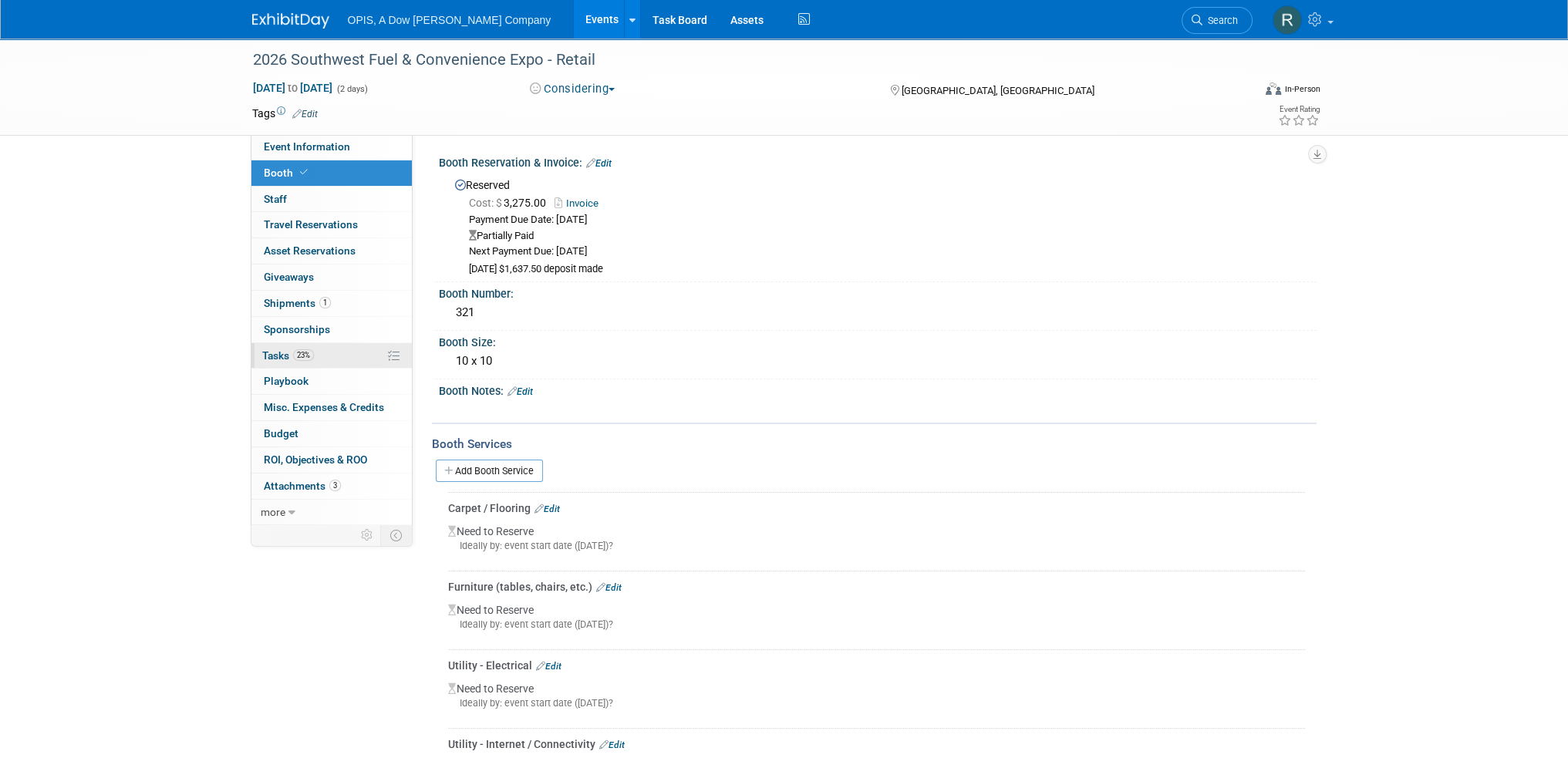
click at [269, 354] on span "Tasks 23%" at bounding box center [288, 355] width 52 height 12
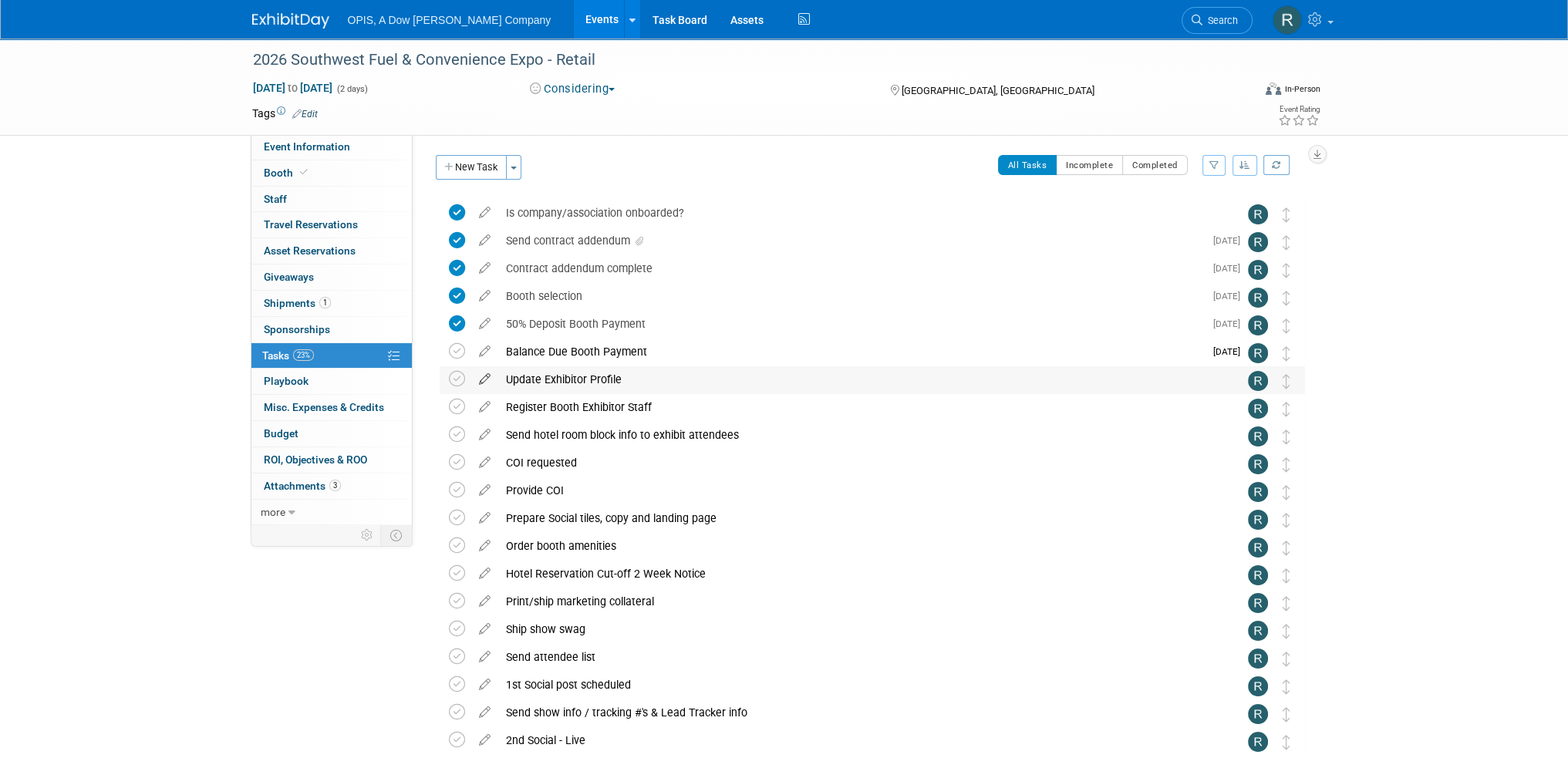
click at [483, 382] on icon at bounding box center [484, 375] width 27 height 19
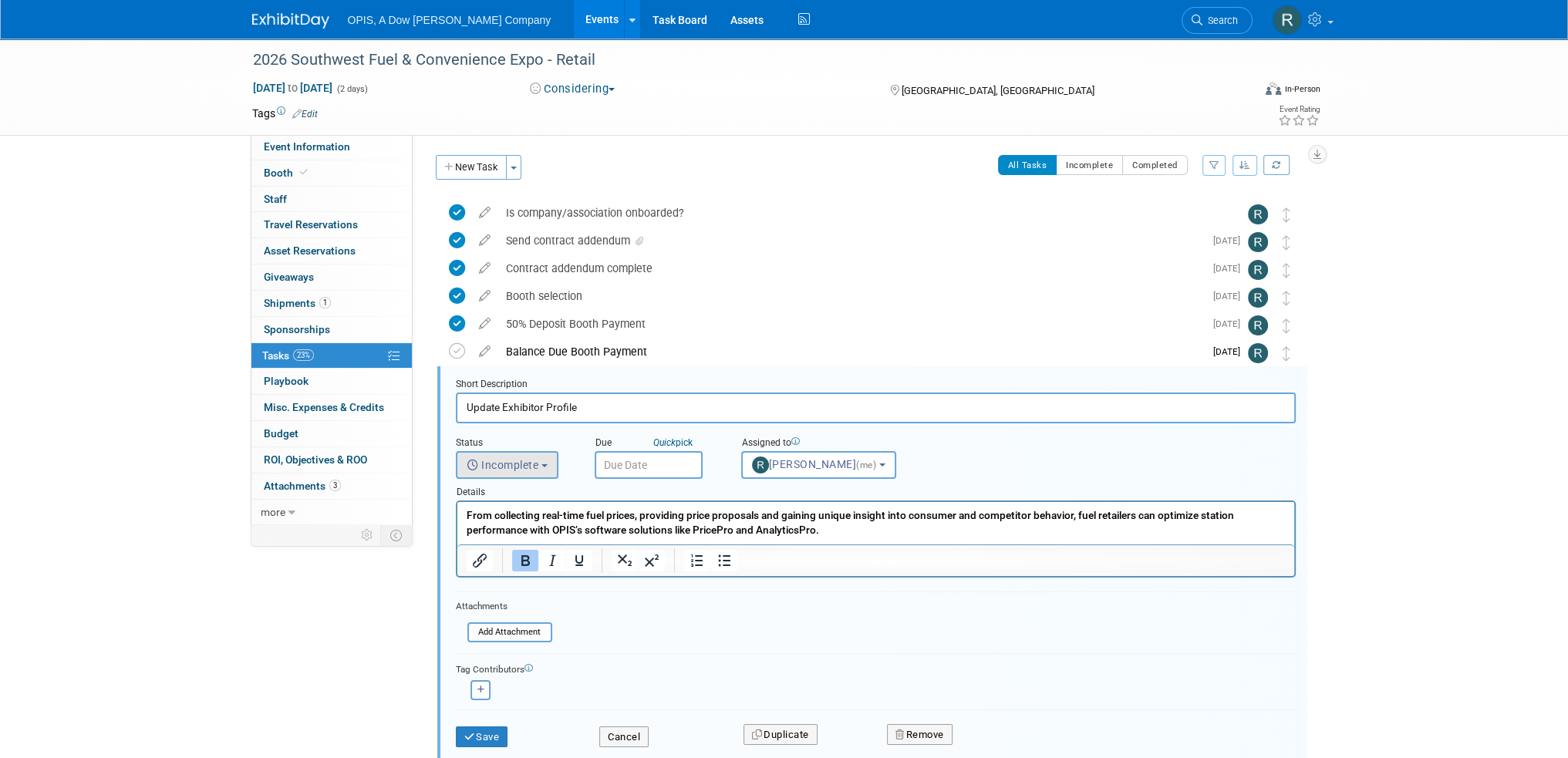
scroll to position [141, 0]
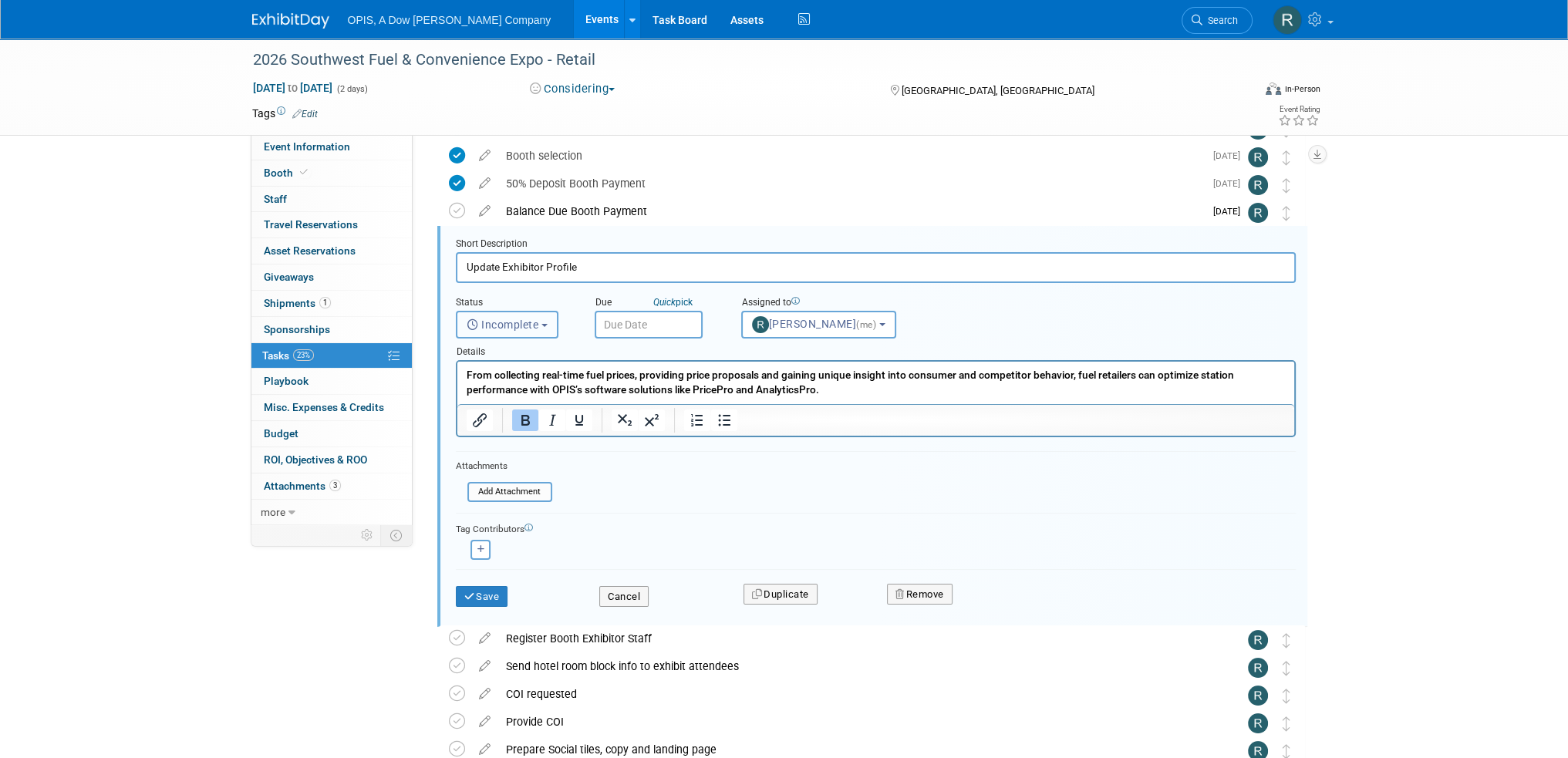
click at [524, 329] on span "Incomplete" at bounding box center [503, 325] width 72 height 12
click at [514, 387] on label "Completed" at bounding box center [506, 391] width 83 height 25
click at [459, 387] on input "Completed" at bounding box center [454, 389] width 10 height 10
select select "3"
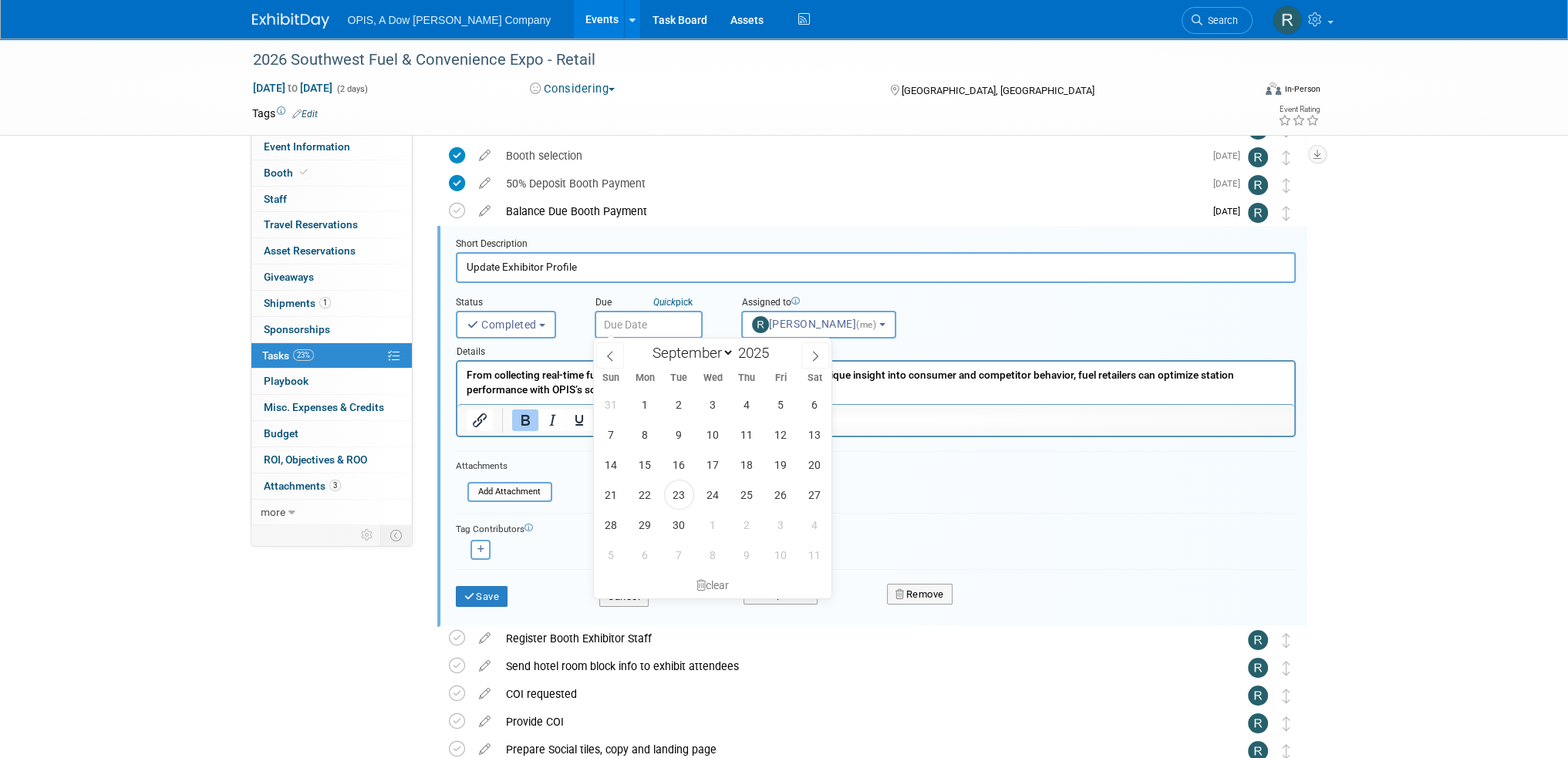
click at [638, 323] on input "text" at bounding box center [649, 325] width 108 height 27
click at [677, 490] on span "23" at bounding box center [679, 494] width 30 height 30
type input "[DATE]"
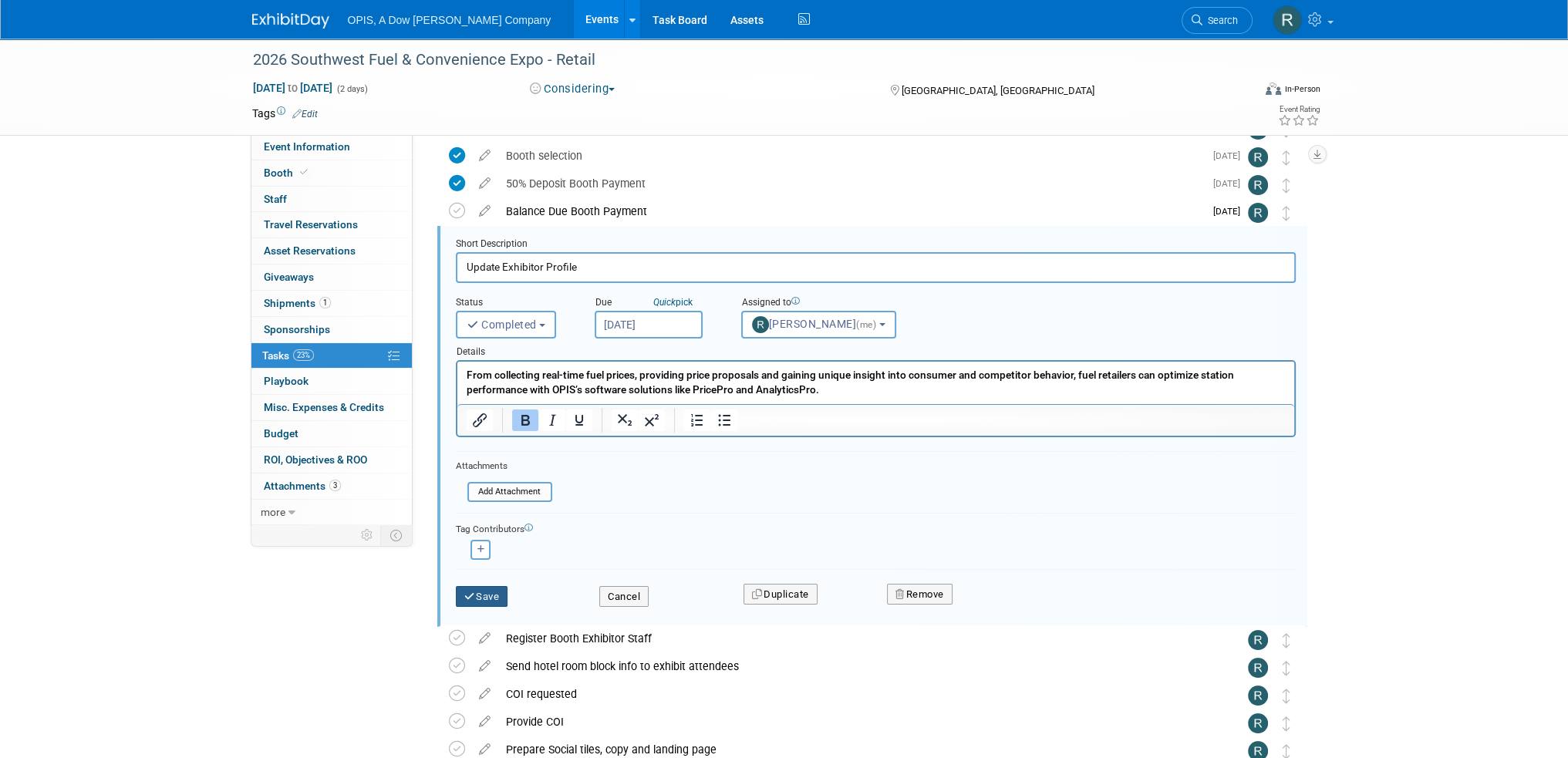
click at [496, 593] on button "Save" at bounding box center [482, 597] width 52 height 22
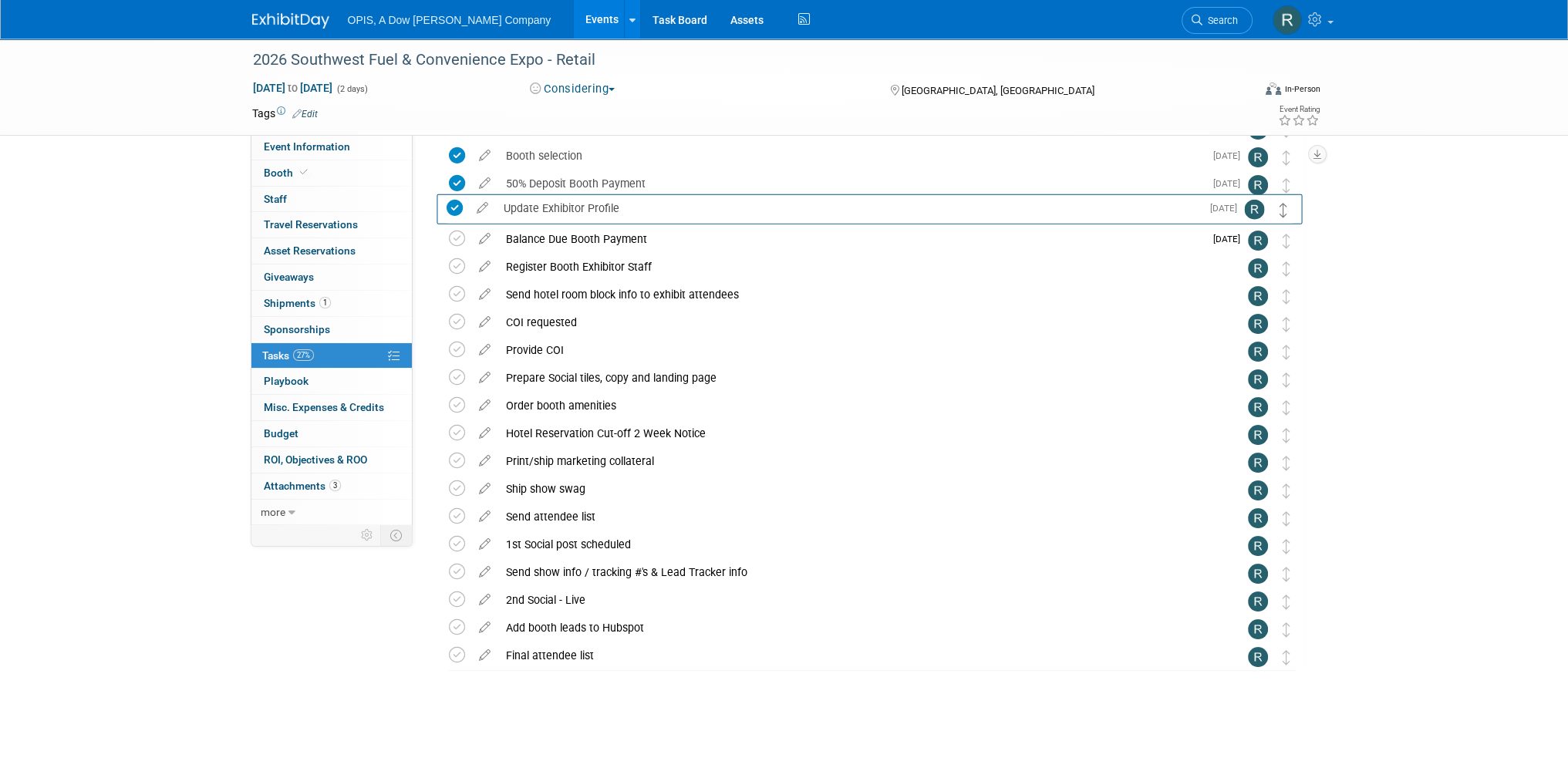
drag, startPoint x: 1287, startPoint y: 242, endPoint x: 1285, endPoint y: 210, distance: 32.1
click at [484, 320] on icon at bounding box center [484, 319] width 27 height 19
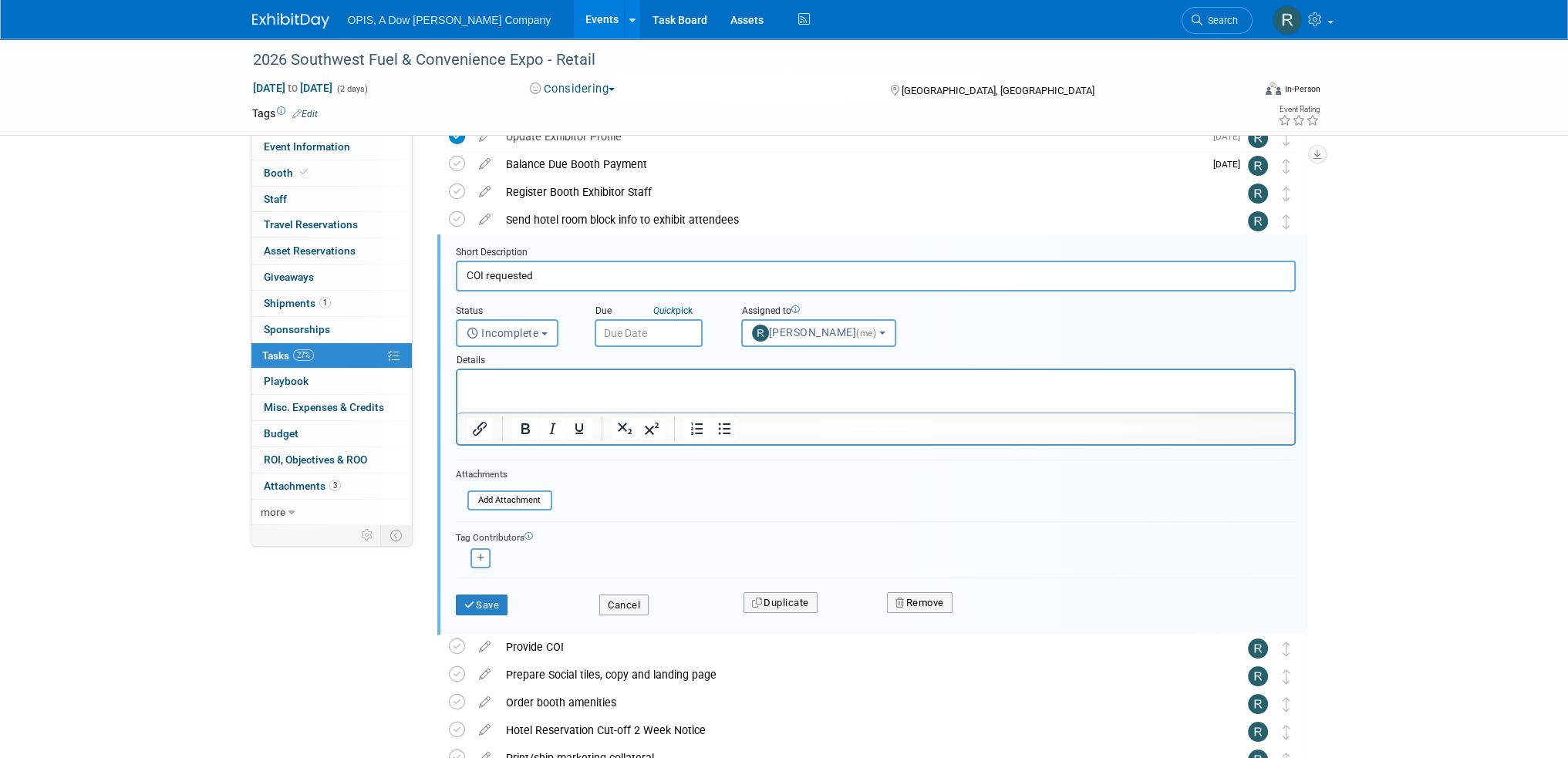
scroll to position [224, 0]
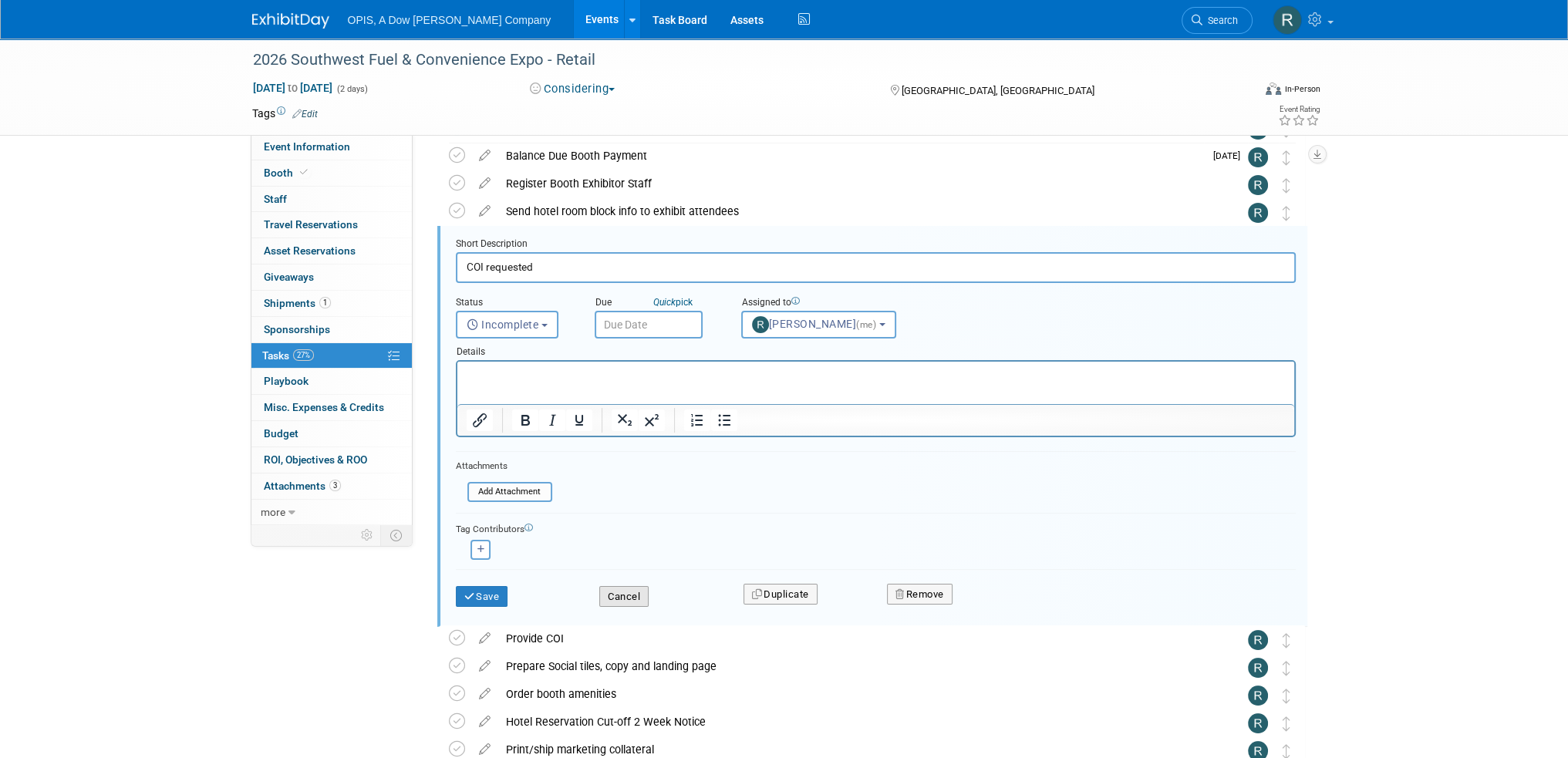
click at [618, 592] on button "Cancel" at bounding box center [623, 597] width 49 height 22
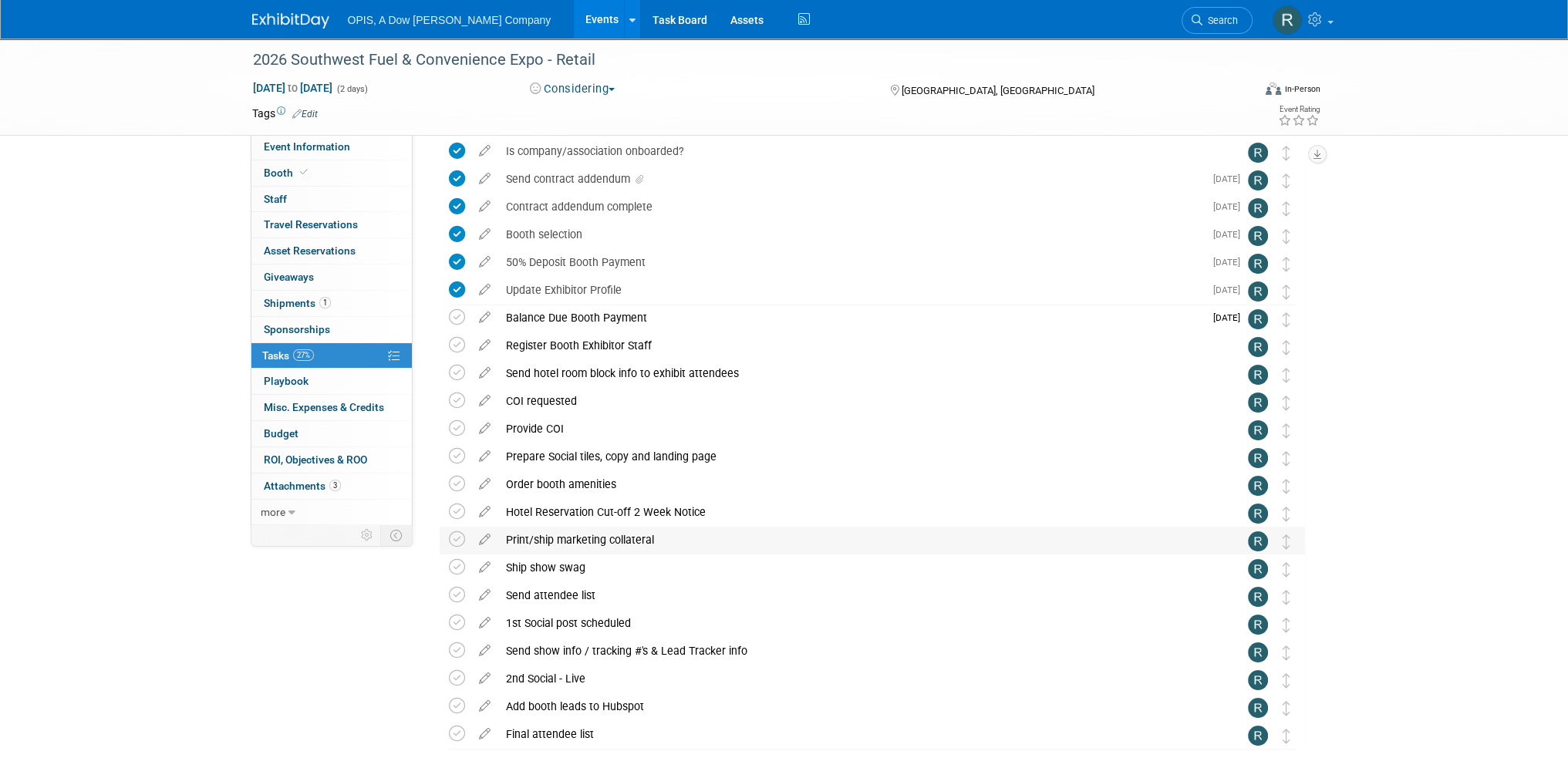
scroll to position [0, 0]
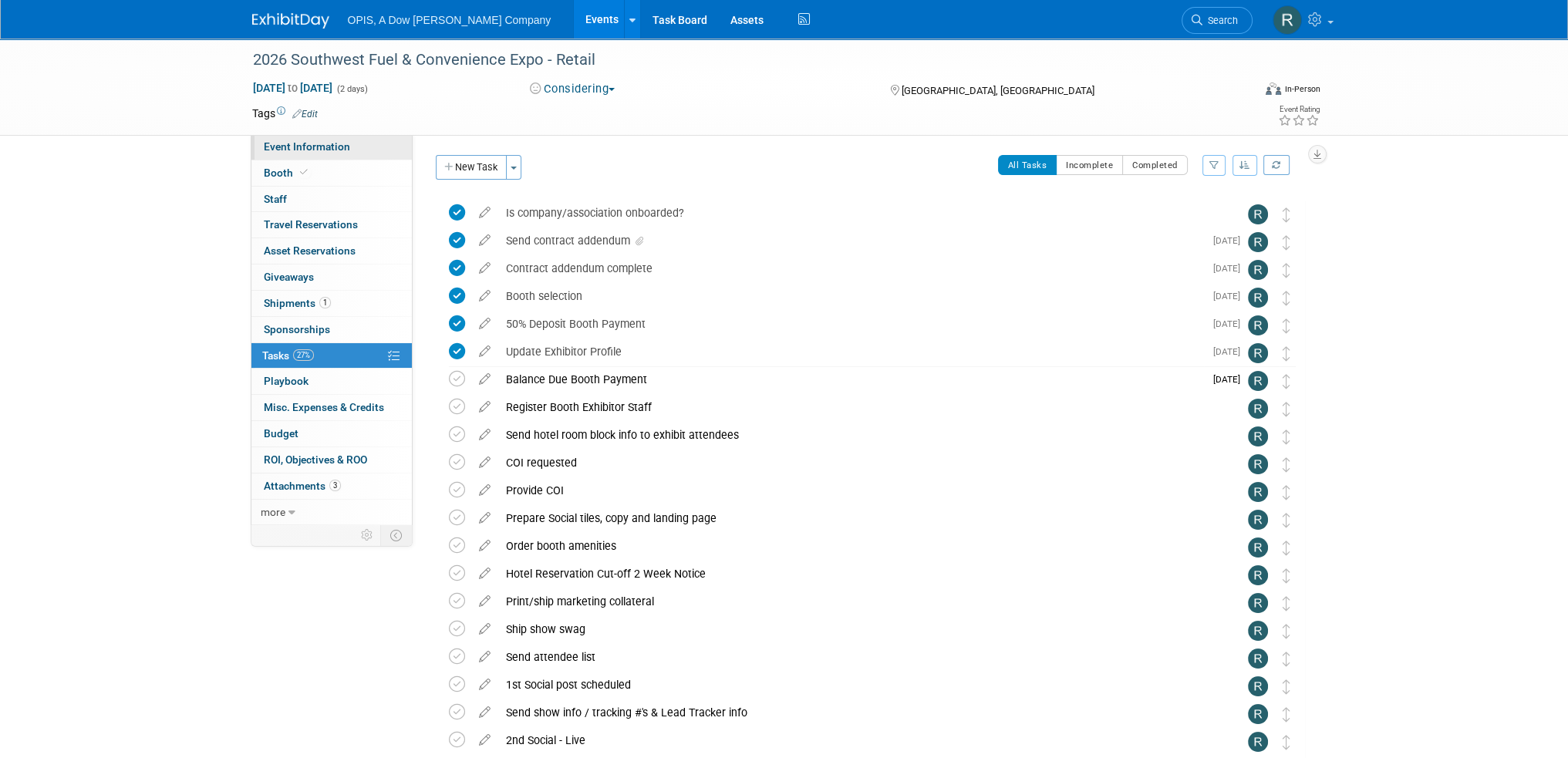
click at [277, 142] on span "Event Information" at bounding box center [307, 146] width 87 height 12
